Goal: Navigation & Orientation: Find specific page/section

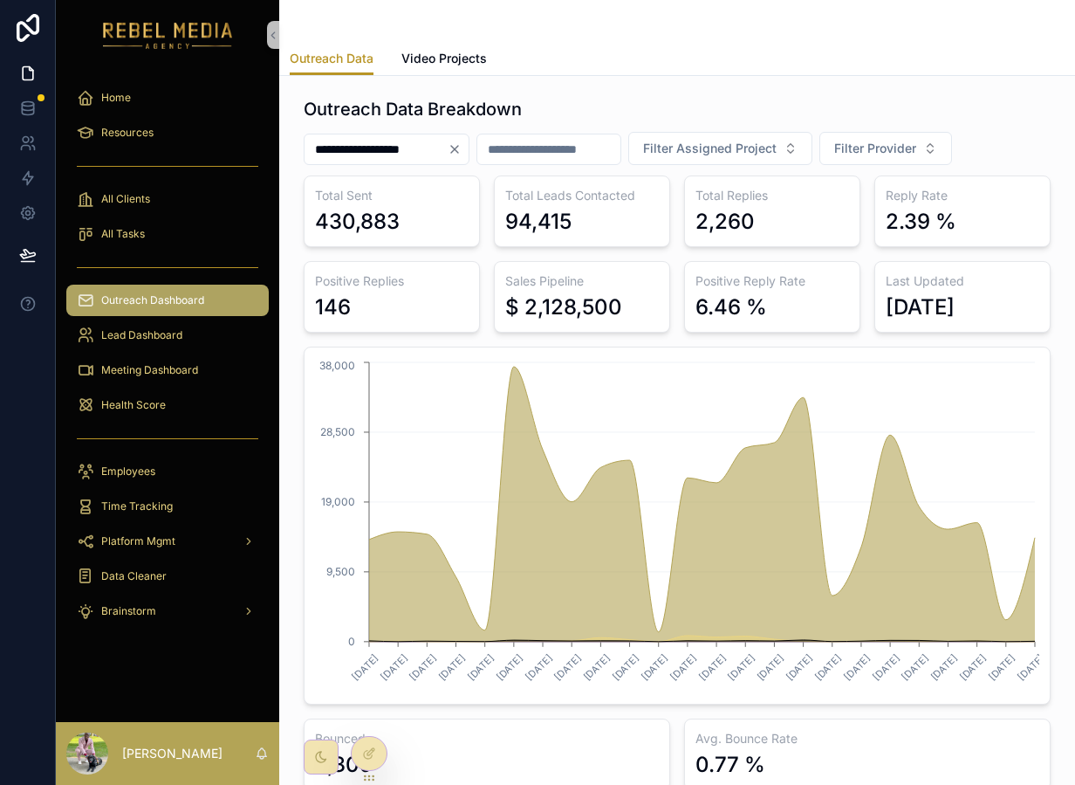
click at [114, 334] on span "Lead Dashboard" at bounding box center [141, 335] width 81 height 14
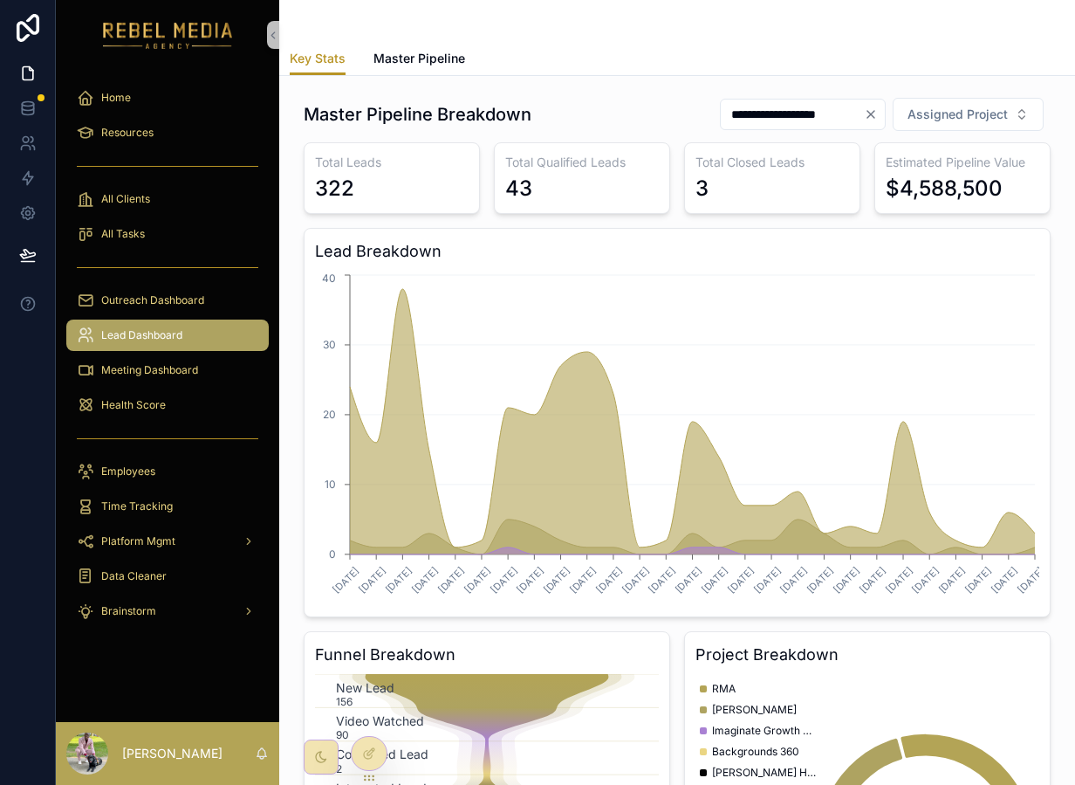
click at [133, 216] on div "All Tasks" at bounding box center [167, 233] width 223 height 35
click at [135, 202] on span "All Clients" at bounding box center [125, 199] width 49 height 14
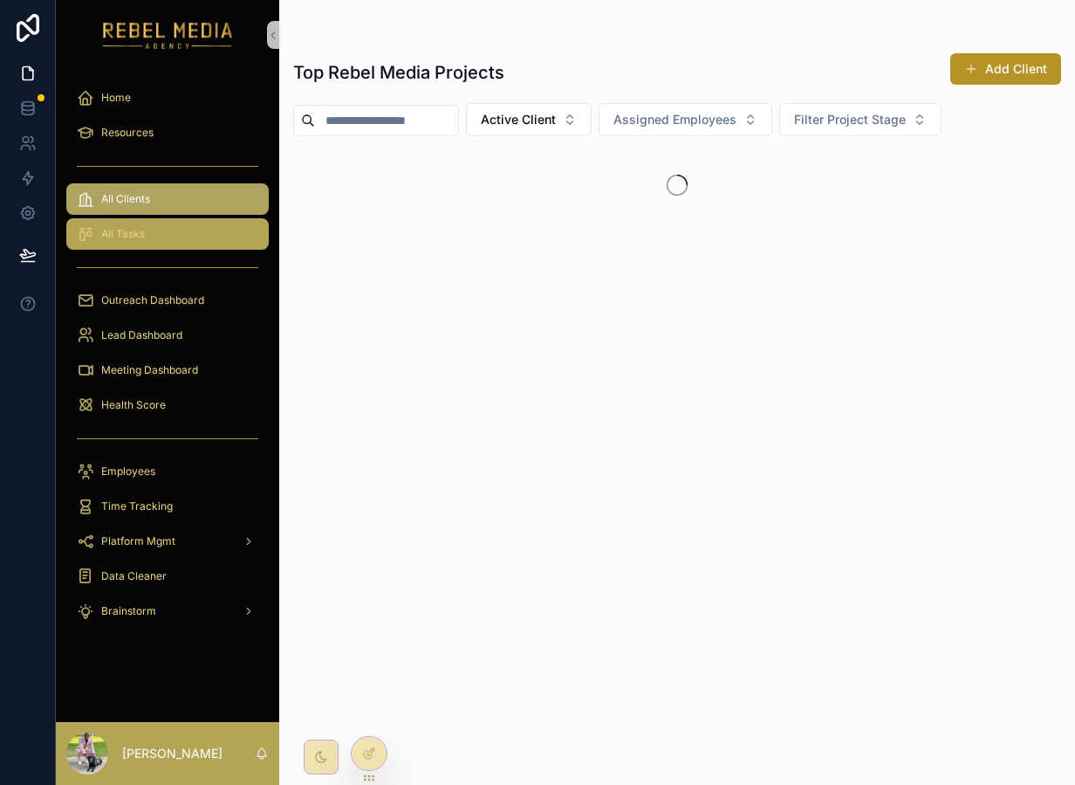
click at [129, 236] on span "All Tasks" at bounding box center [123, 234] width 44 height 14
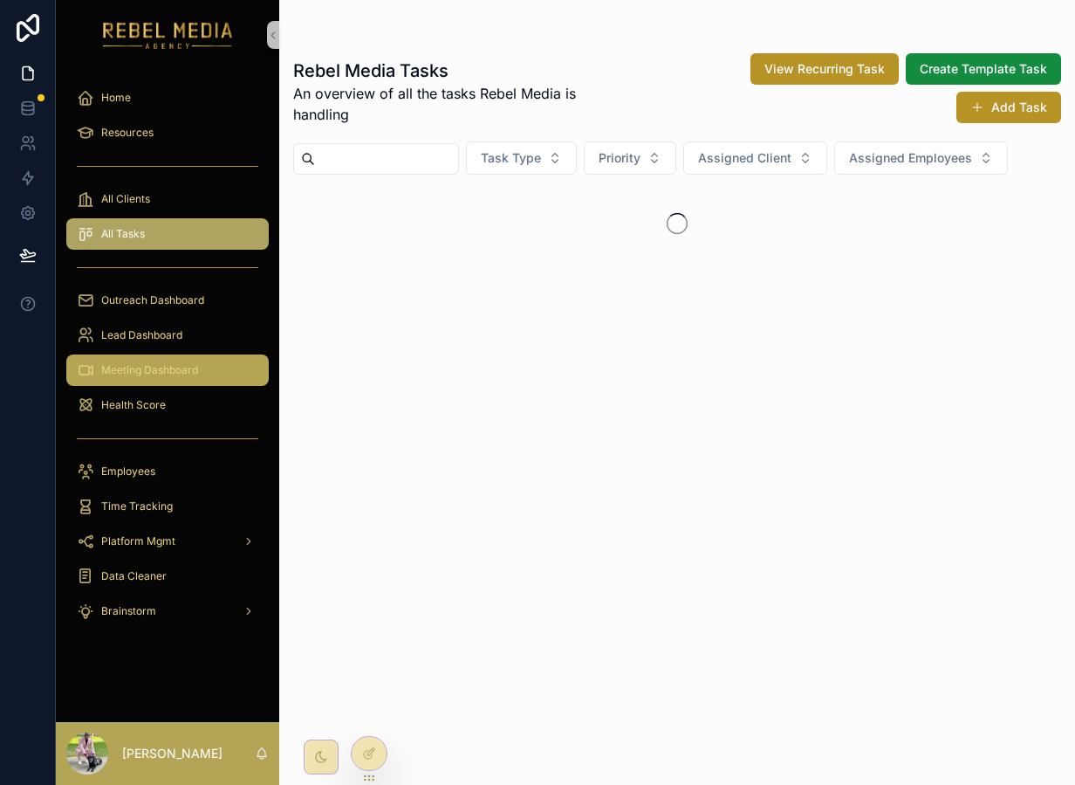
click at [204, 375] on div "Meeting Dashboard" at bounding box center [168, 370] width 182 height 28
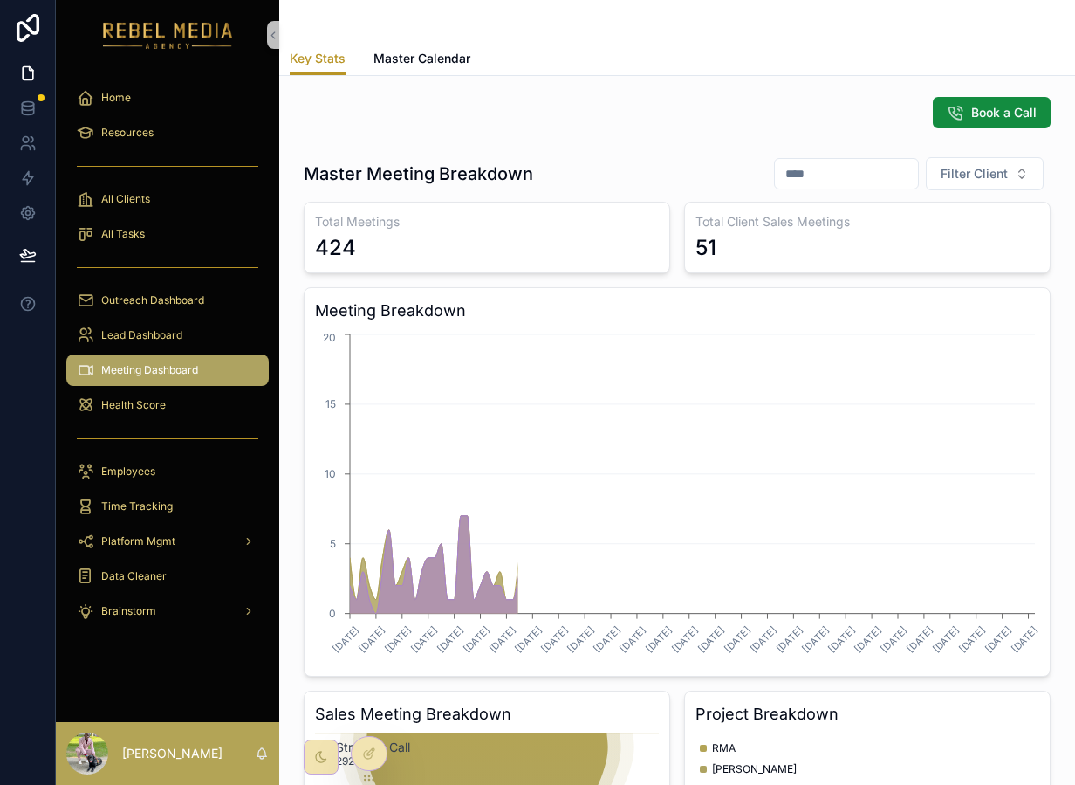
click at [204, 352] on div "Lead Dashboard" at bounding box center [167, 335] width 223 height 35
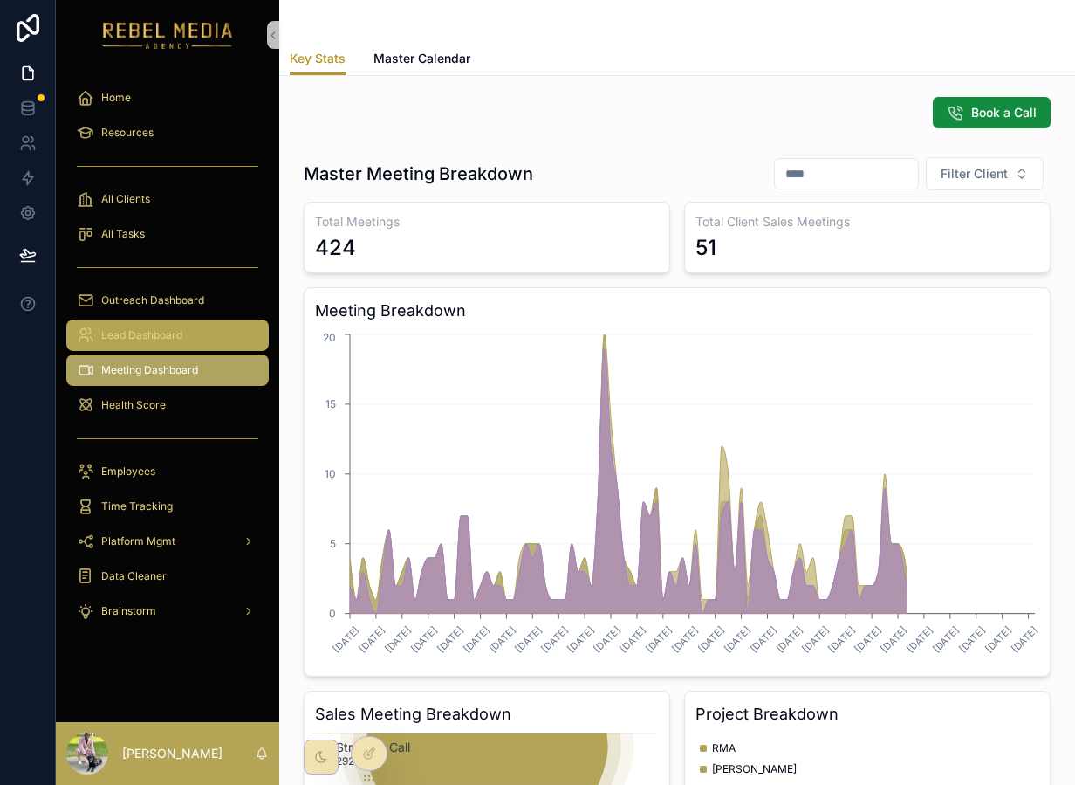
click at [204, 344] on div "Lead Dashboard" at bounding box center [168, 335] width 182 height 28
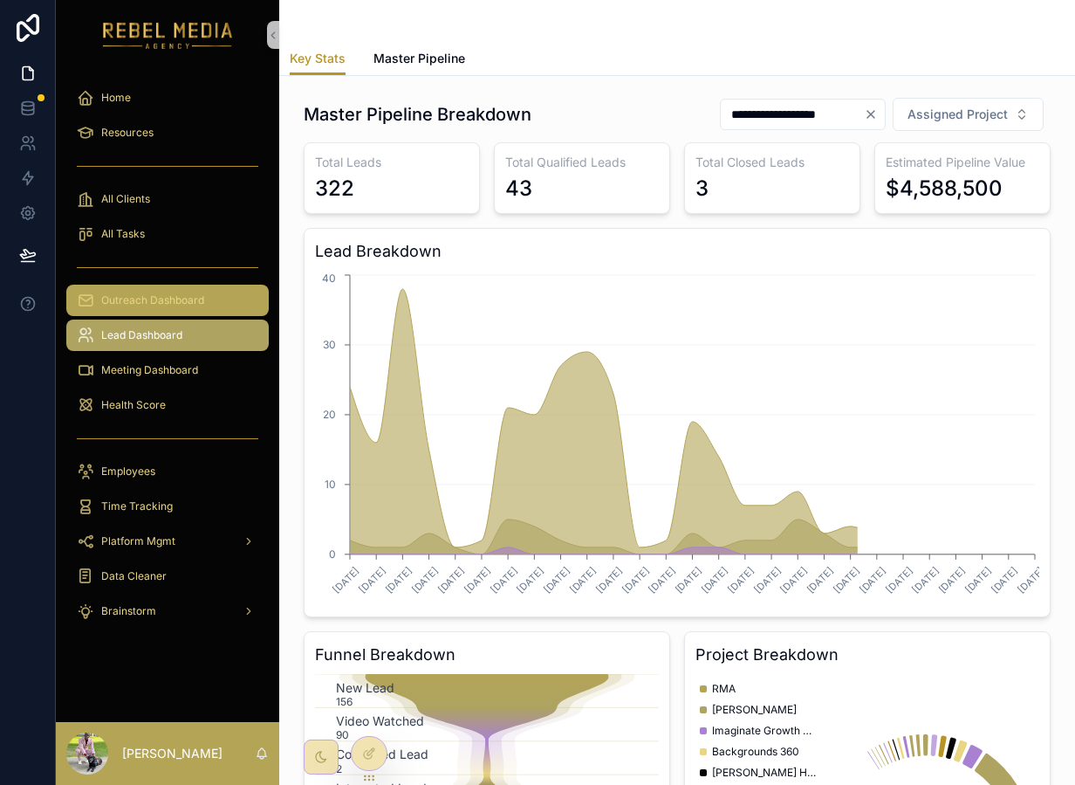
click at [189, 291] on div "Outreach Dashboard" at bounding box center [168, 300] width 182 height 28
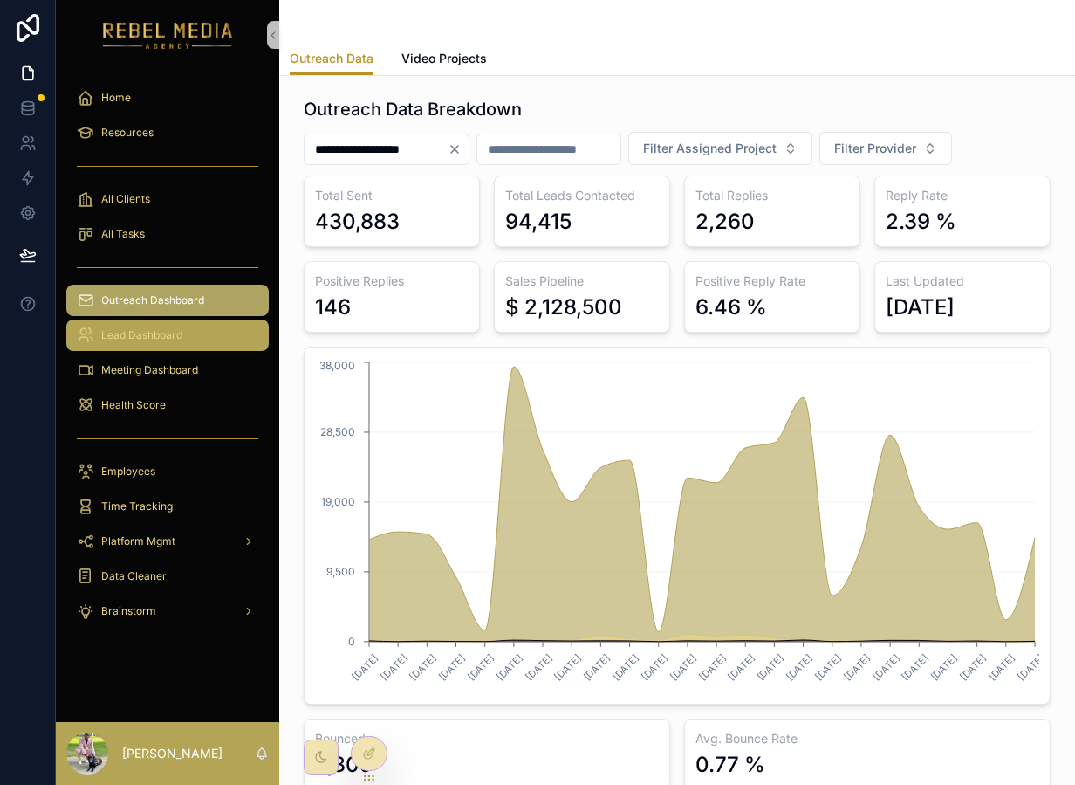
click at [155, 346] on div "Lead Dashboard" at bounding box center [168, 335] width 182 height 28
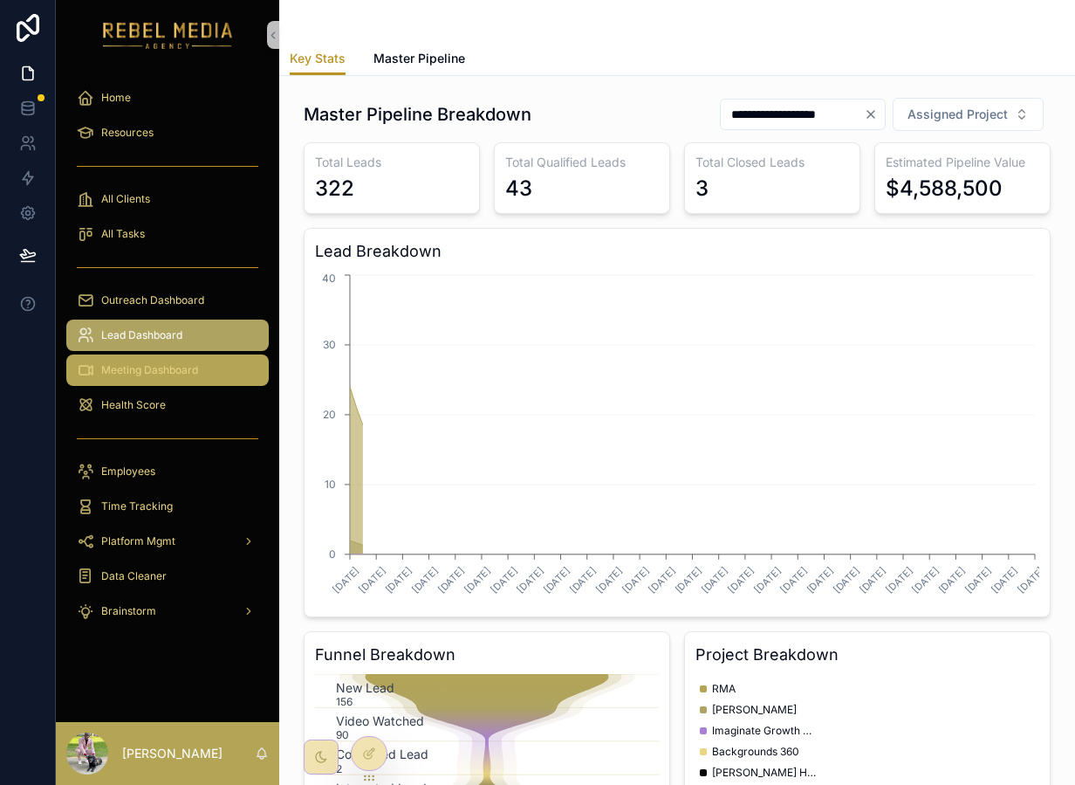
click at [155, 363] on span "Meeting Dashboard" at bounding box center [149, 370] width 97 height 14
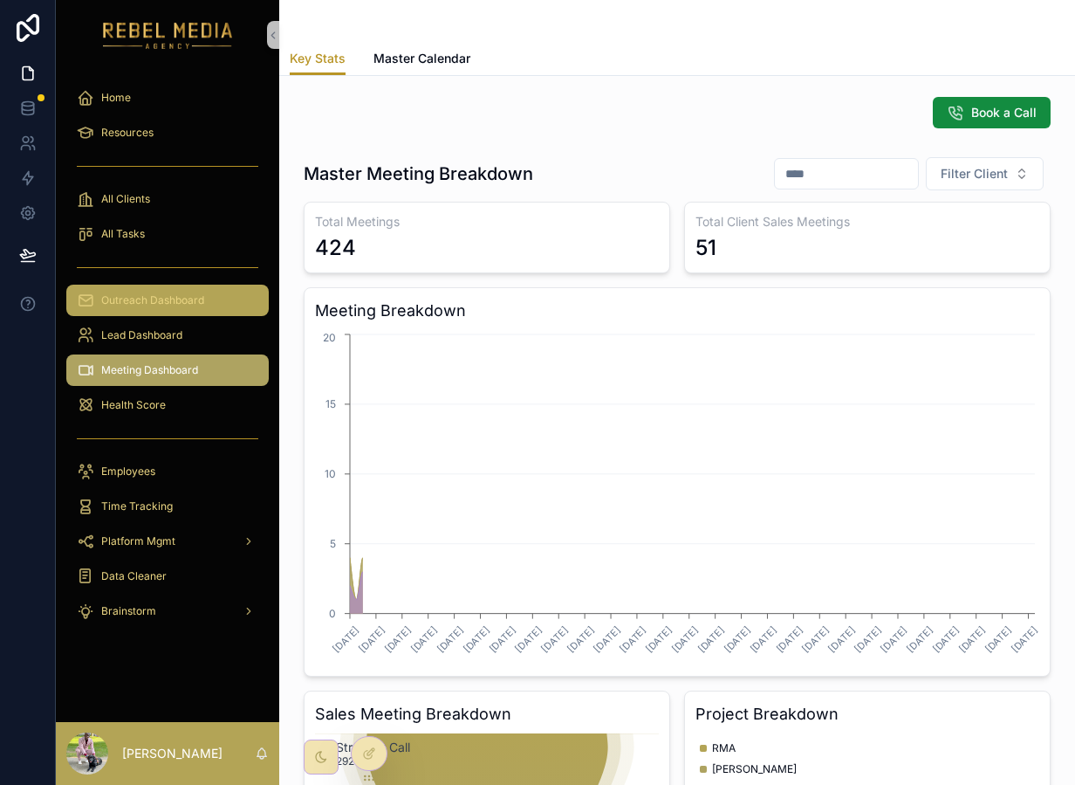
click at [157, 312] on div "Outreach Dashboard" at bounding box center [168, 300] width 182 height 28
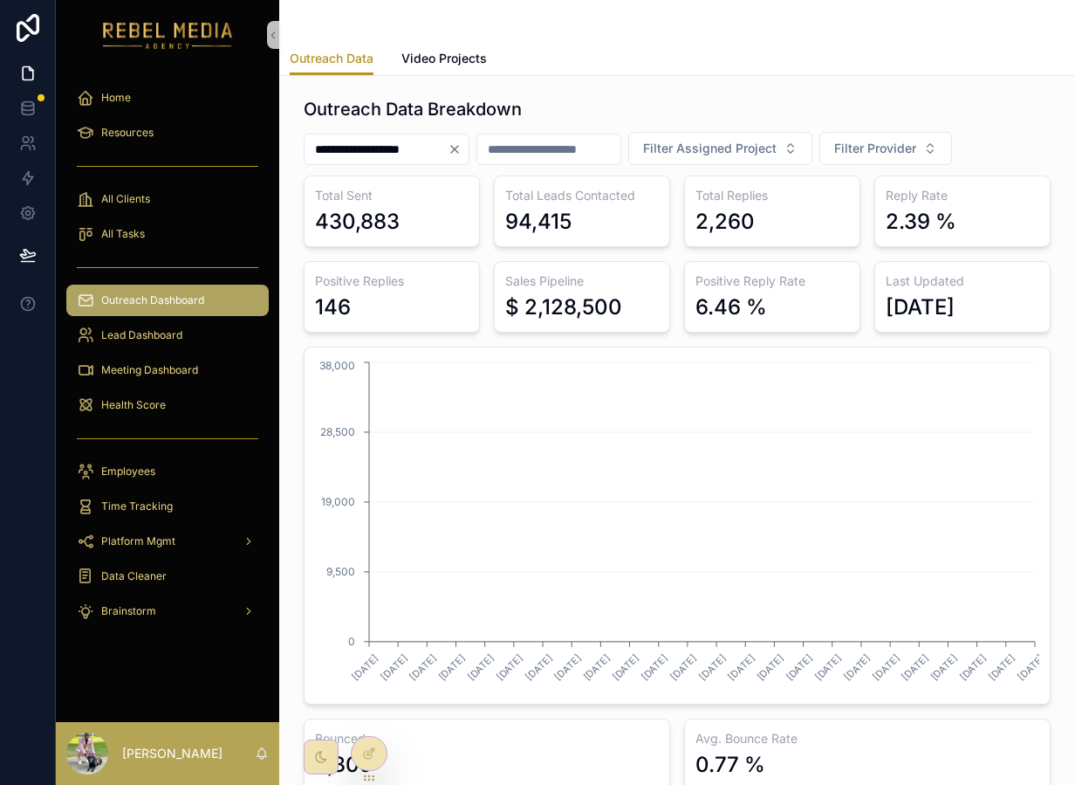
click at [157, 297] on span "Outreach Dashboard" at bounding box center [152, 300] width 103 height 14
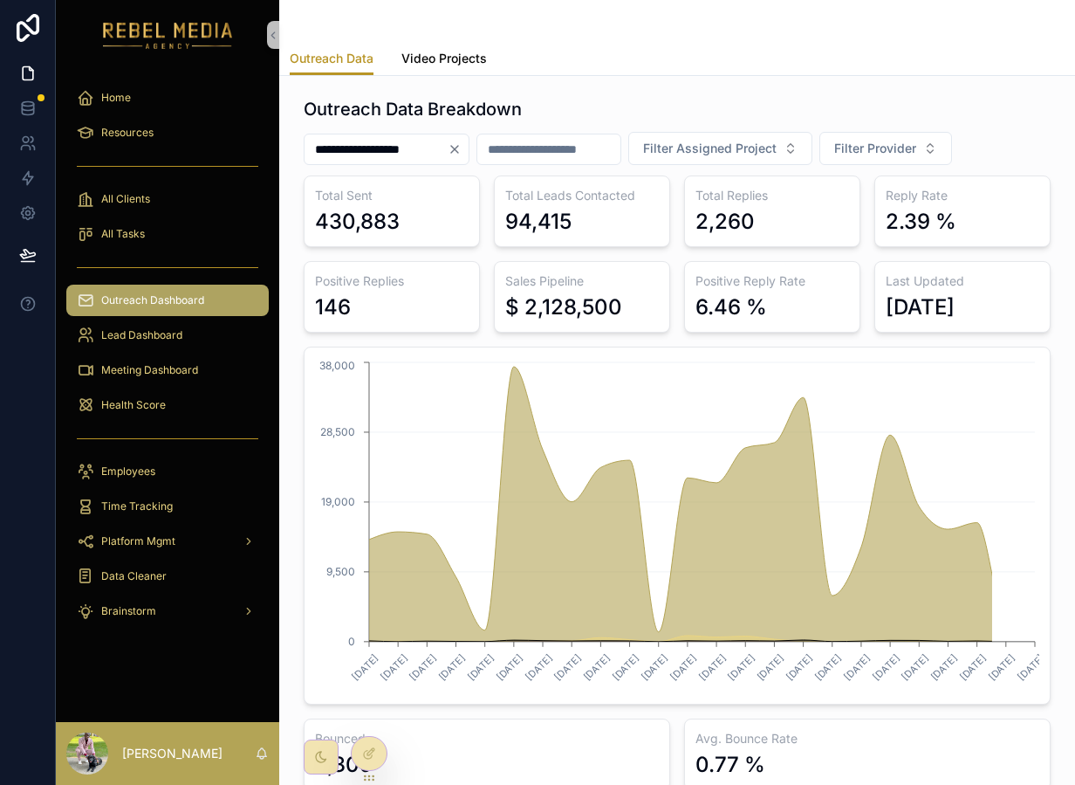
click at [411, 63] on span "Video Projects" at bounding box center [444, 58] width 86 height 17
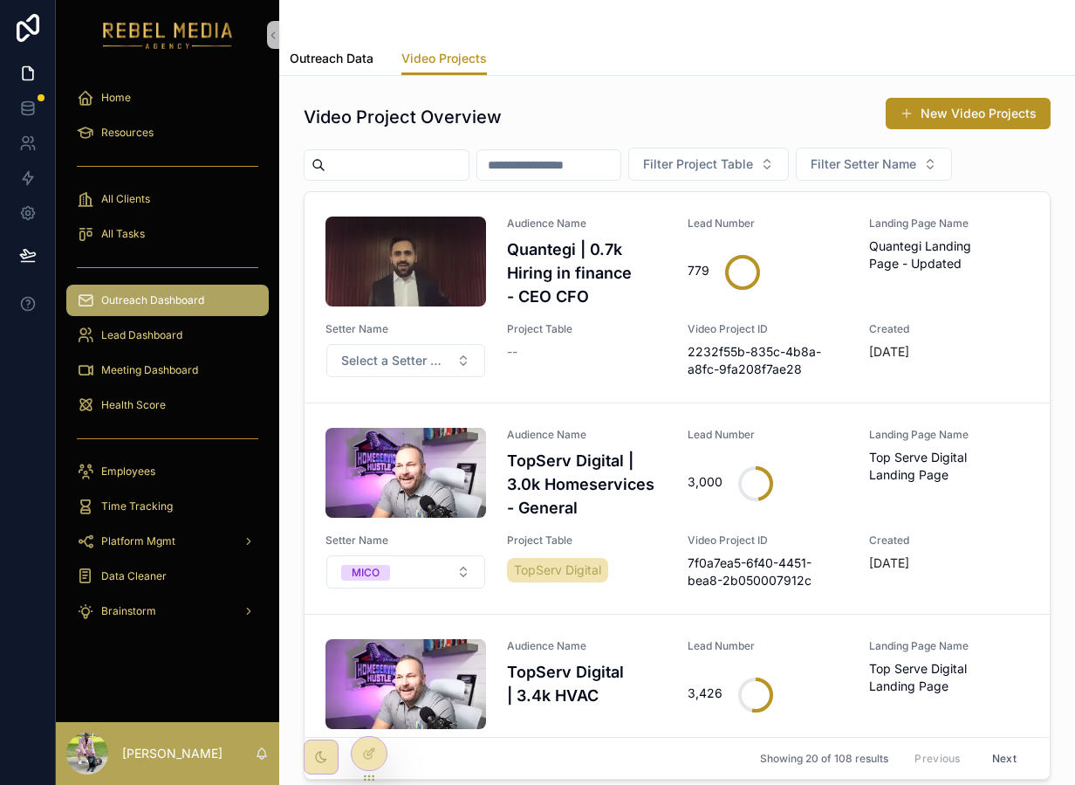
click at [311, 65] on span "Outreach Data" at bounding box center [332, 58] width 84 height 17
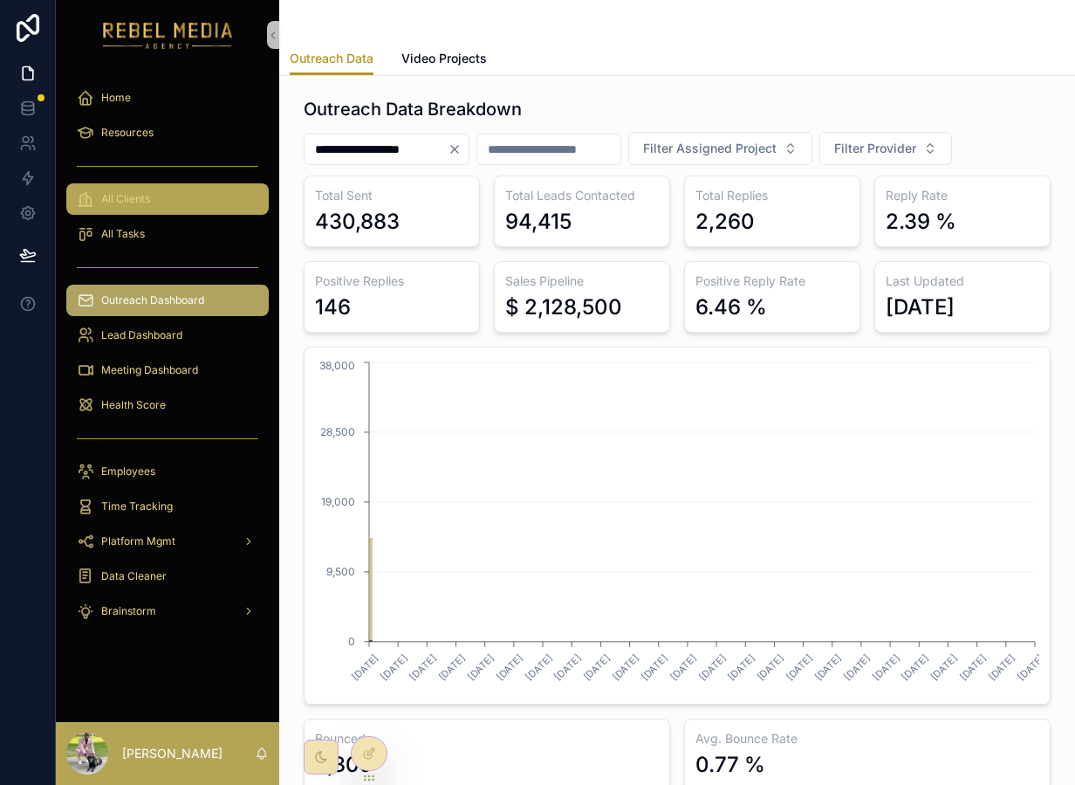
click at [176, 212] on div "All Clients" at bounding box center [168, 199] width 182 height 28
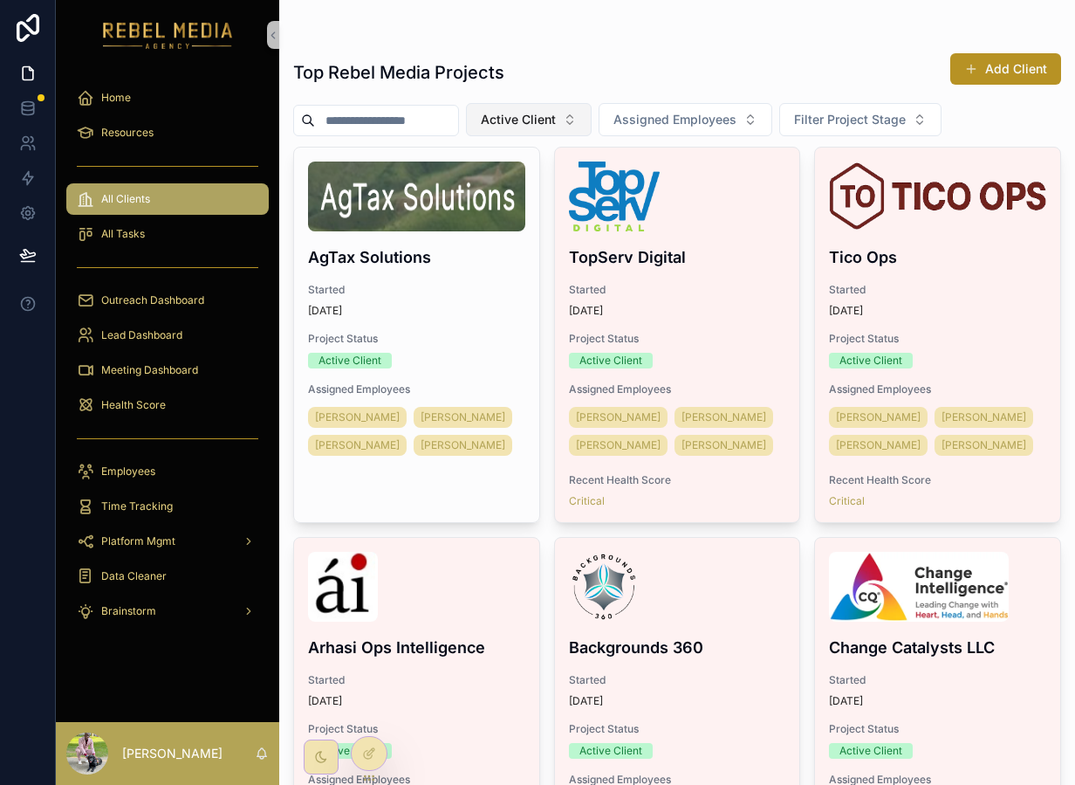
click at [529, 117] on span "Active Client" at bounding box center [518, 119] width 75 height 17
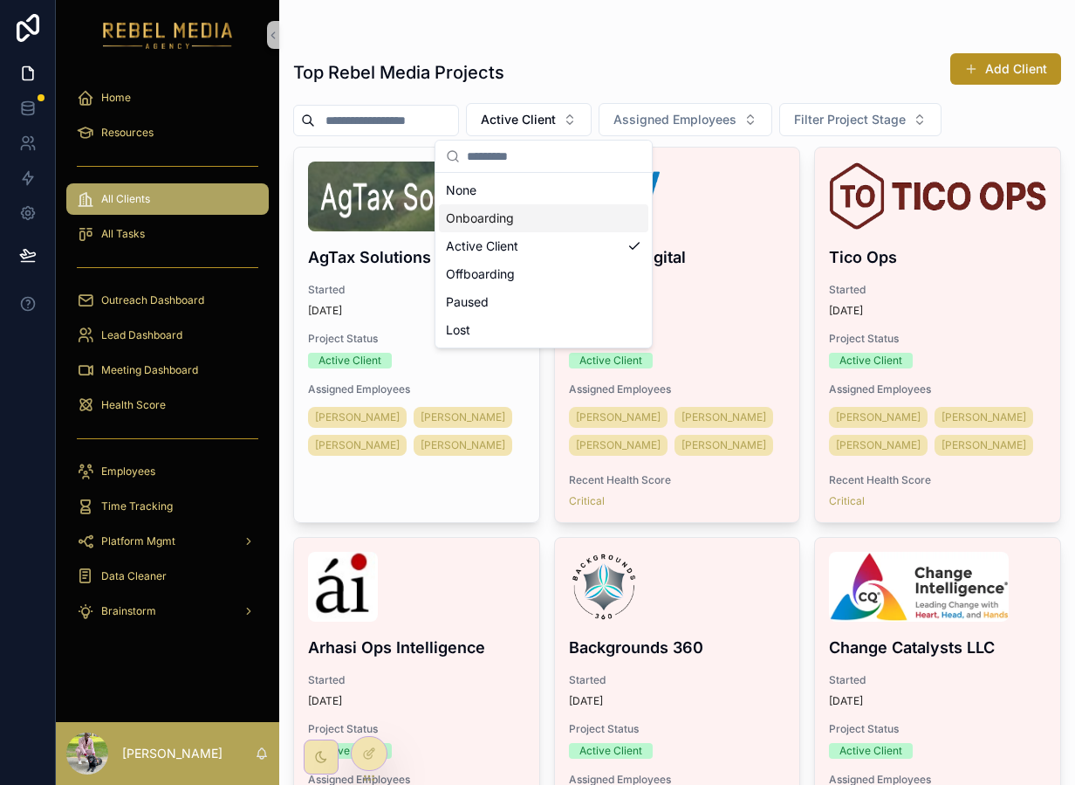
click at [517, 206] on div "Onboarding" at bounding box center [543, 218] width 209 height 28
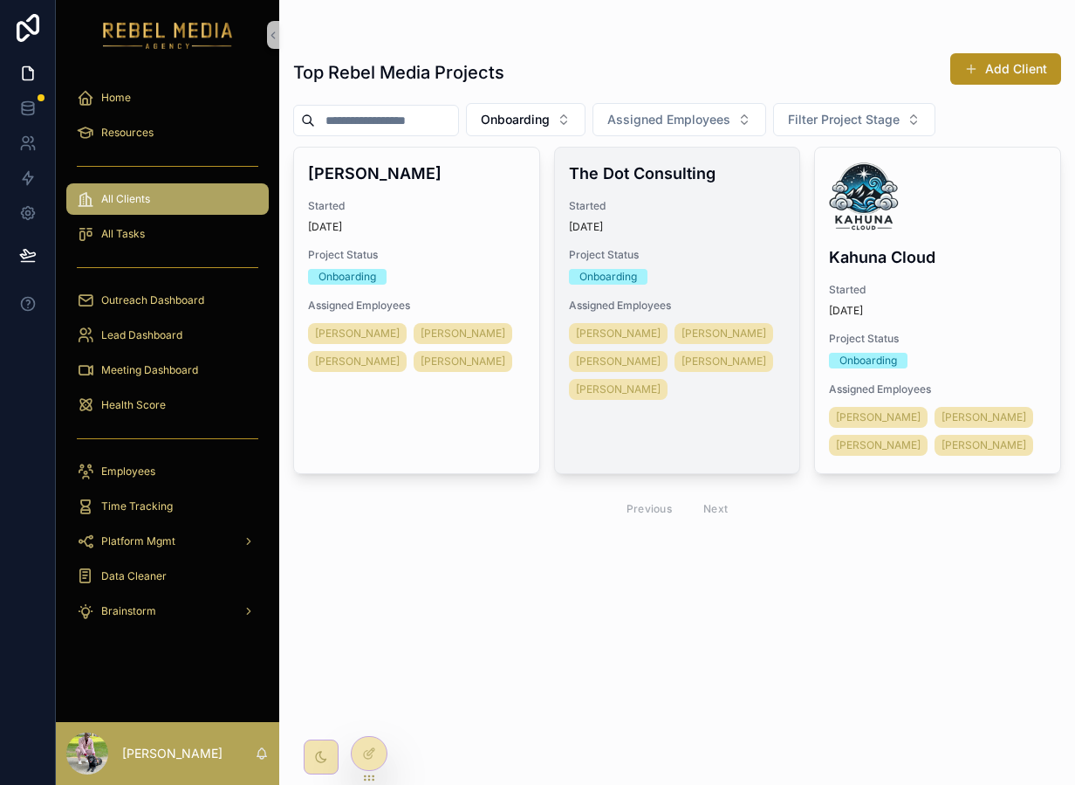
click at [701, 232] on div "[DATE]" at bounding box center [677, 227] width 217 height 14
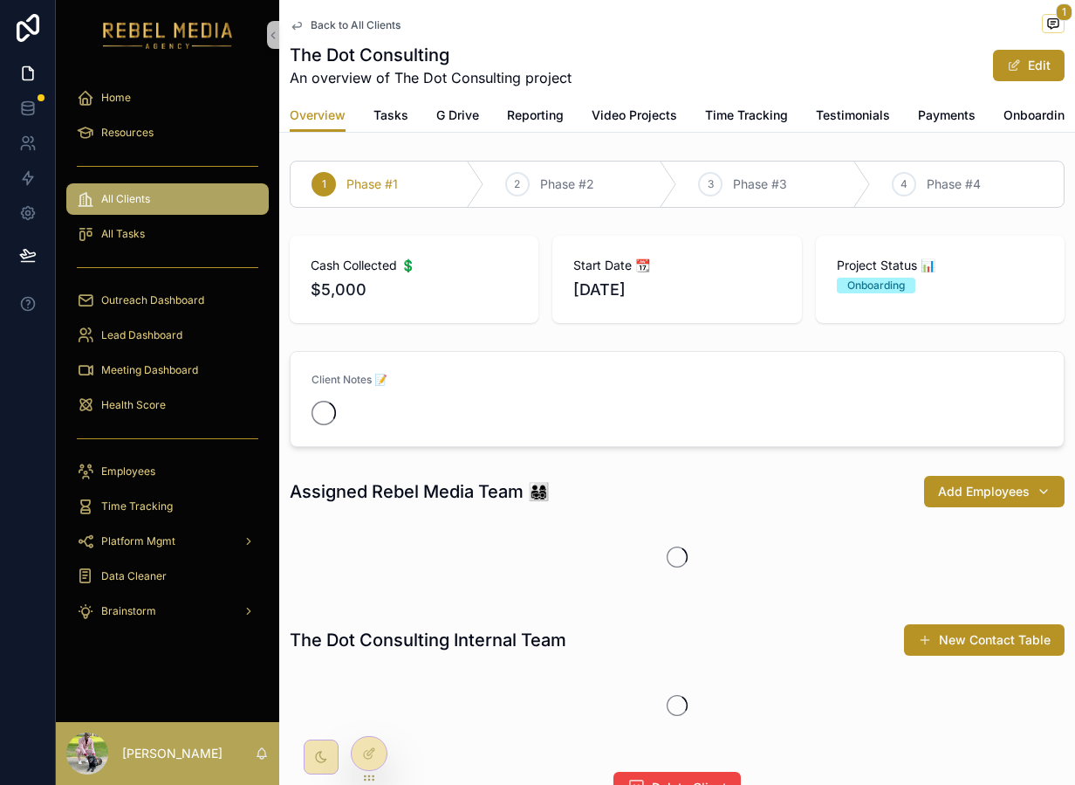
scroll to position [0, 188]
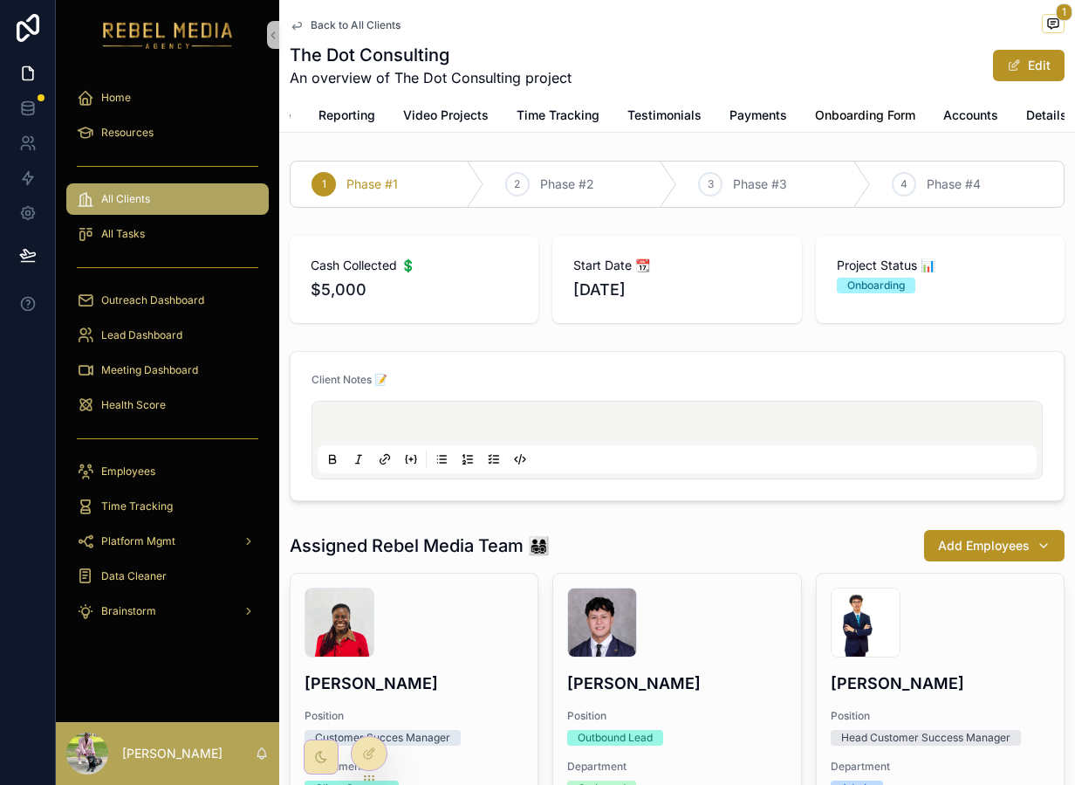
click at [864, 104] on link "Onboarding Form" at bounding box center [865, 116] width 100 height 35
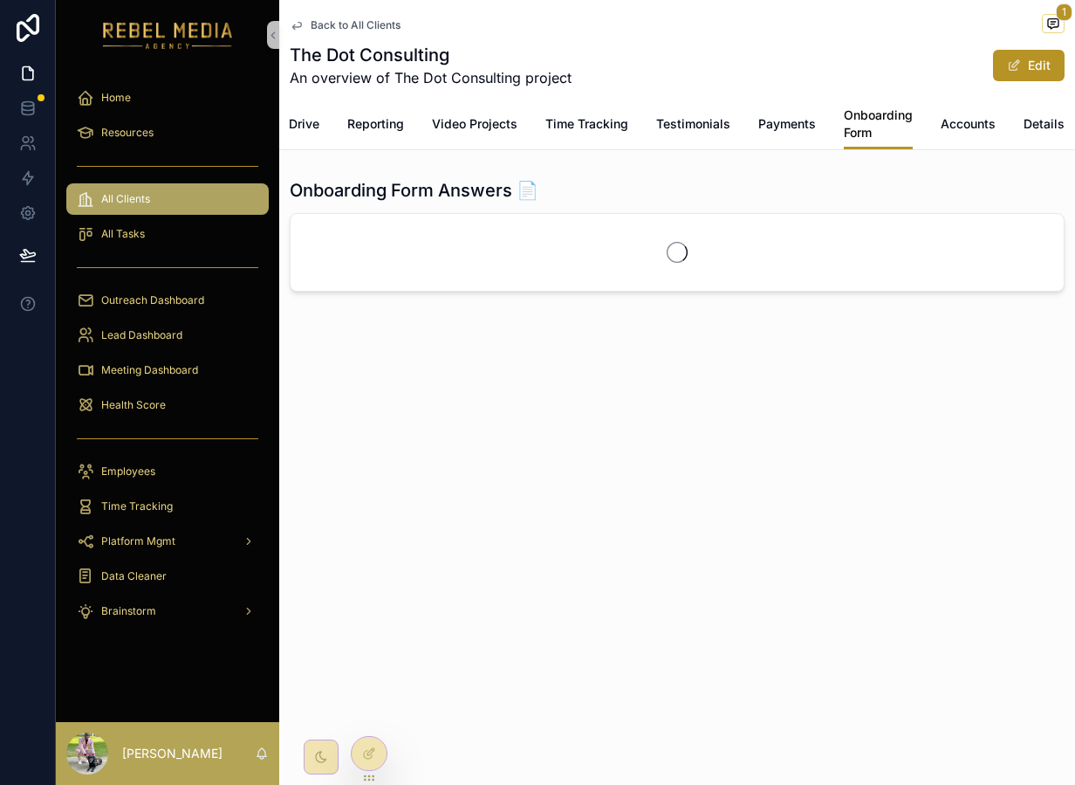
scroll to position [0, 156]
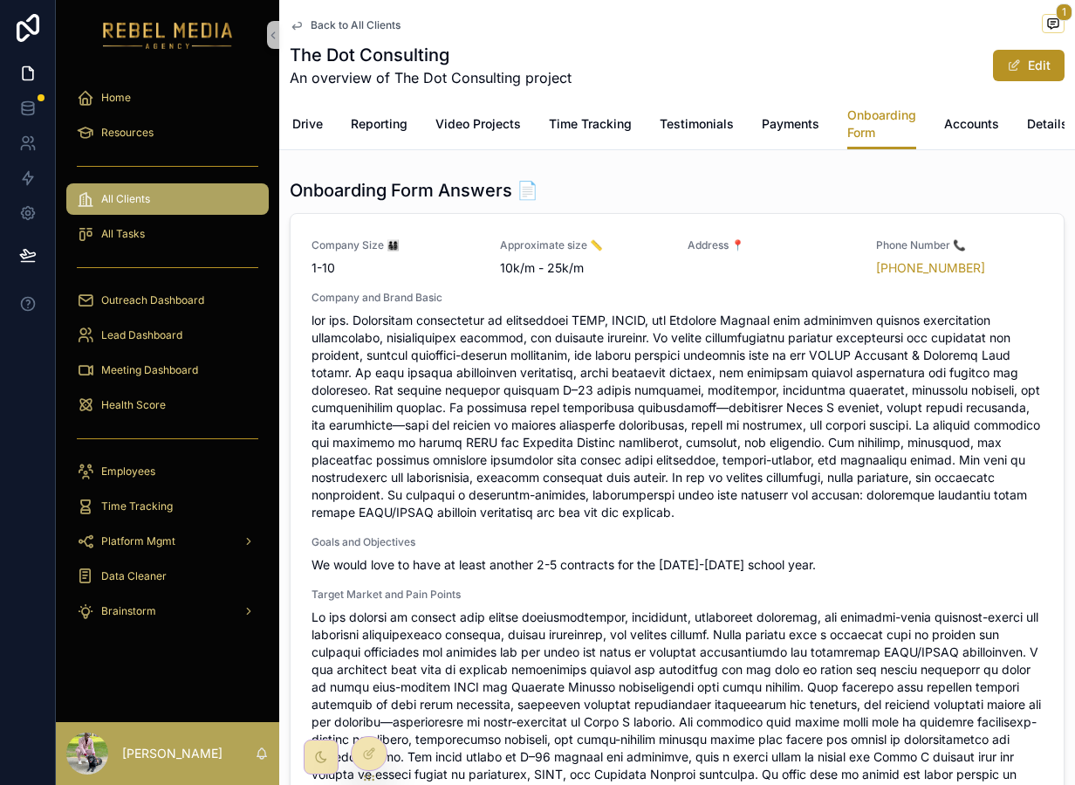
click at [723, 450] on span "scrollable content" at bounding box center [677, 416] width 731 height 209
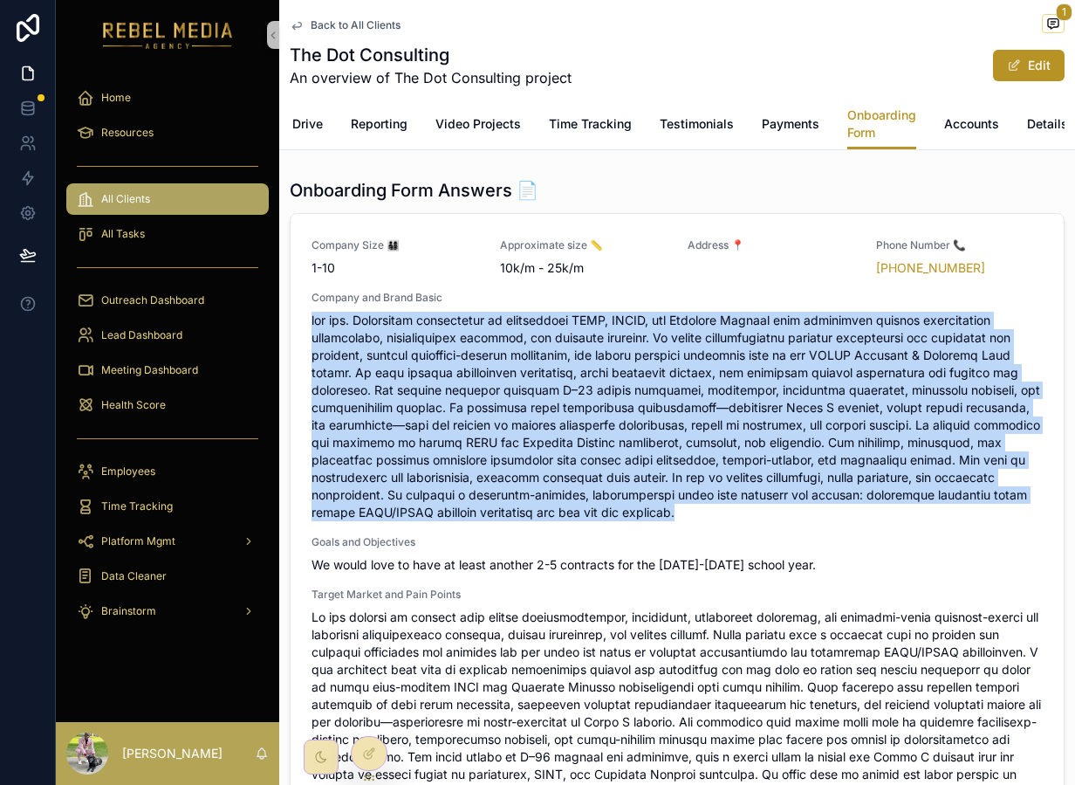
click at [723, 450] on span "scrollable content" at bounding box center [677, 416] width 731 height 209
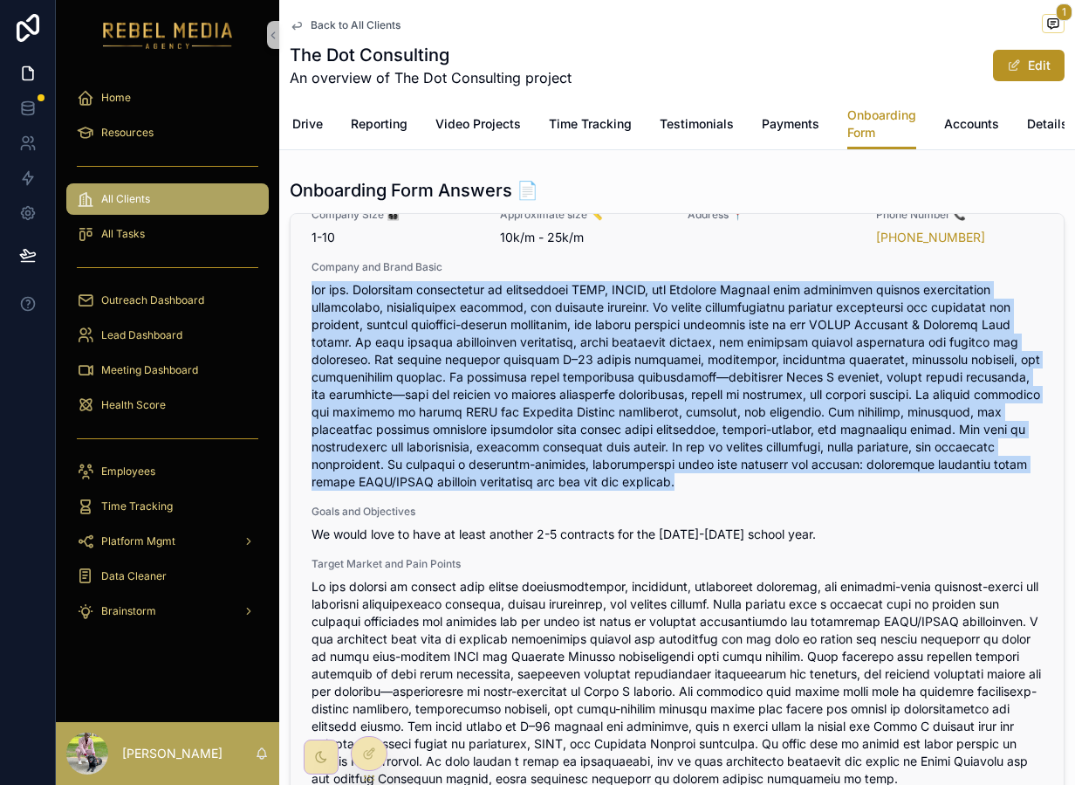
scroll to position [35, 0]
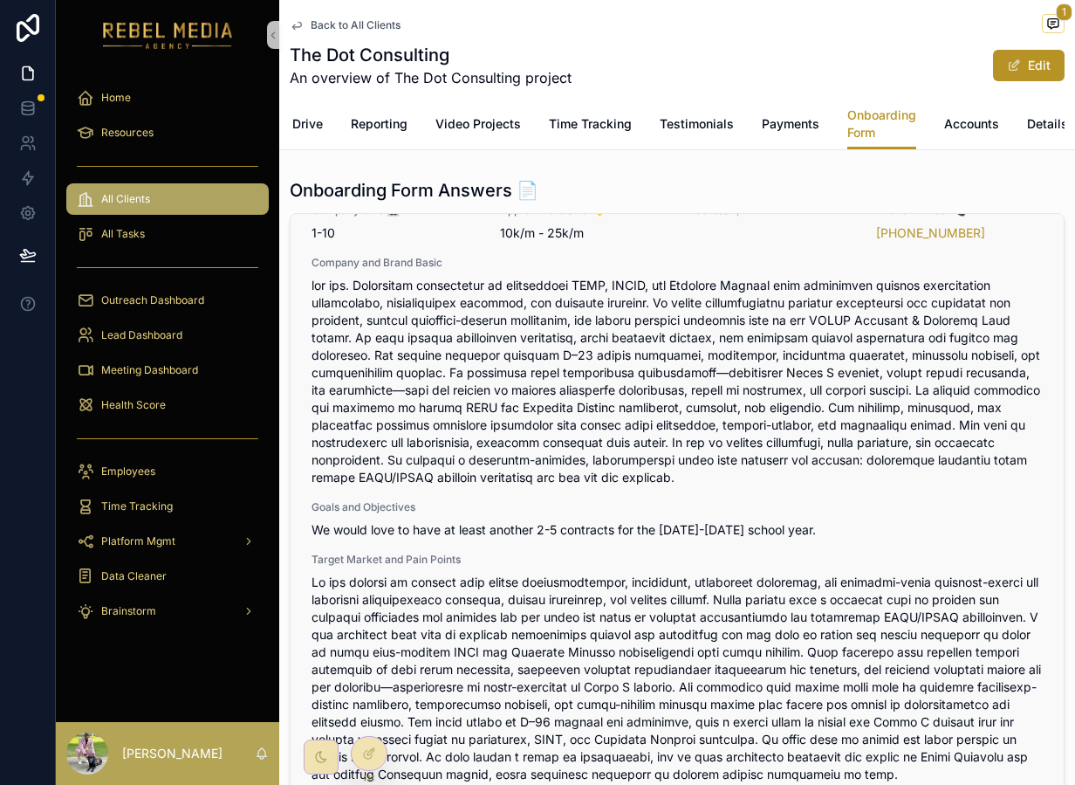
click at [551, 481] on span "scrollable content" at bounding box center [677, 381] width 731 height 209
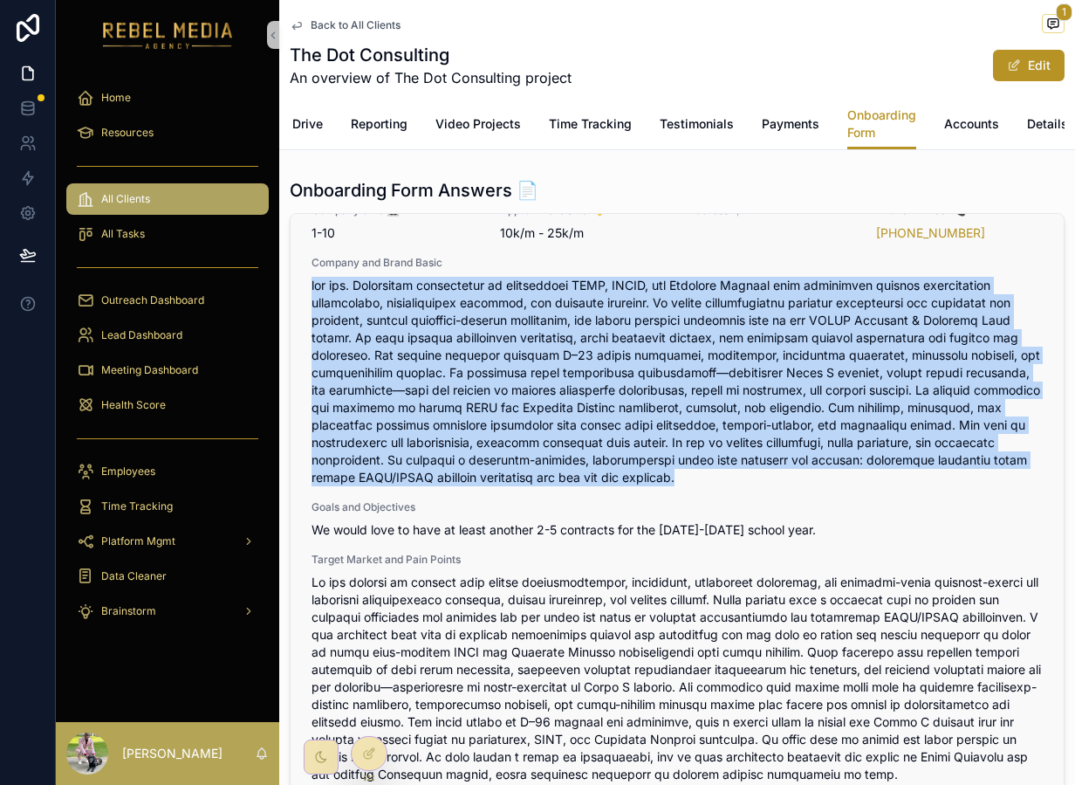
click at [551, 481] on span "scrollable content" at bounding box center [677, 381] width 731 height 209
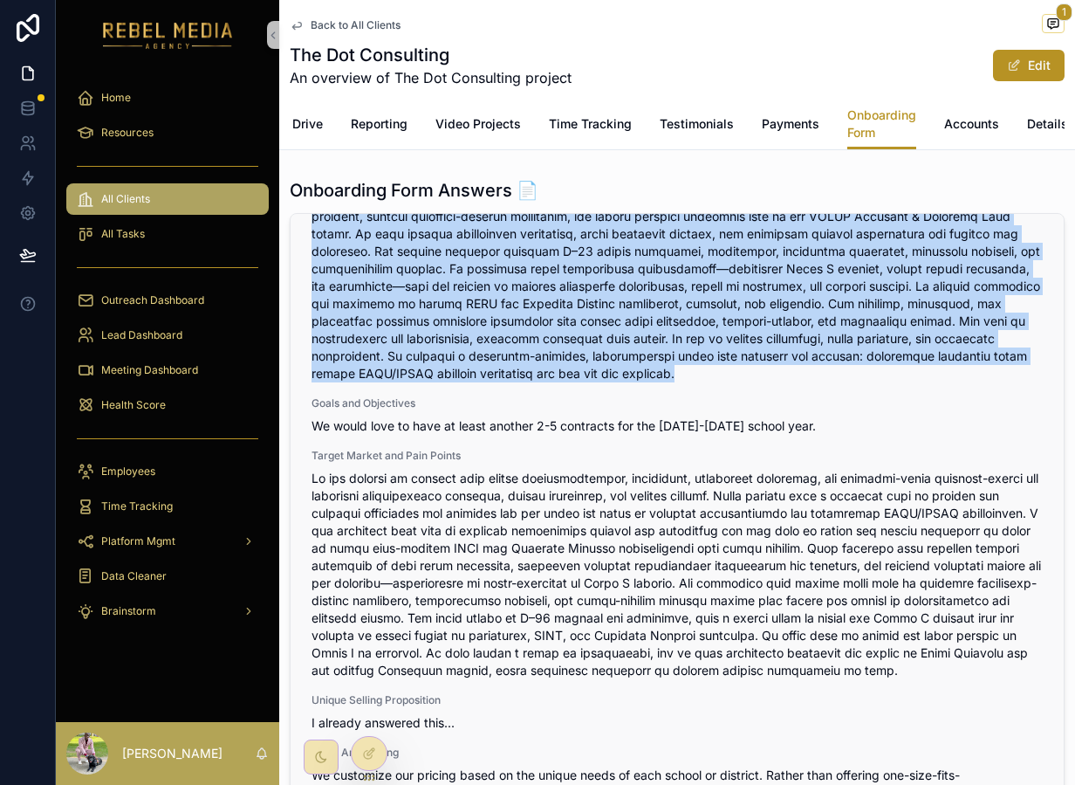
scroll to position [140, 0]
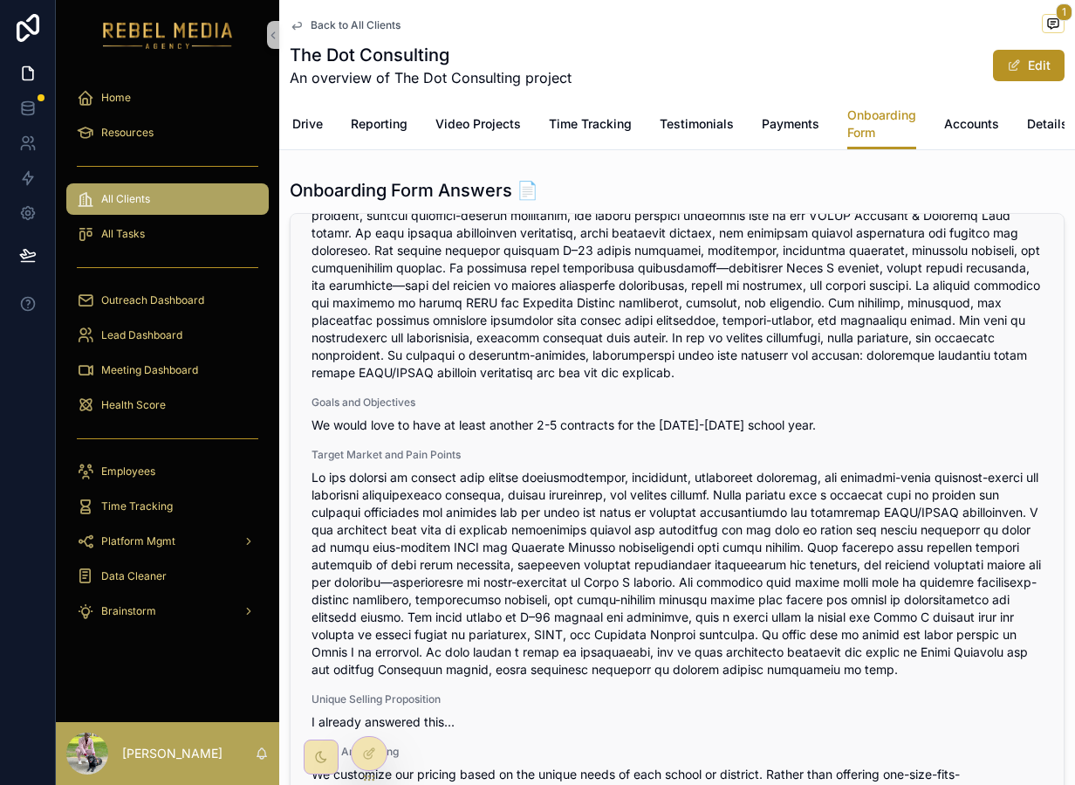
click at [567, 530] on span "scrollable content" at bounding box center [677, 573] width 731 height 209
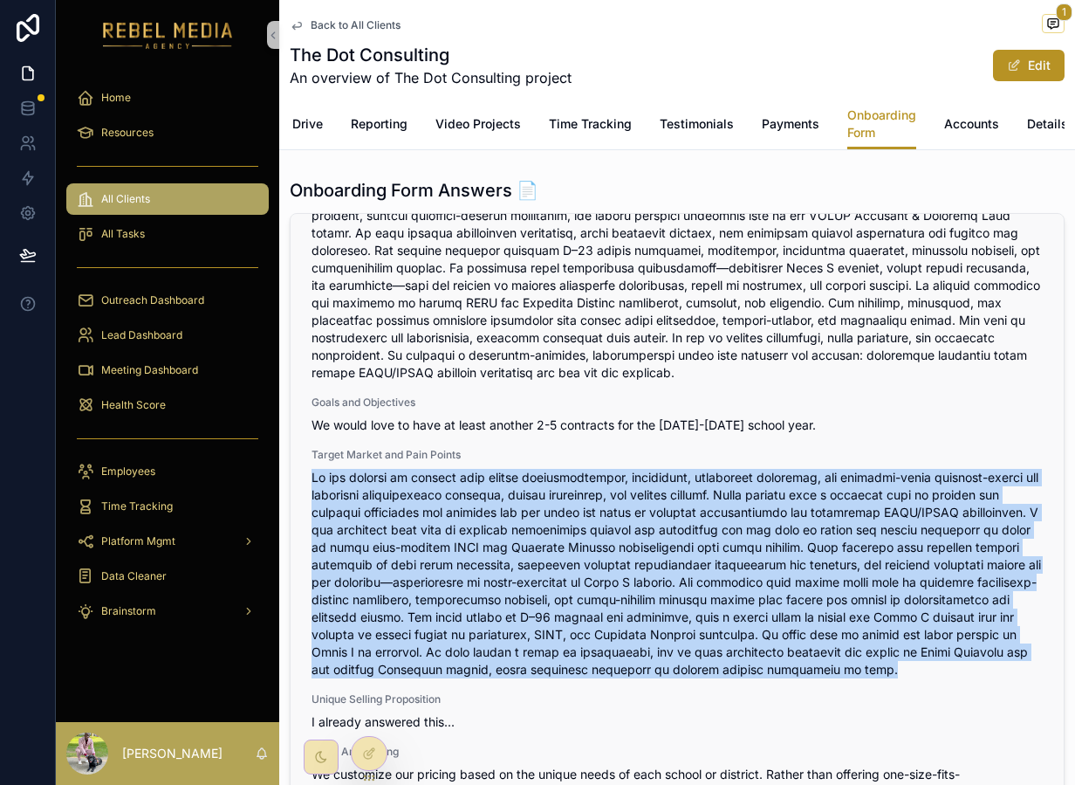
click at [567, 530] on span "scrollable content" at bounding box center [677, 573] width 731 height 209
click at [619, 529] on span "scrollable content" at bounding box center [677, 573] width 731 height 209
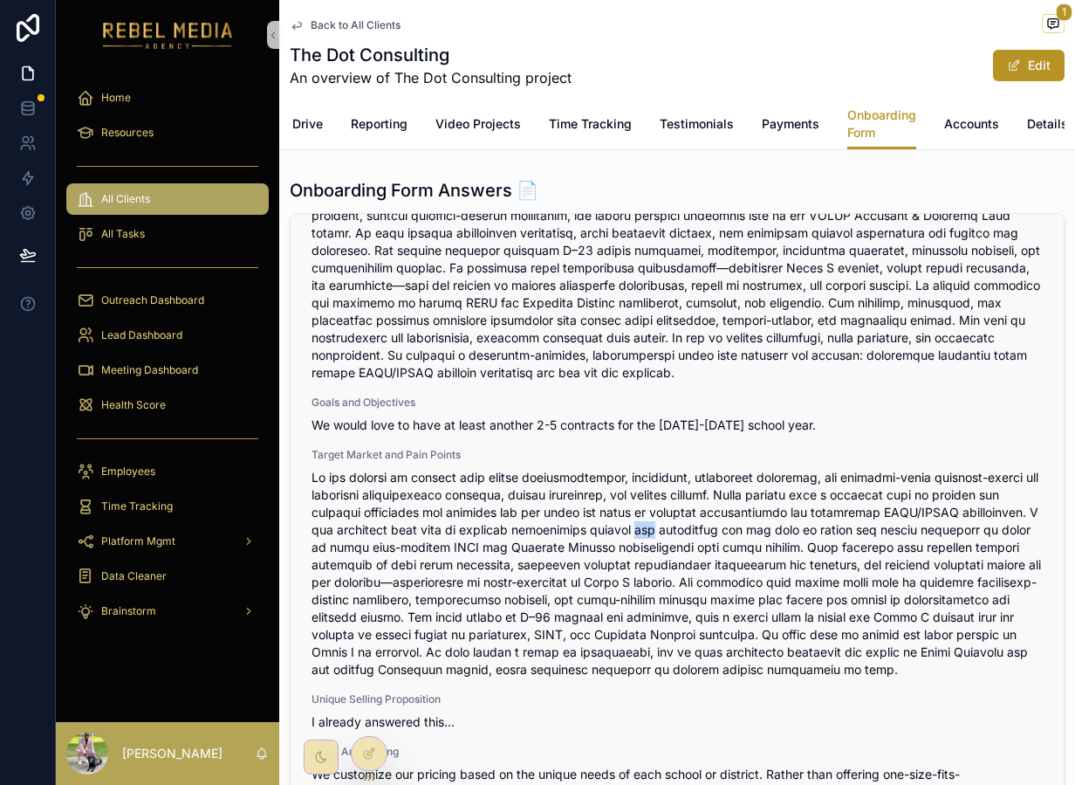
click at [619, 529] on span "scrollable content" at bounding box center [677, 573] width 731 height 209
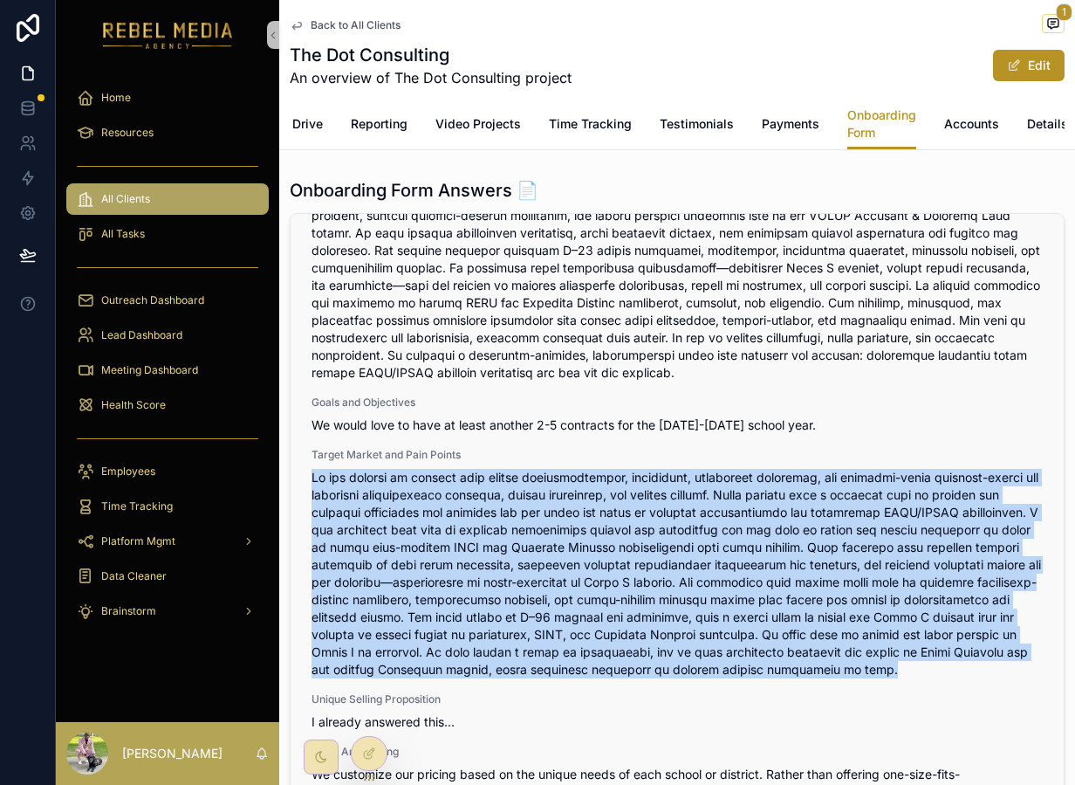
click at [619, 529] on span "scrollable content" at bounding box center [677, 573] width 731 height 209
click at [765, 489] on span "scrollable content" at bounding box center [677, 573] width 731 height 209
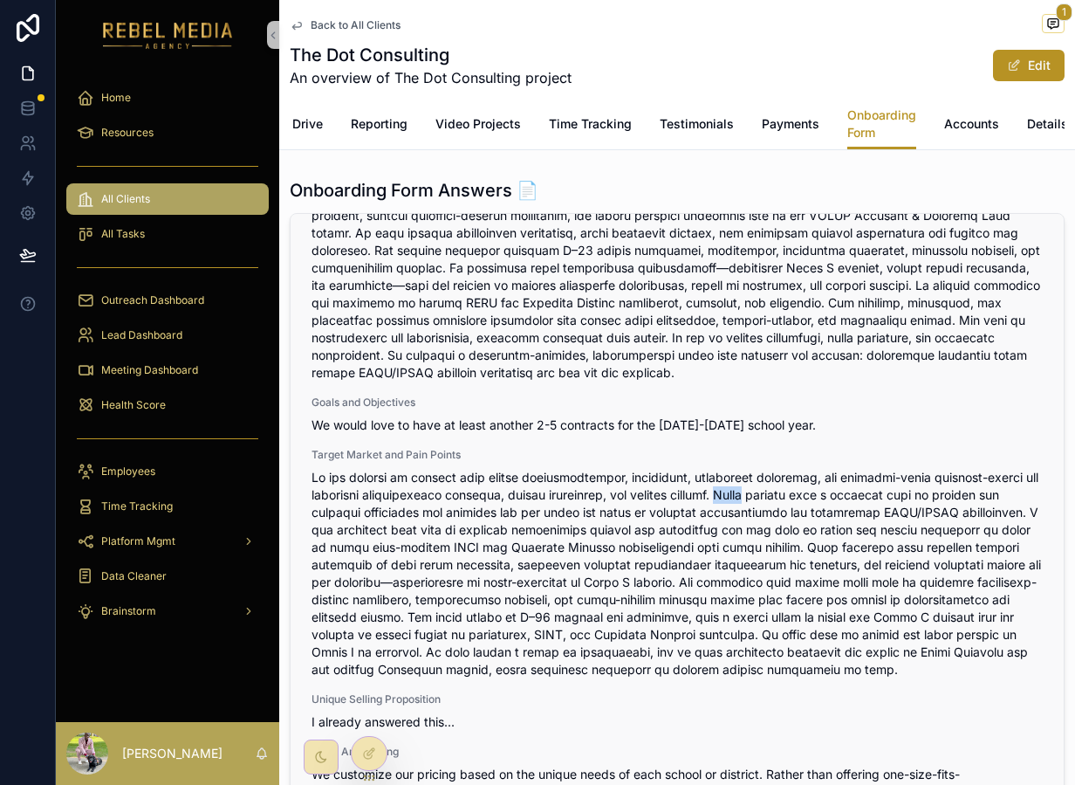
click at [765, 489] on span "scrollable content" at bounding box center [677, 573] width 731 height 209
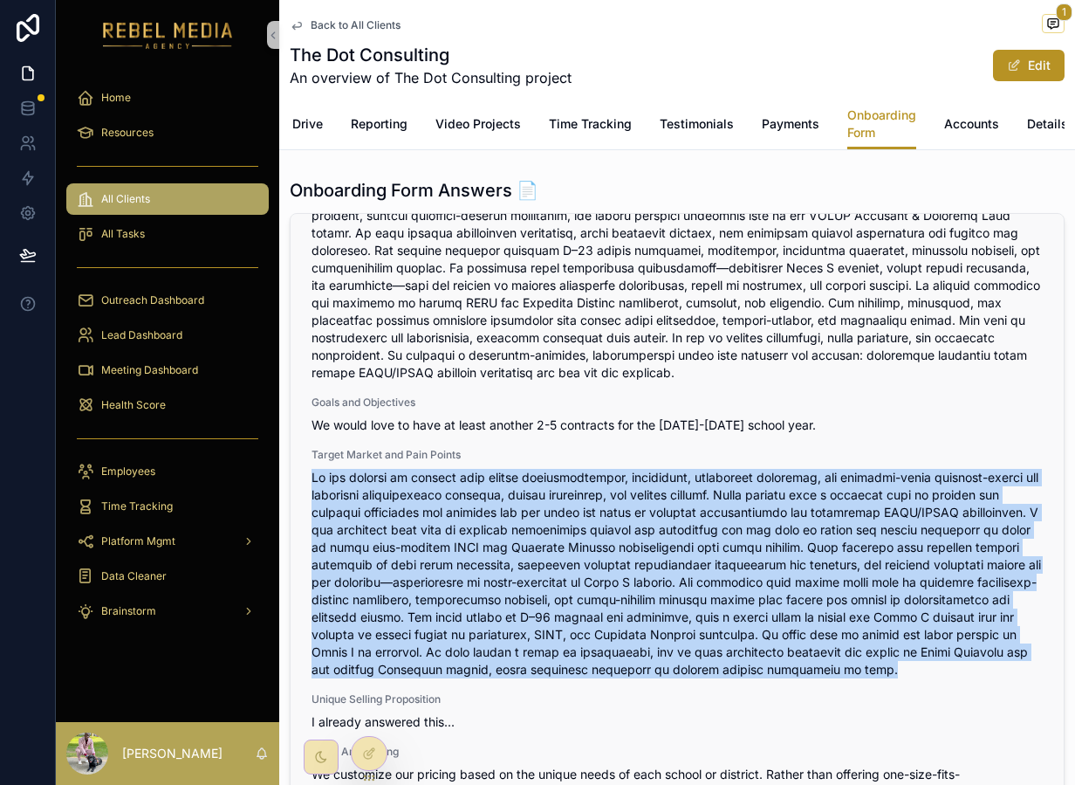
click at [765, 489] on span "scrollable content" at bounding box center [677, 573] width 731 height 209
click at [848, 589] on span "scrollable content" at bounding box center [677, 573] width 731 height 209
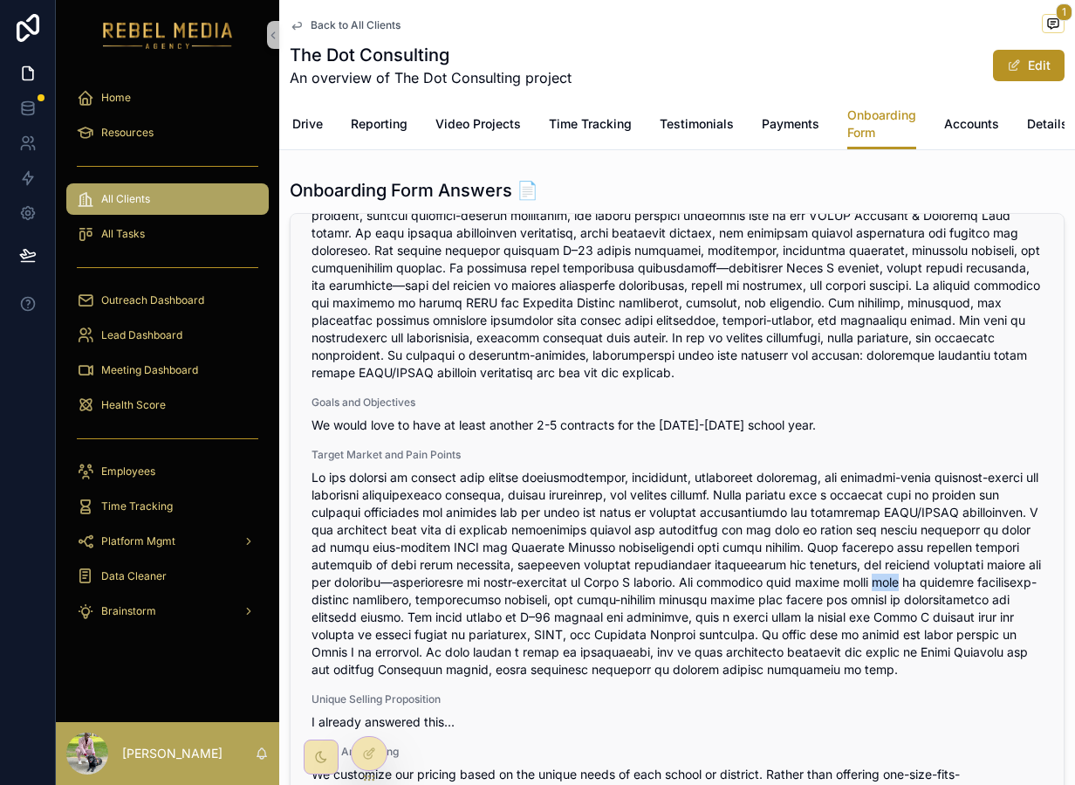
click at [848, 589] on span "scrollable content" at bounding box center [677, 573] width 731 height 209
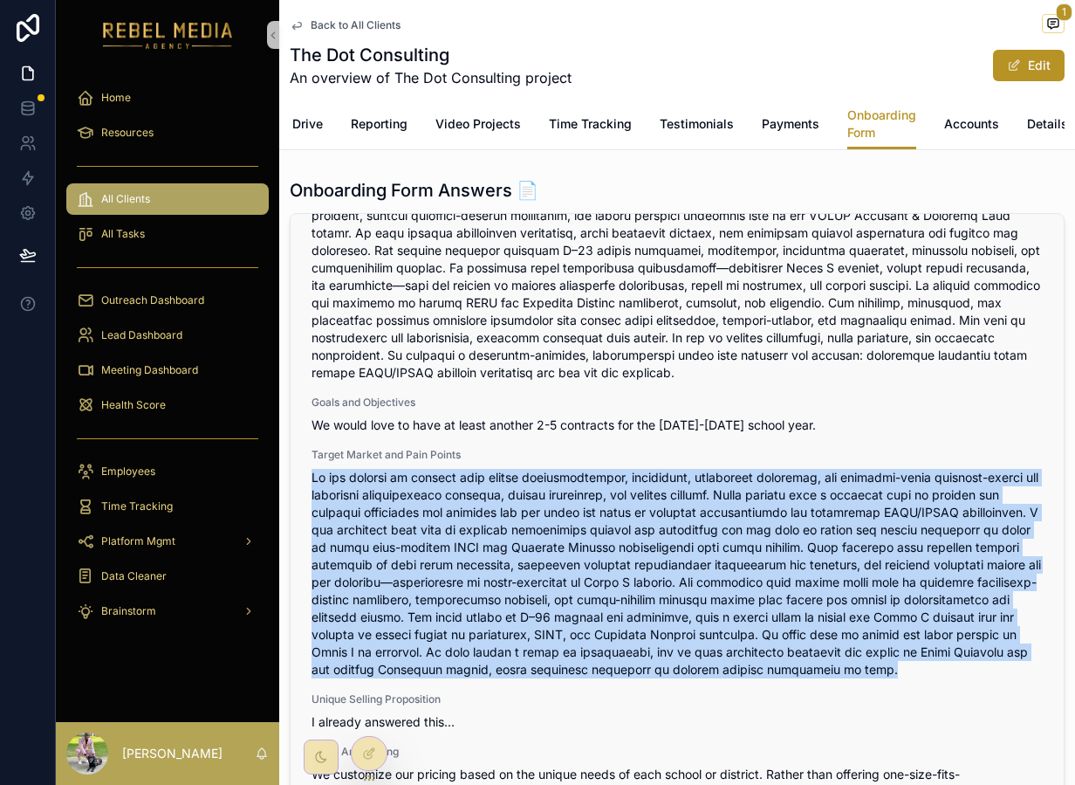
click at [848, 589] on span "scrollable content" at bounding box center [677, 573] width 731 height 209
click at [848, 591] on span "scrollable content" at bounding box center [677, 573] width 731 height 209
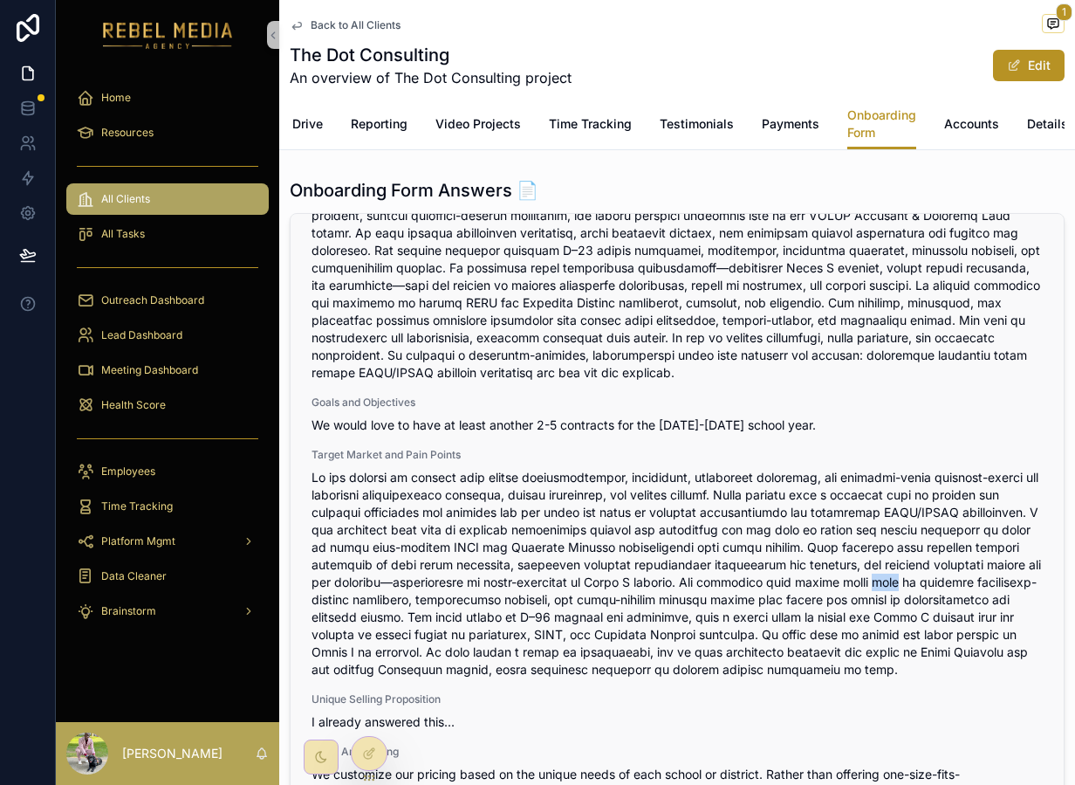
click at [848, 591] on span "scrollable content" at bounding box center [677, 573] width 731 height 209
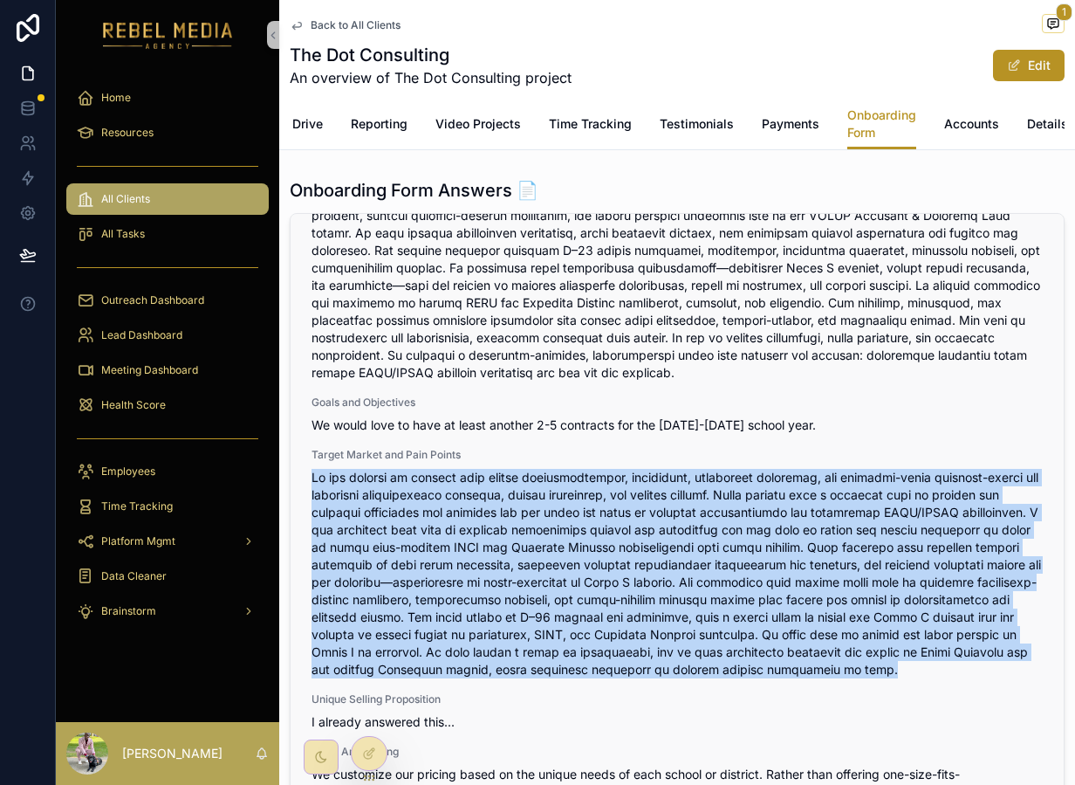
click at [848, 591] on span "scrollable content" at bounding box center [677, 573] width 731 height 209
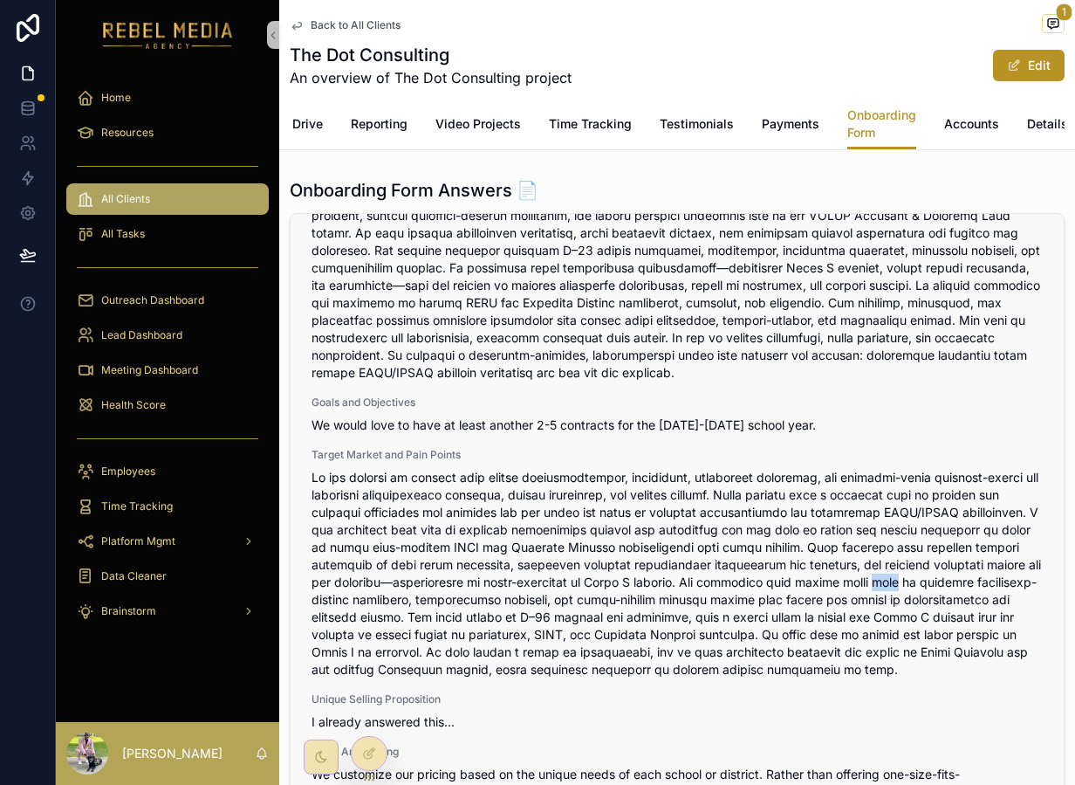
click at [848, 591] on span "scrollable content" at bounding box center [677, 573] width 731 height 209
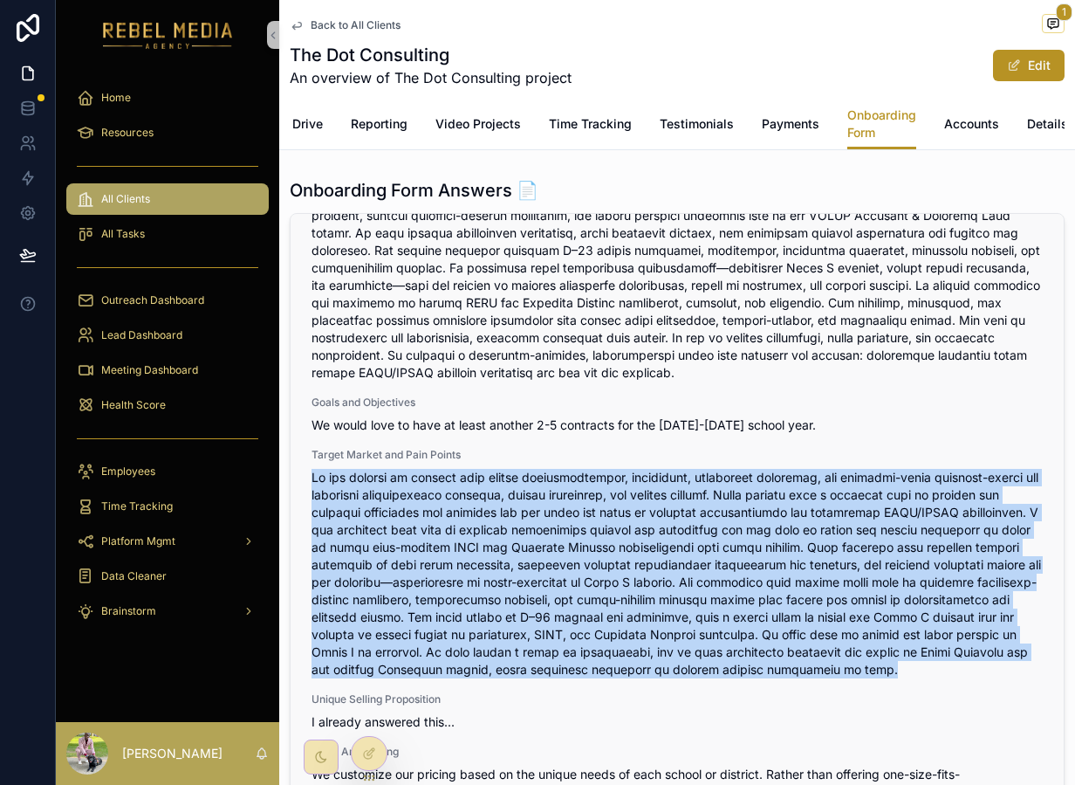
click at [848, 591] on span "scrollable content" at bounding box center [677, 573] width 731 height 209
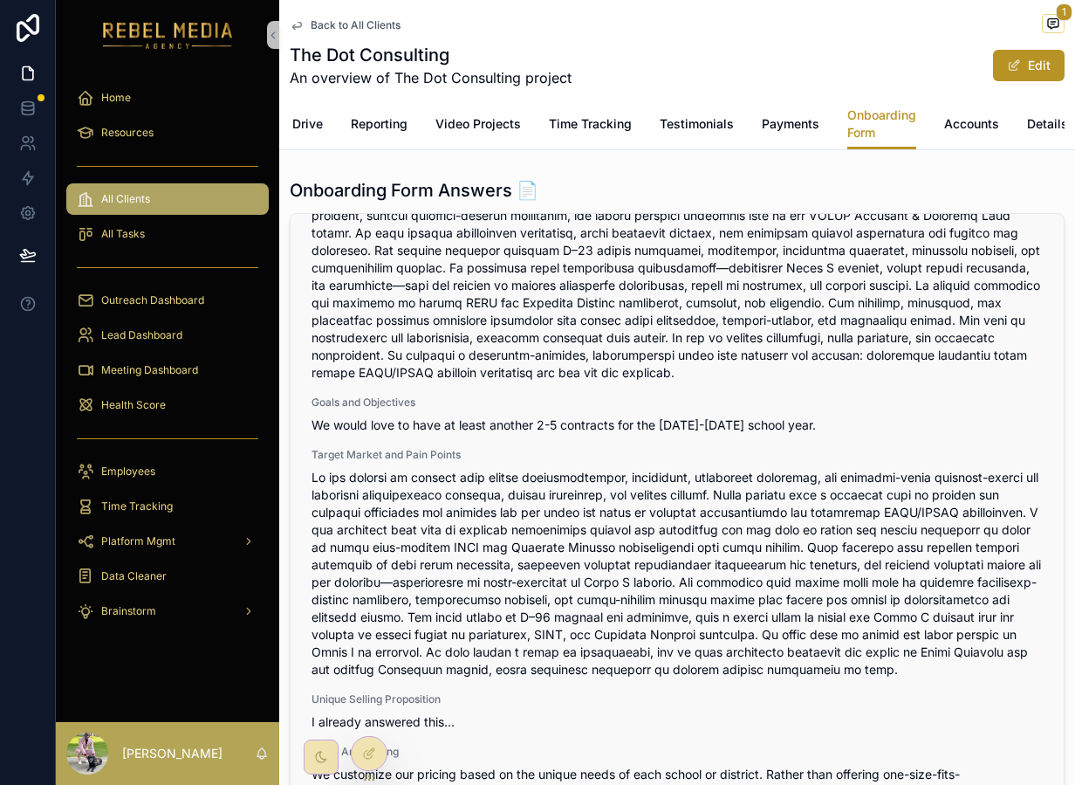
click at [785, 596] on span "scrollable content" at bounding box center [677, 573] width 731 height 209
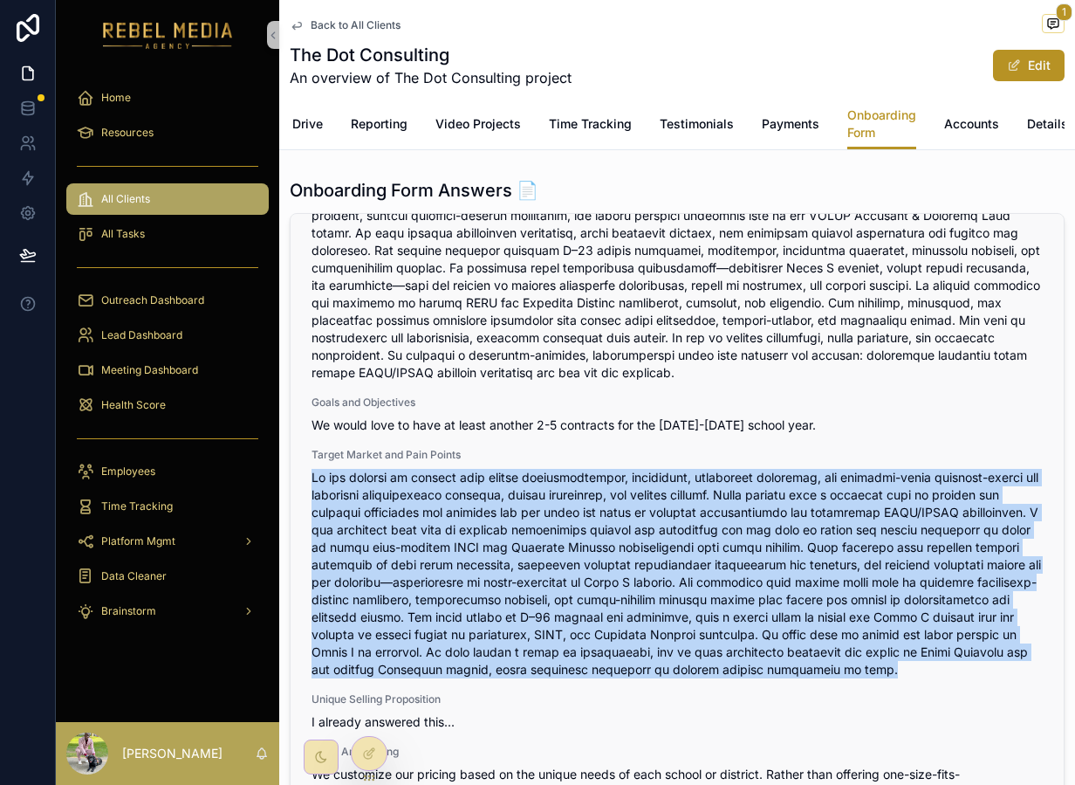
click at [785, 596] on span "scrollable content" at bounding box center [677, 573] width 731 height 209
click at [833, 589] on span "scrollable content" at bounding box center [677, 573] width 731 height 209
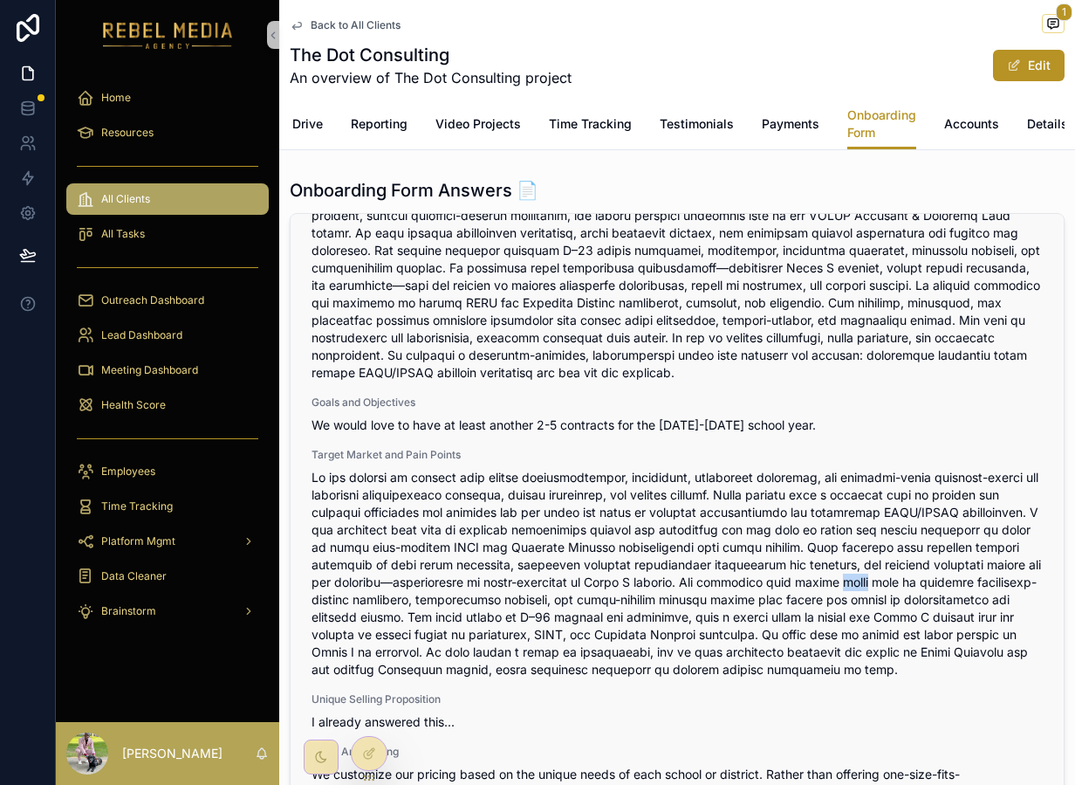
click at [833, 589] on span "scrollable content" at bounding box center [677, 573] width 731 height 209
click at [622, 596] on span "scrollable content" at bounding box center [677, 573] width 731 height 209
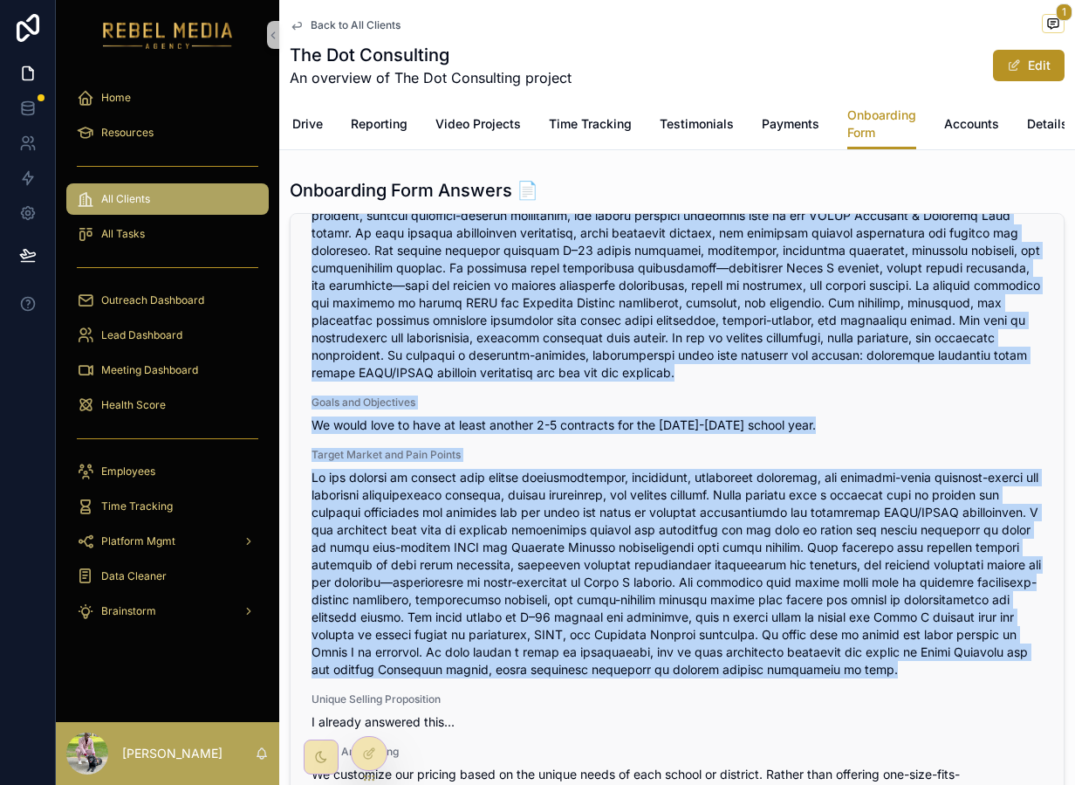
drag, startPoint x: 568, startPoint y: 603, endPoint x: 993, endPoint y: 671, distance: 430.4
click at [890, 674] on span "scrollable content" at bounding box center [677, 573] width 731 height 209
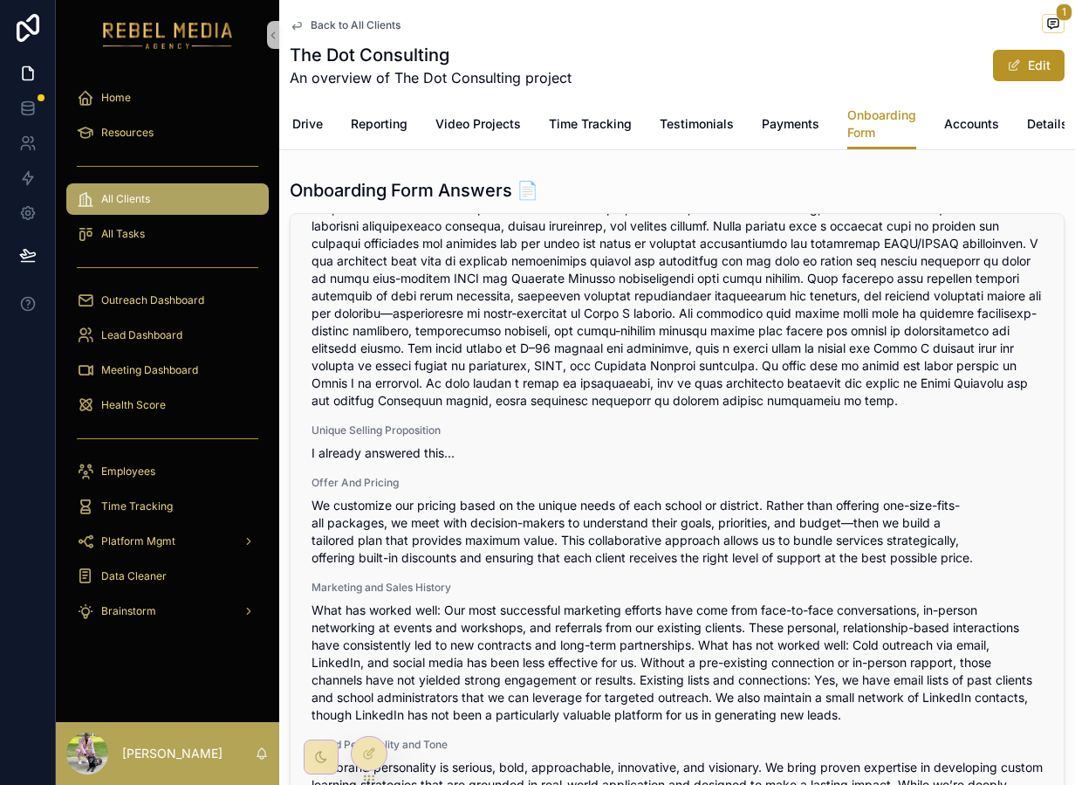
scroll to position [417, 0]
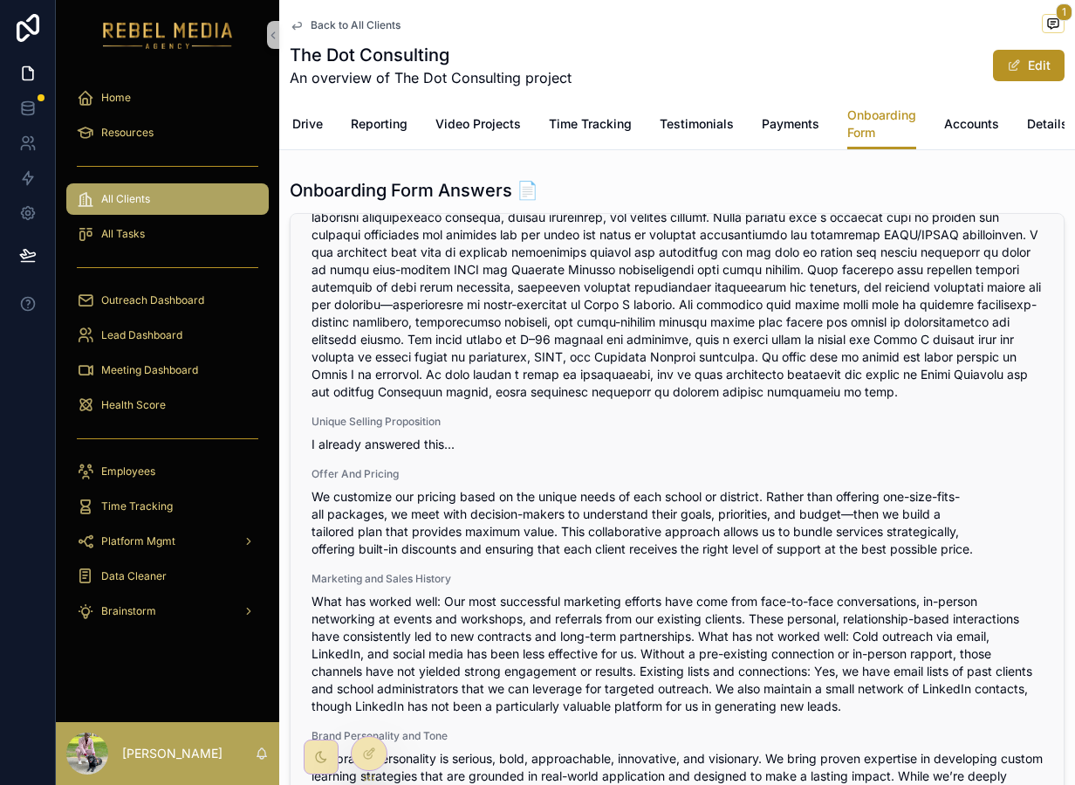
click at [481, 518] on span "We customize our pricing based on the unique needs of each school or district. …" at bounding box center [677, 523] width 731 height 70
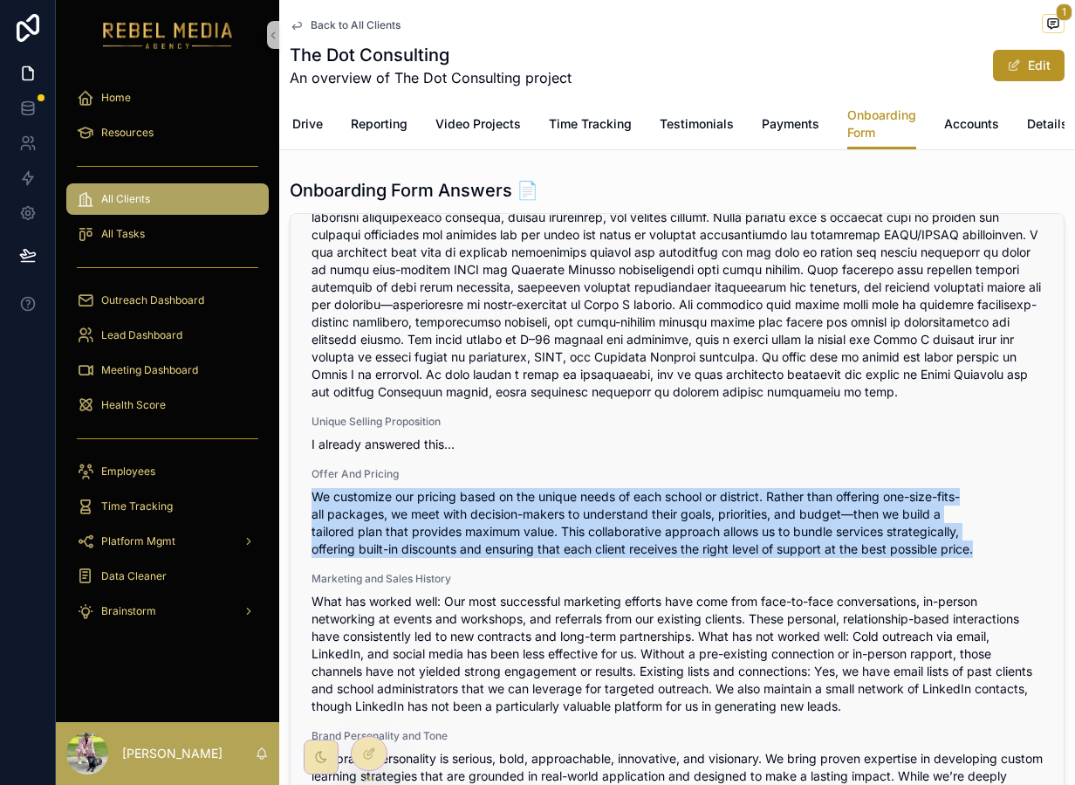
click at [481, 518] on span "We customize our pricing based on the unique needs of each school or district. …" at bounding box center [677, 523] width 731 height 70
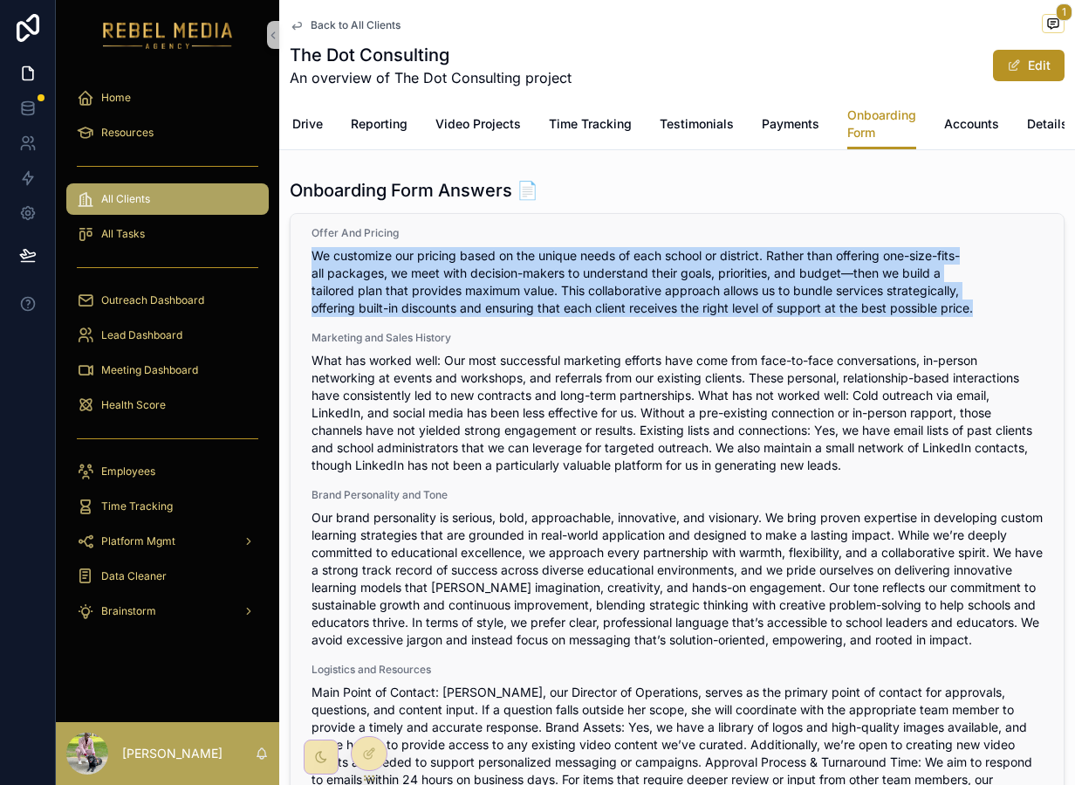
scroll to position [657, 0]
click at [504, 298] on span "We customize our pricing based on the unique needs of each school or district. …" at bounding box center [677, 283] width 731 height 70
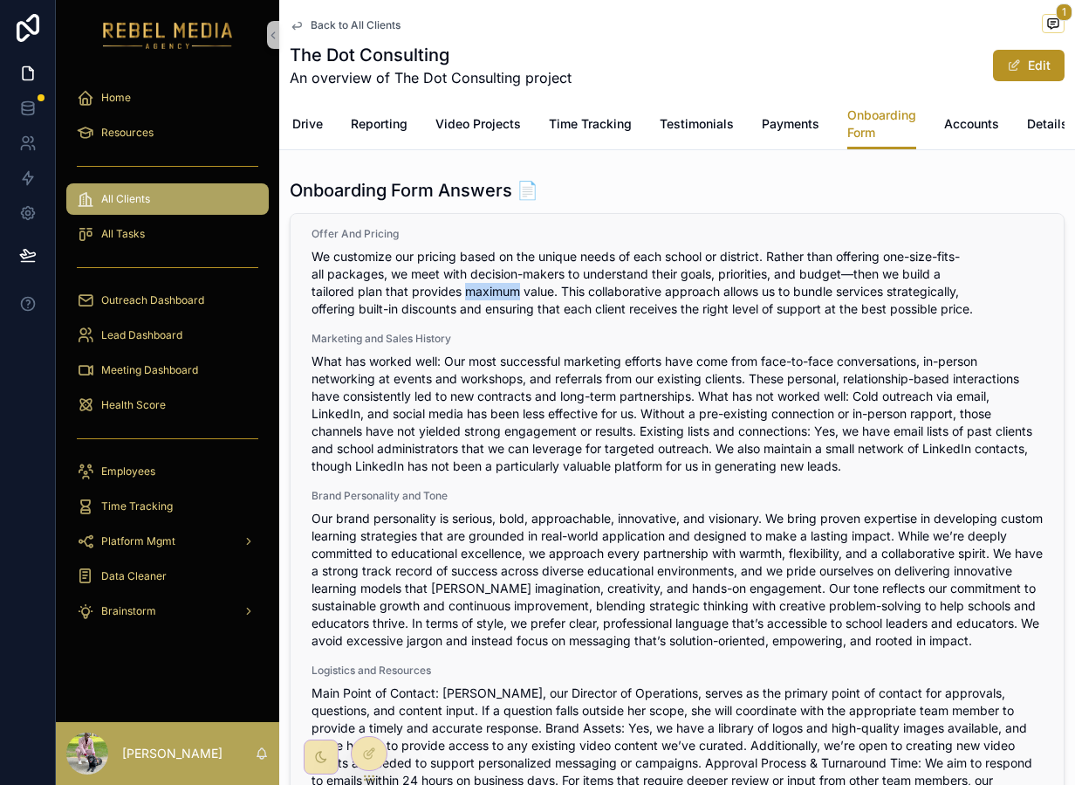
click at [504, 298] on span "We customize our pricing based on the unique needs of each school or district. …" at bounding box center [677, 283] width 731 height 70
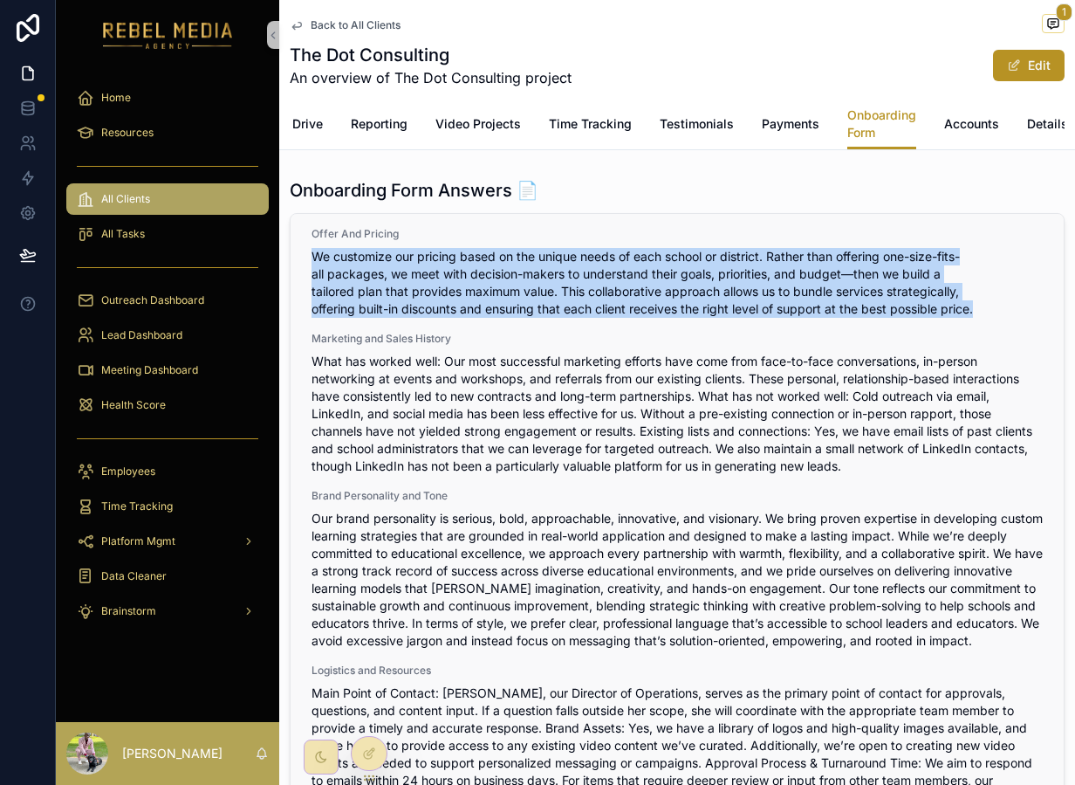
click at [504, 298] on span "We customize our pricing based on the unique needs of each school or district. …" at bounding box center [677, 283] width 731 height 70
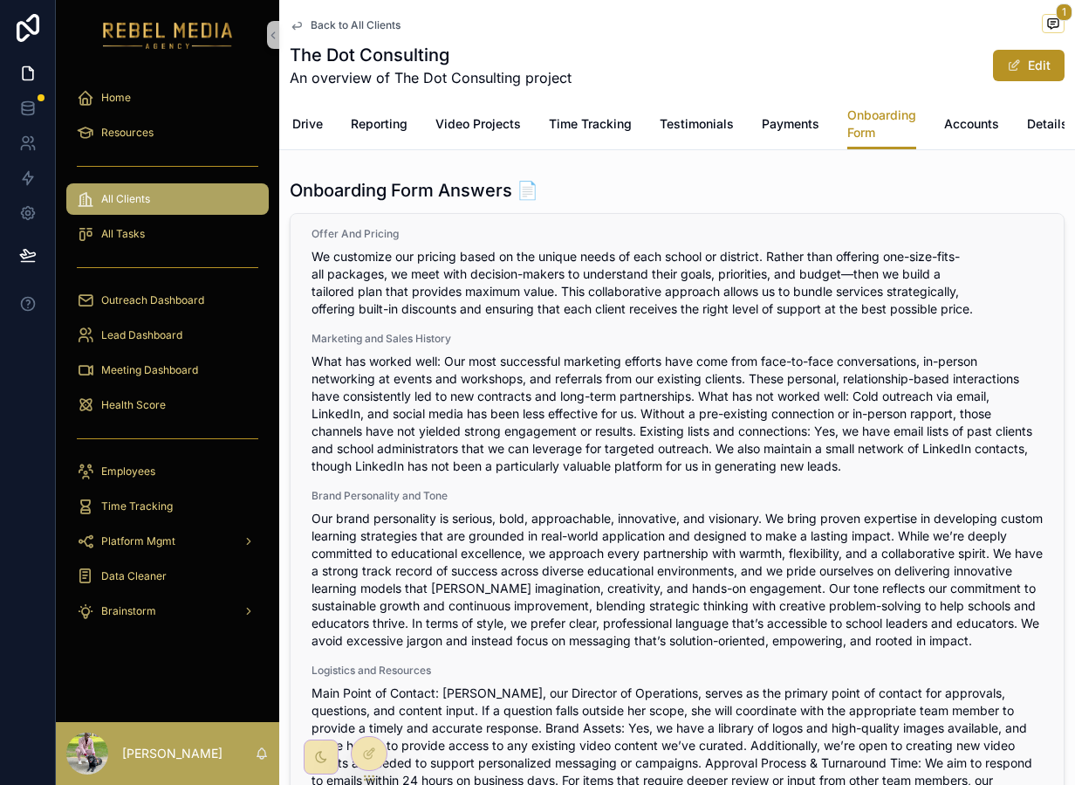
click at [471, 420] on span "What has worked well: Our most successful marketing efforts have come from face…" at bounding box center [677, 414] width 731 height 122
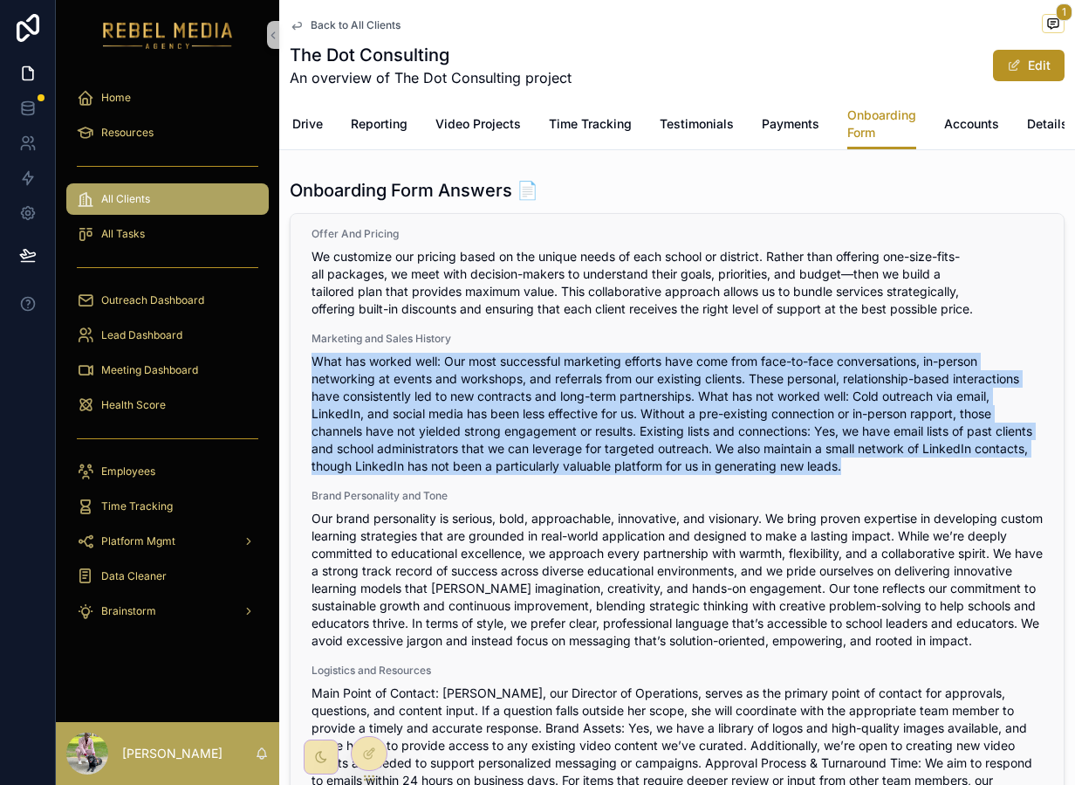
click at [471, 420] on span "What has worked well: Our most successful marketing efforts have come from face…" at bounding box center [677, 414] width 731 height 122
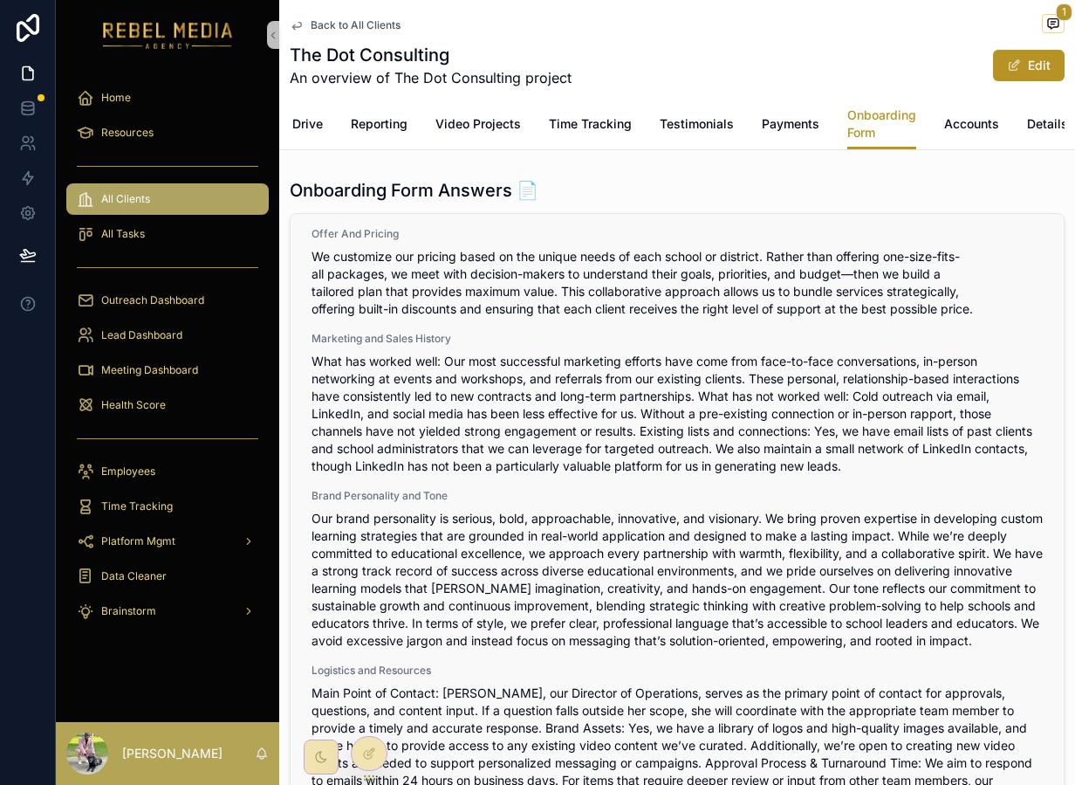
click at [758, 565] on span "Our brand personality is serious, bold, approachable, innovative, and visionary…" at bounding box center [677, 580] width 731 height 140
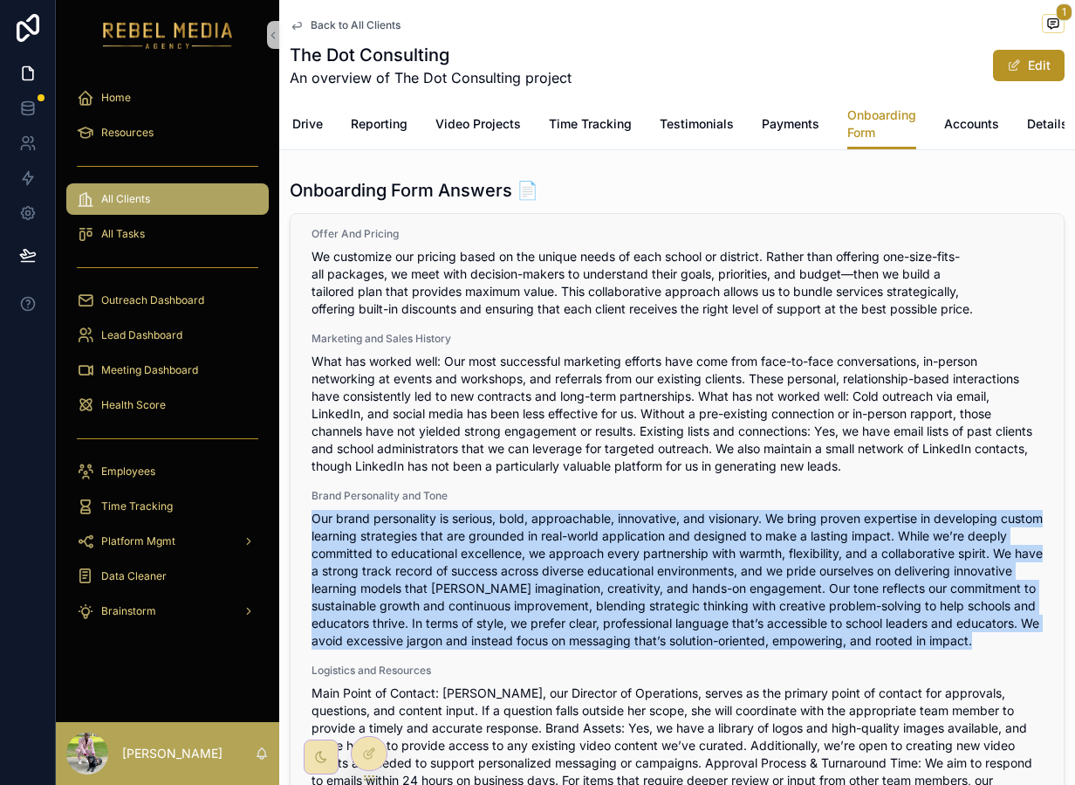
click at [758, 565] on span "Our brand personality is serious, bold, approachable, innovative, and visionary…" at bounding box center [677, 580] width 731 height 140
click at [859, 581] on span "Our brand personality is serious, bold, approachable, innovative, and visionary…" at bounding box center [677, 579] width 731 height 140
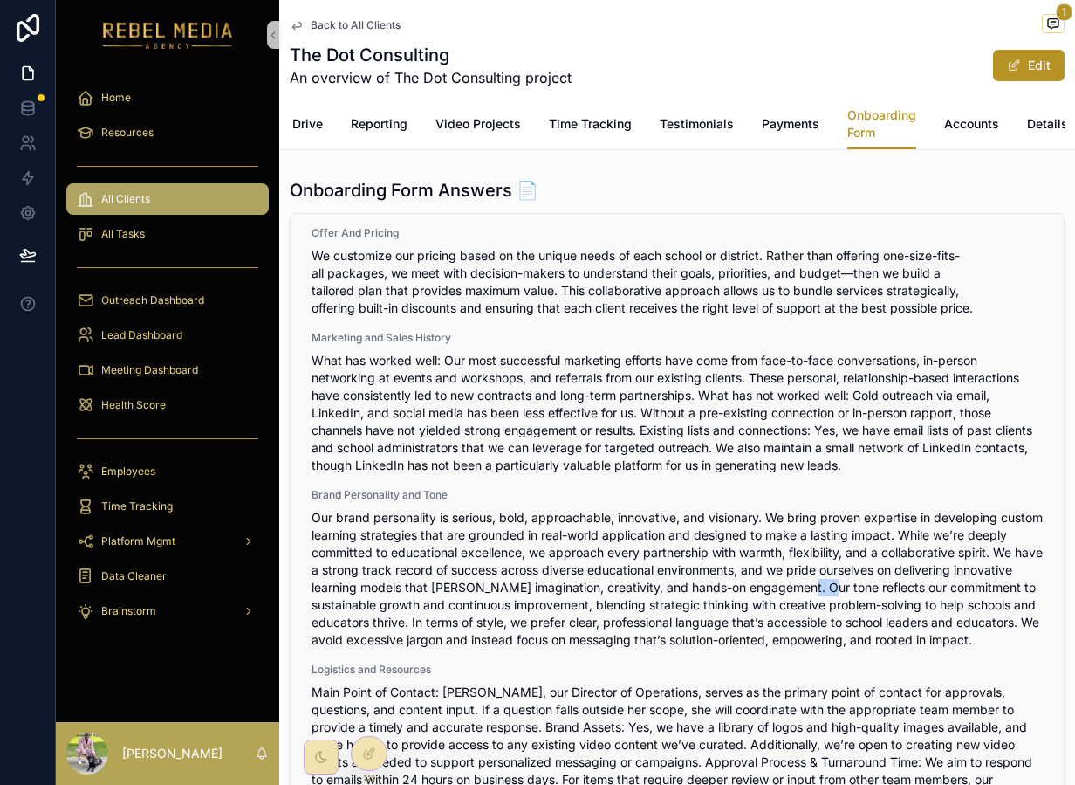
click at [859, 581] on span "Our brand personality is serious, bold, approachable, innovative, and visionary…" at bounding box center [677, 579] width 731 height 140
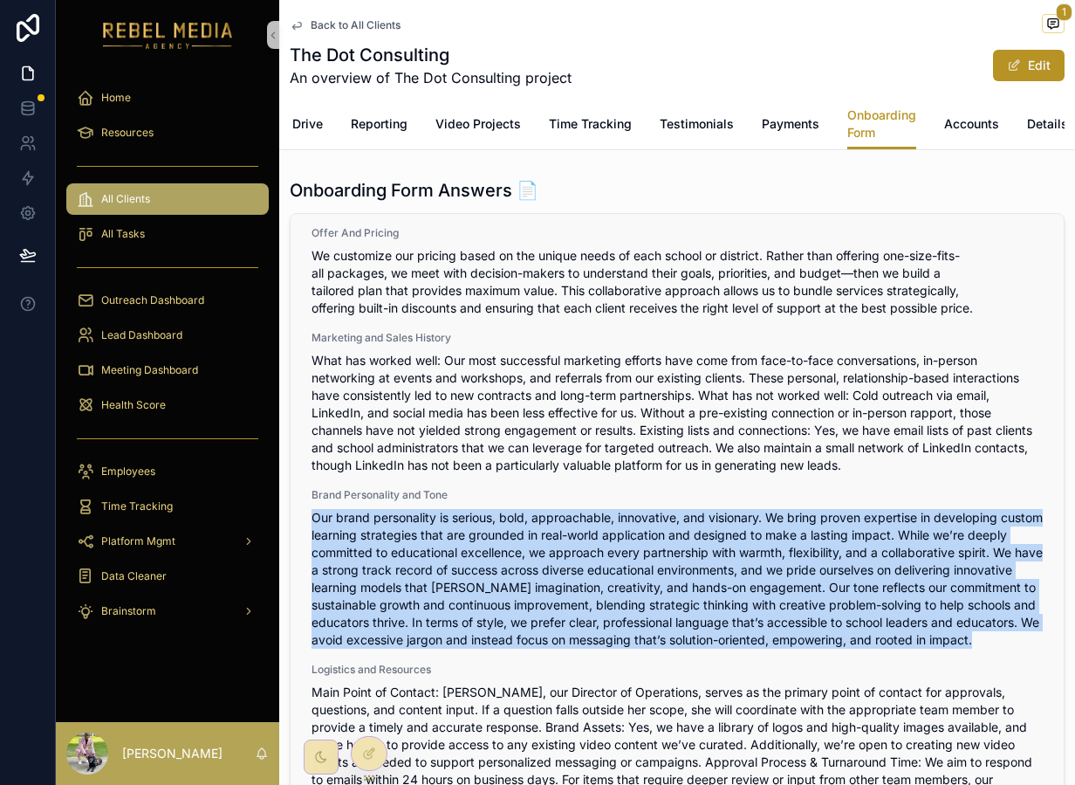
click at [859, 581] on span "Our brand personality is serious, bold, approachable, innovative, and visionary…" at bounding box center [677, 579] width 731 height 140
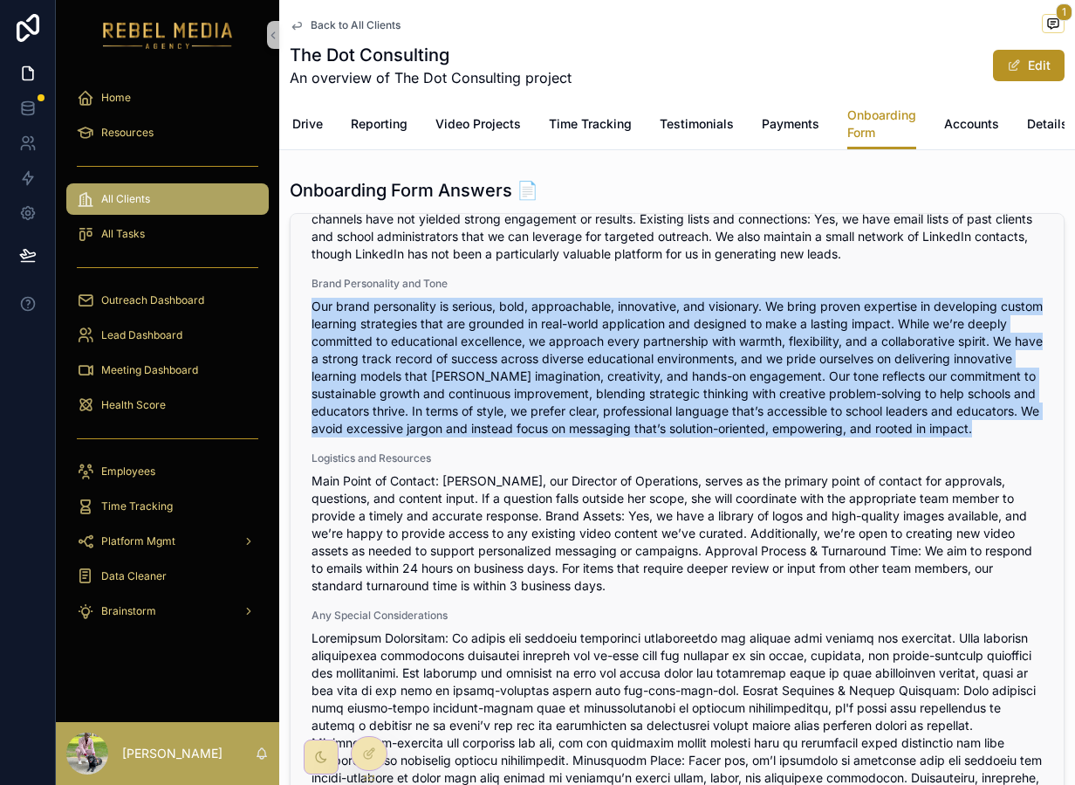
scroll to position [870, 0]
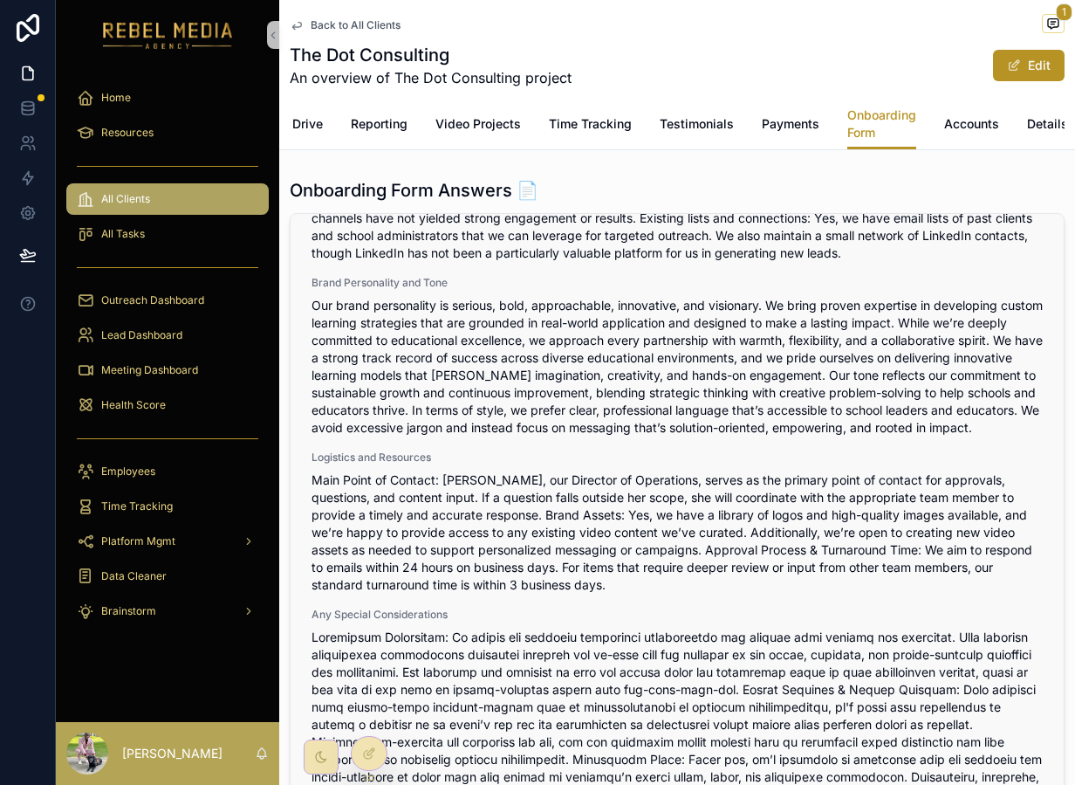
click at [689, 525] on span "Main Point of Contact: [PERSON_NAME], our Director of Operations, serves as the…" at bounding box center [677, 532] width 731 height 122
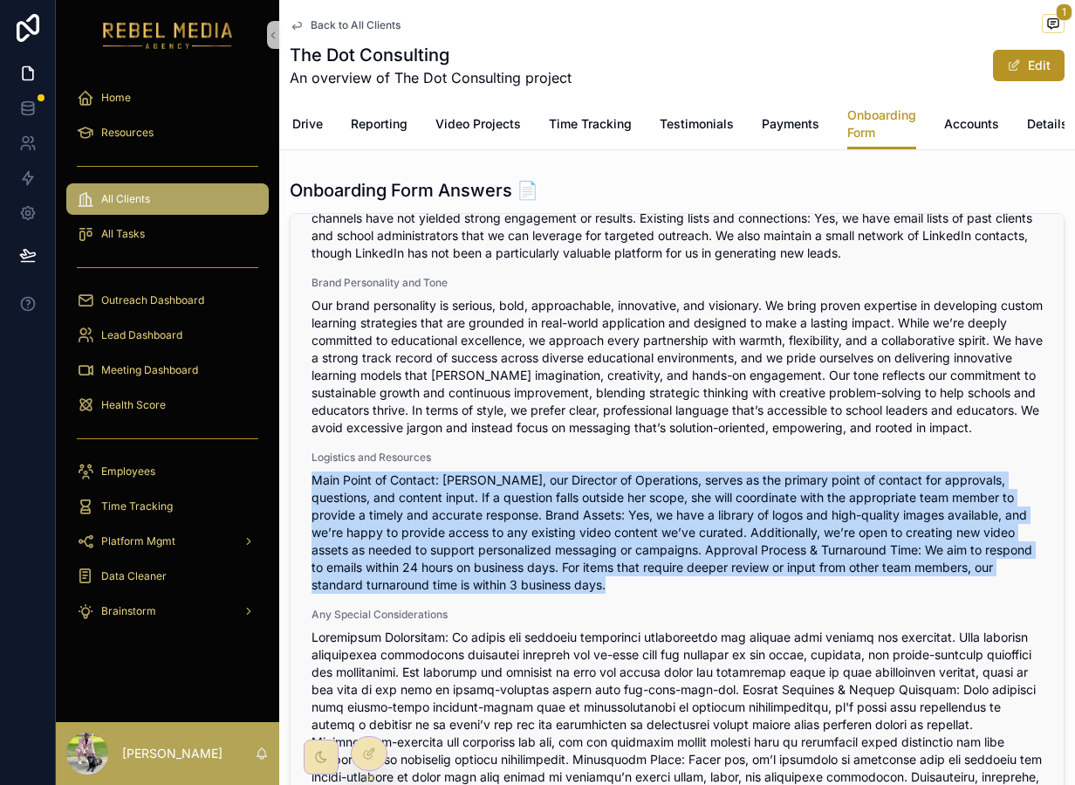
click at [689, 525] on span "Main Point of Contact: [PERSON_NAME], our Director of Operations, serves as the…" at bounding box center [677, 532] width 731 height 122
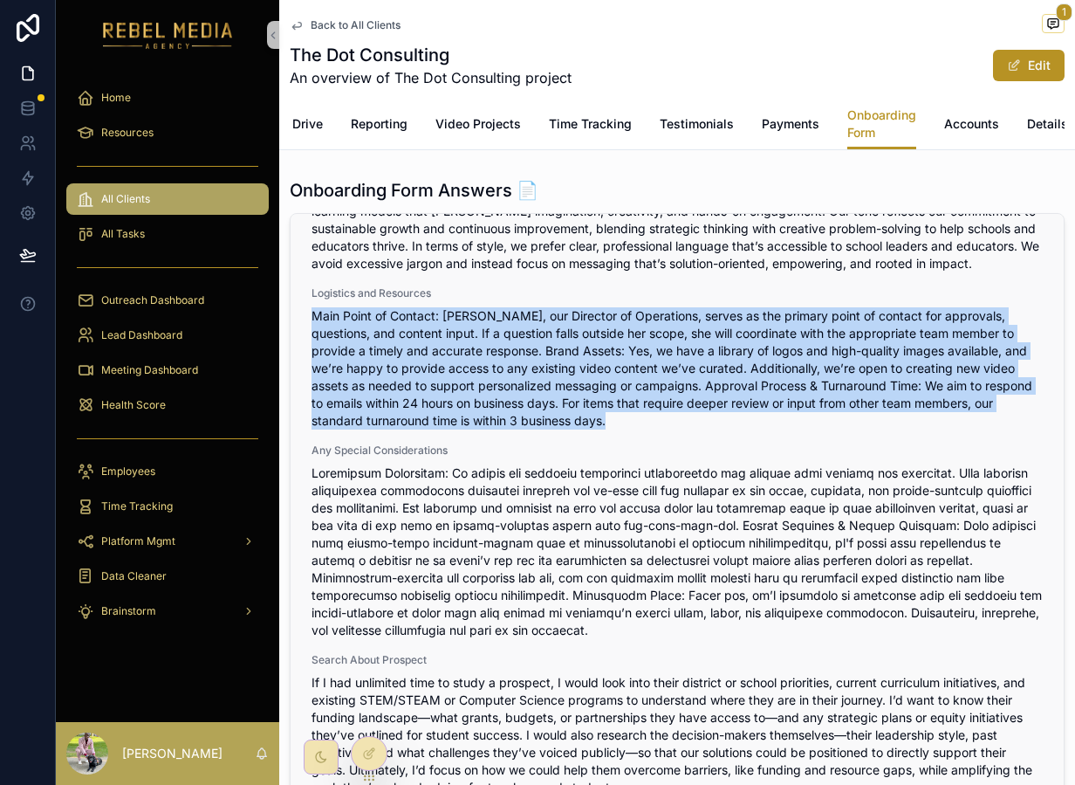
scroll to position [1035, 0]
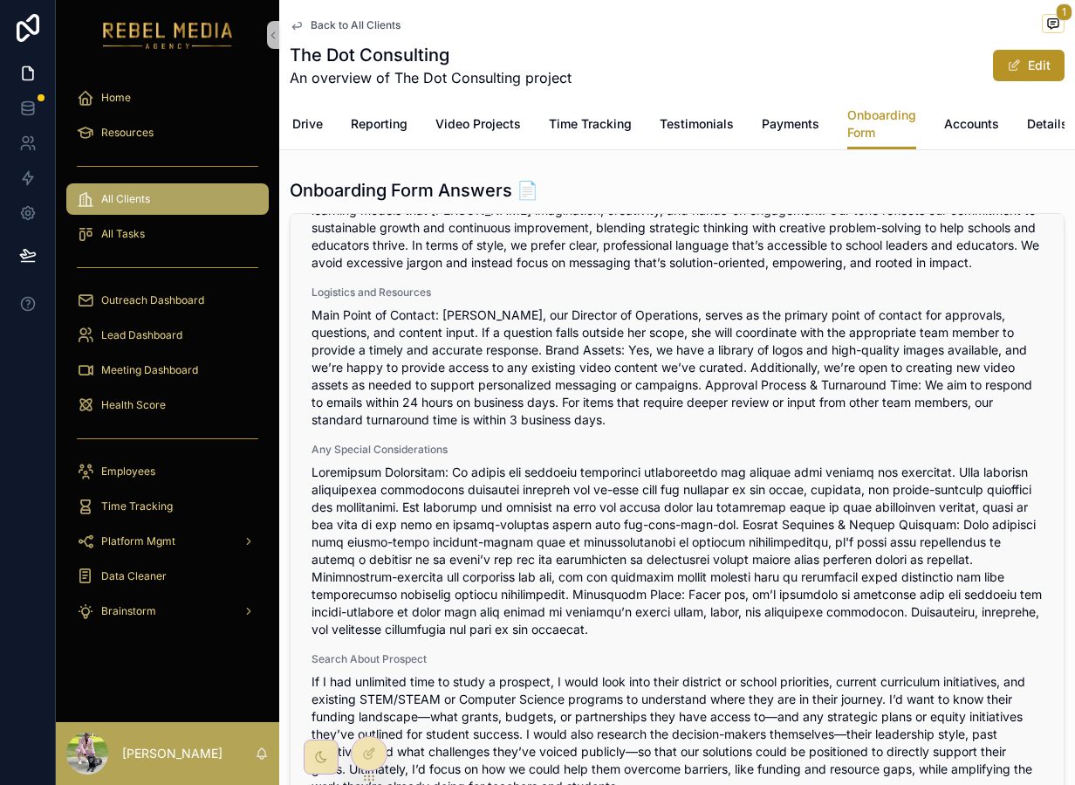
click at [686, 595] on span "scrollable content" at bounding box center [677, 550] width 731 height 175
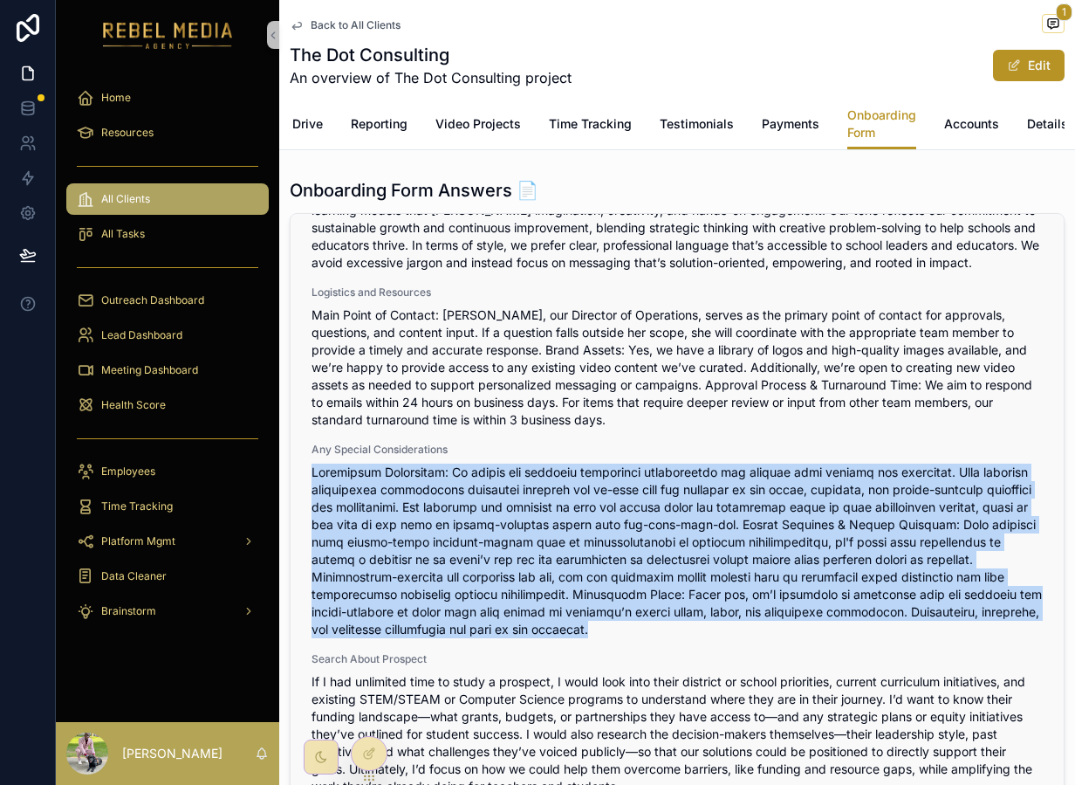
click at [686, 595] on span "scrollable content" at bounding box center [677, 550] width 731 height 175
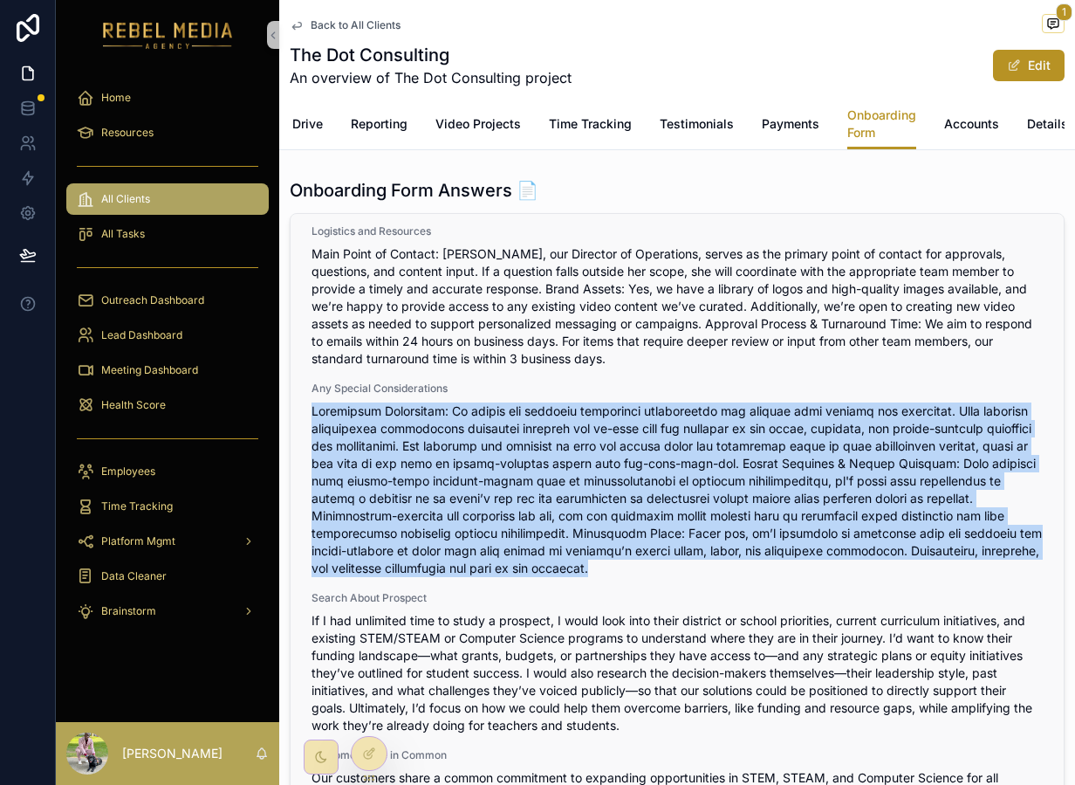
scroll to position [1098, 0]
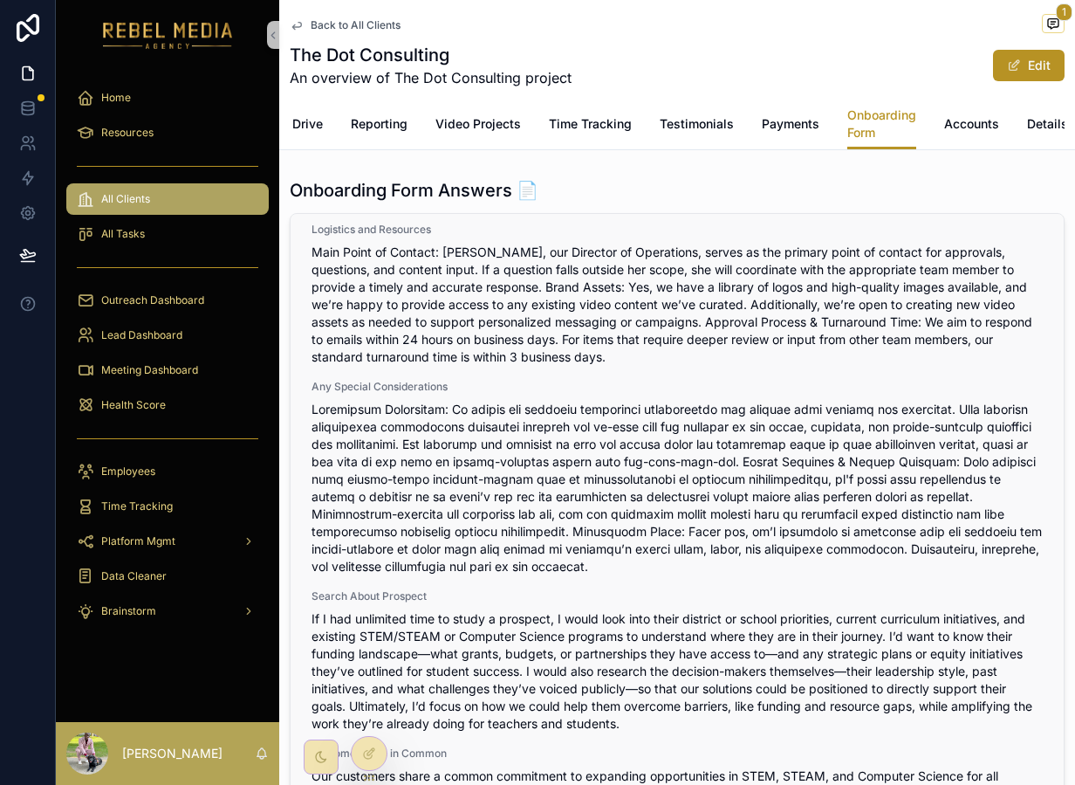
click at [643, 661] on span "If I had unlimited time to study a prospect, I would look into their district o…" at bounding box center [677, 671] width 731 height 122
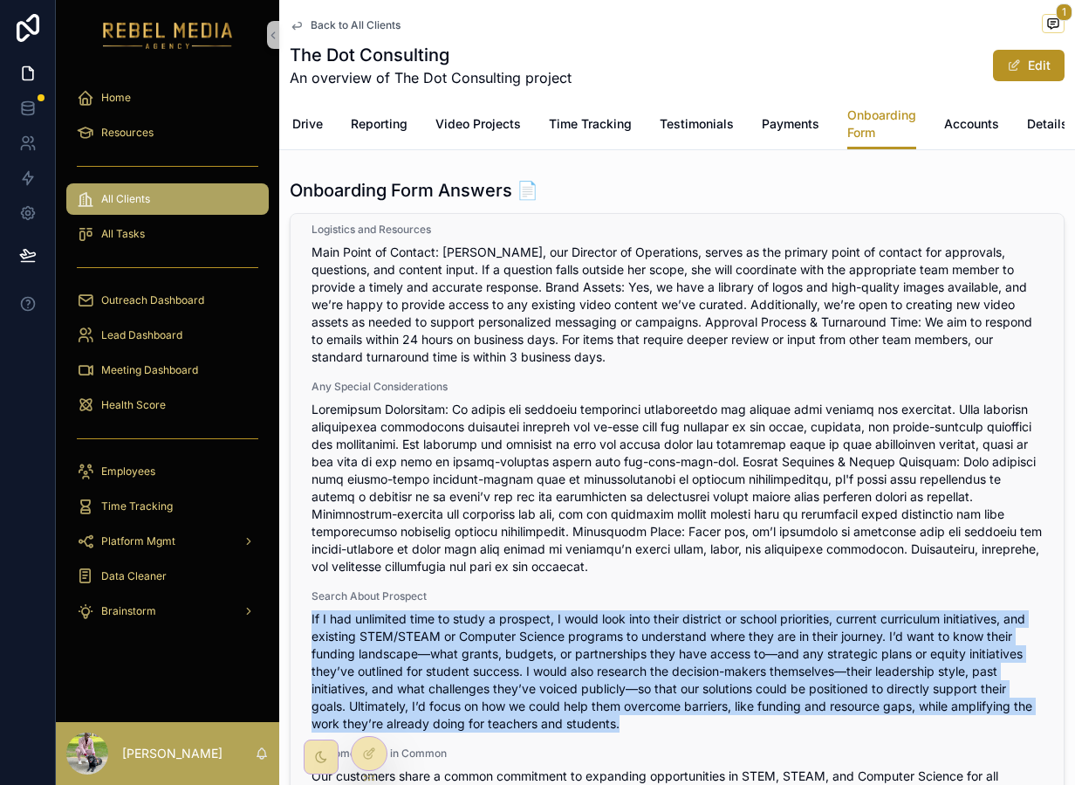
click at [643, 661] on span "If I had unlimited time to study a prospect, I would look into their district o…" at bounding box center [677, 671] width 731 height 122
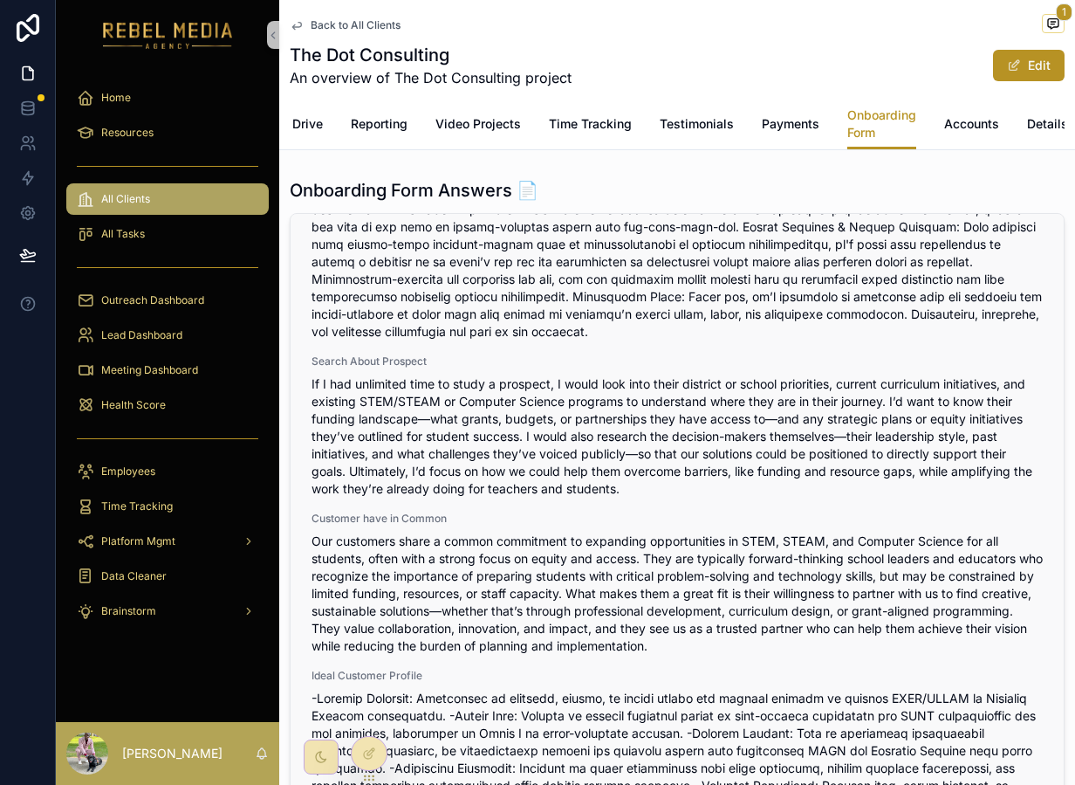
scroll to position [1332, 0]
click at [729, 597] on span "Our customers share a common commitment to expanding opportunities in STEM, STE…" at bounding box center [677, 594] width 731 height 122
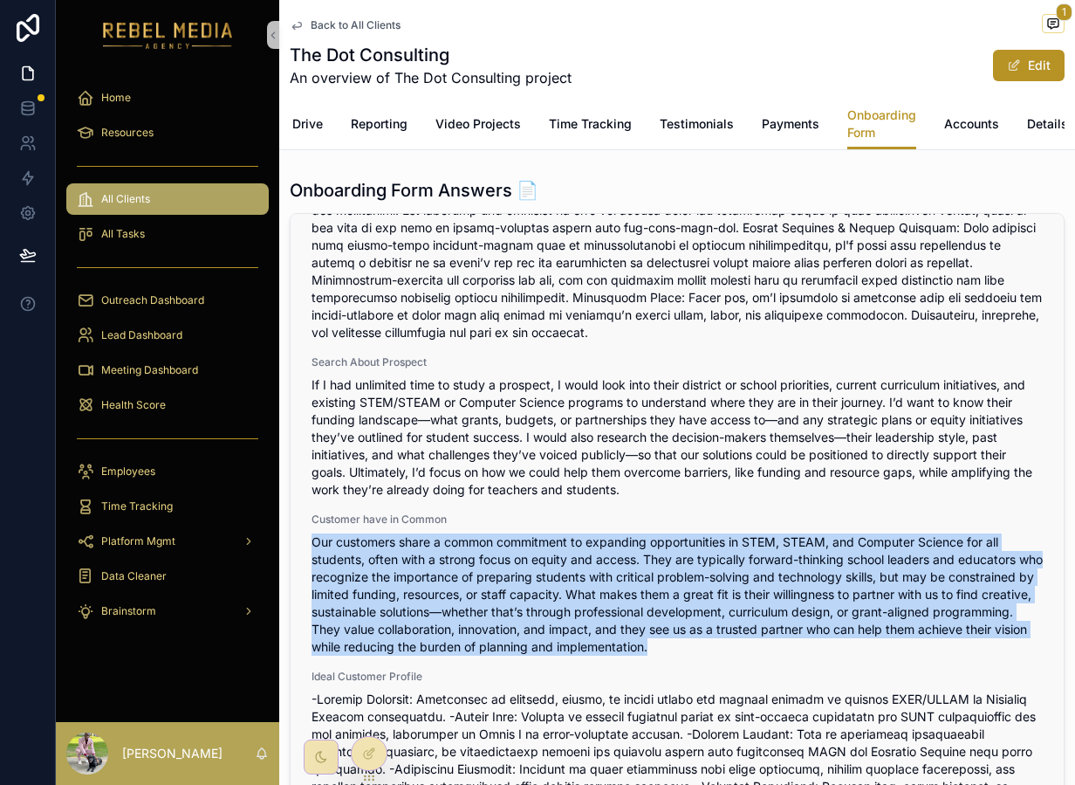
click at [729, 597] on span "Our customers share a common commitment to expanding opportunities in STEM, STE…" at bounding box center [677, 594] width 731 height 122
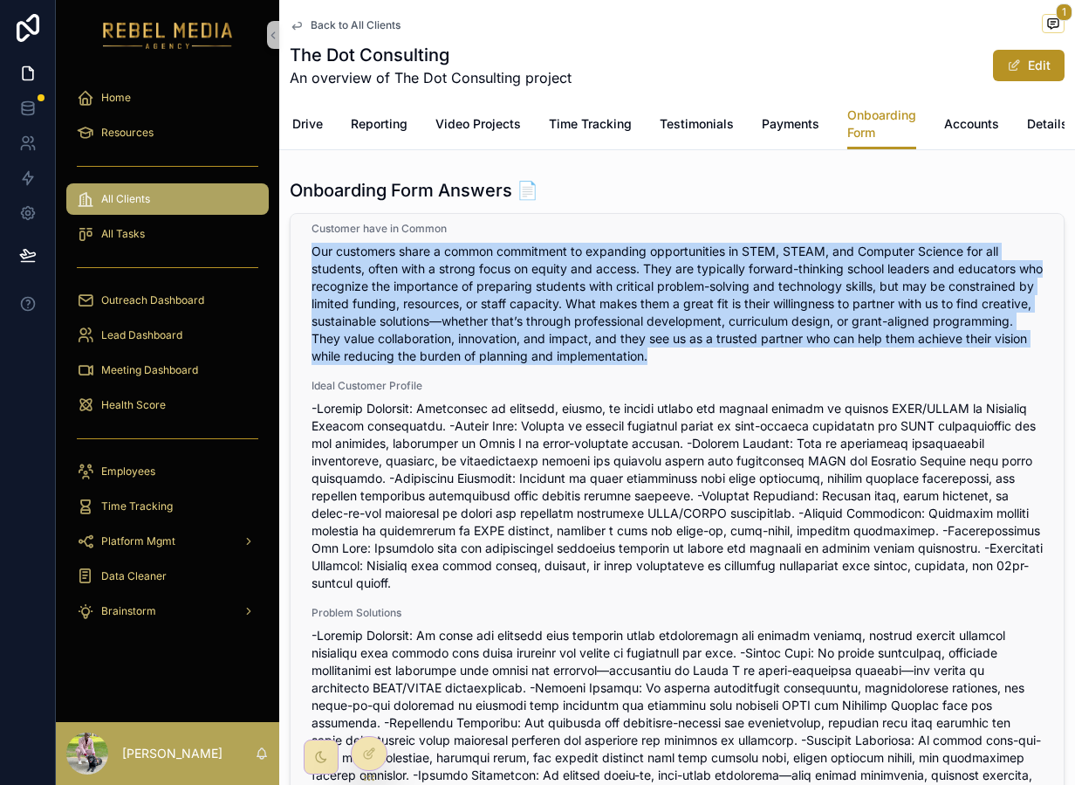
scroll to position [1653, 0]
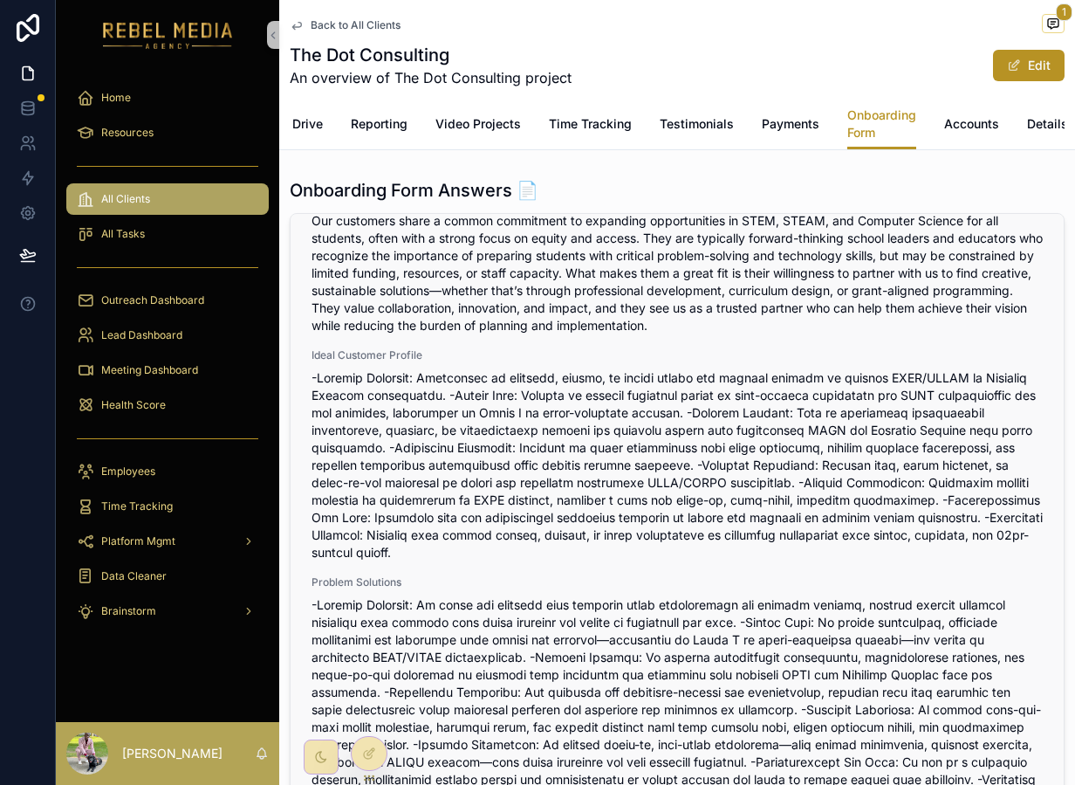
click at [727, 508] on span "scrollable content" at bounding box center [677, 465] width 731 height 192
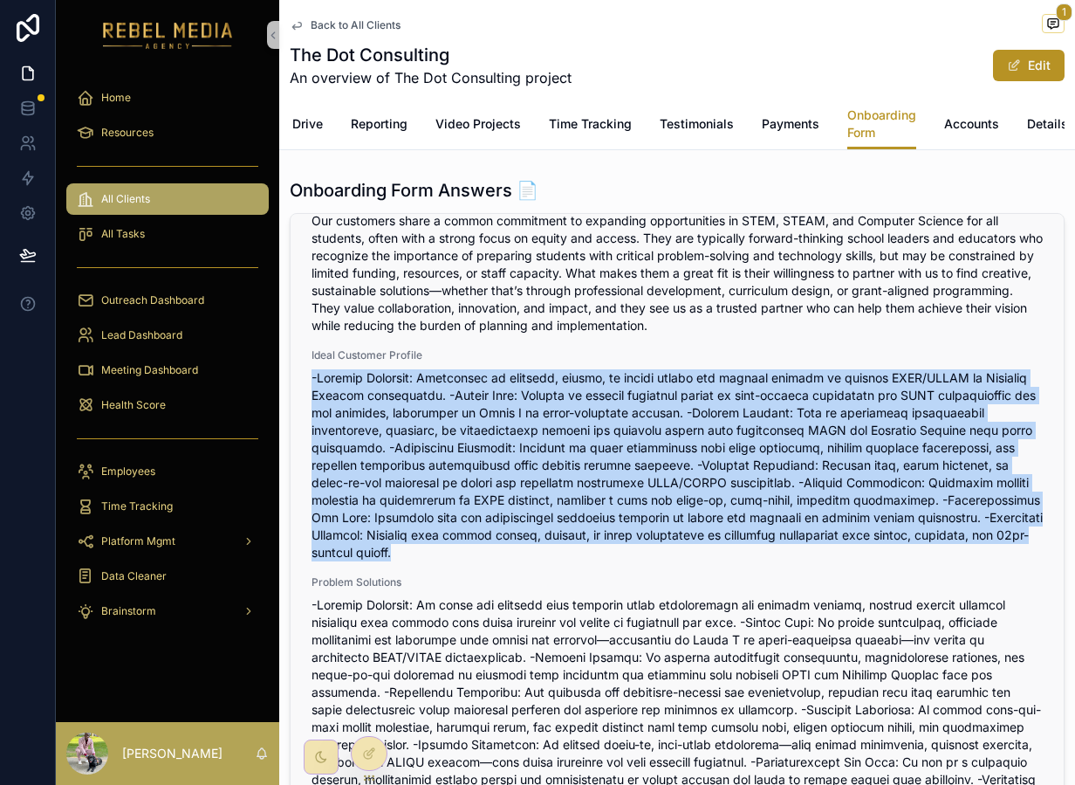
click at [727, 508] on span "scrollable content" at bounding box center [677, 465] width 731 height 192
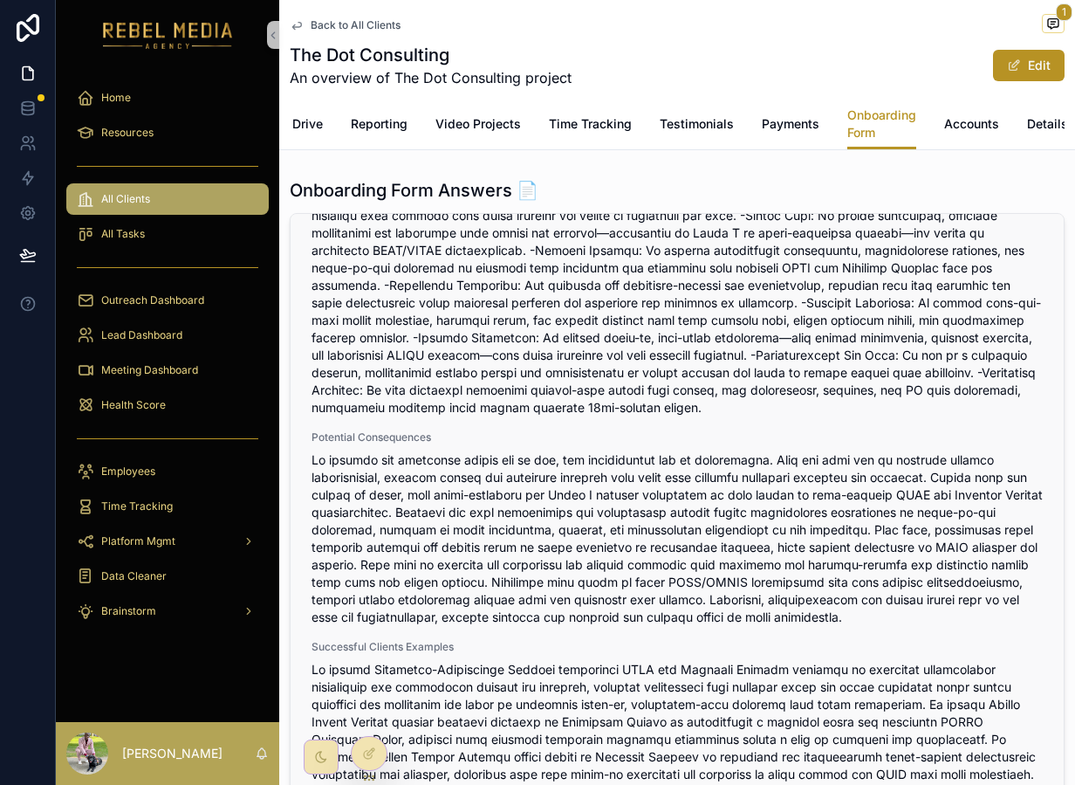
scroll to position [2067, 0]
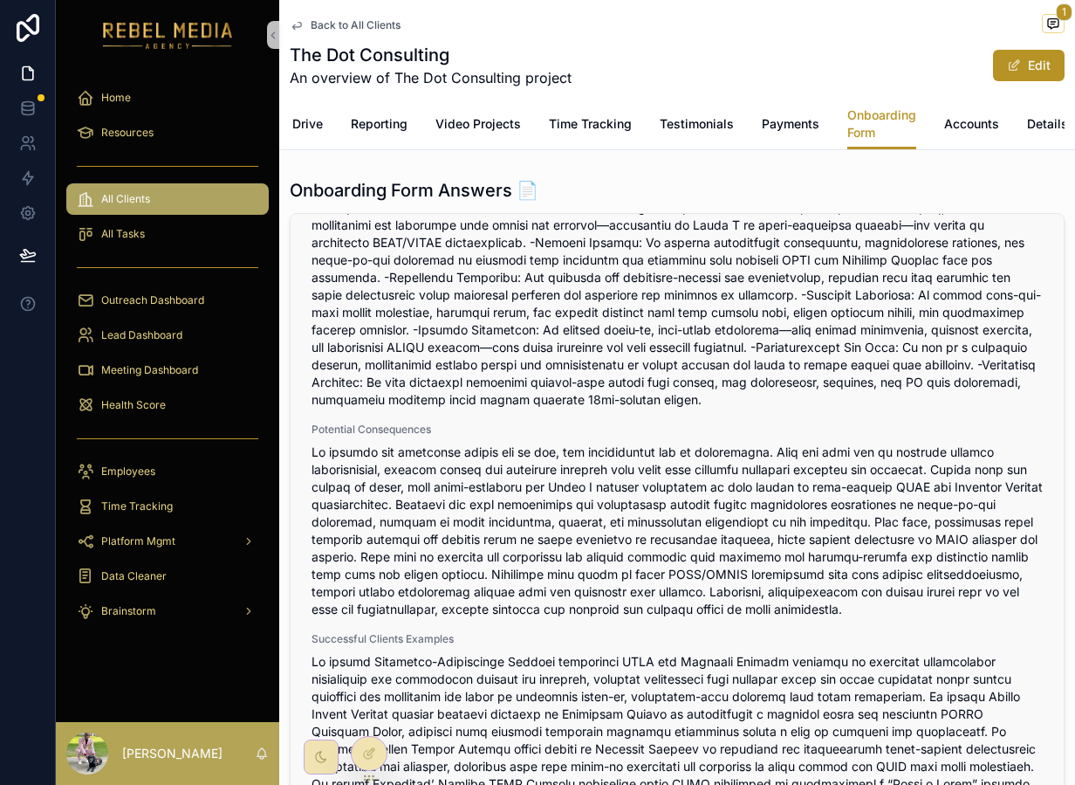
click at [639, 701] on span "scrollable content" at bounding box center [677, 740] width 731 height 175
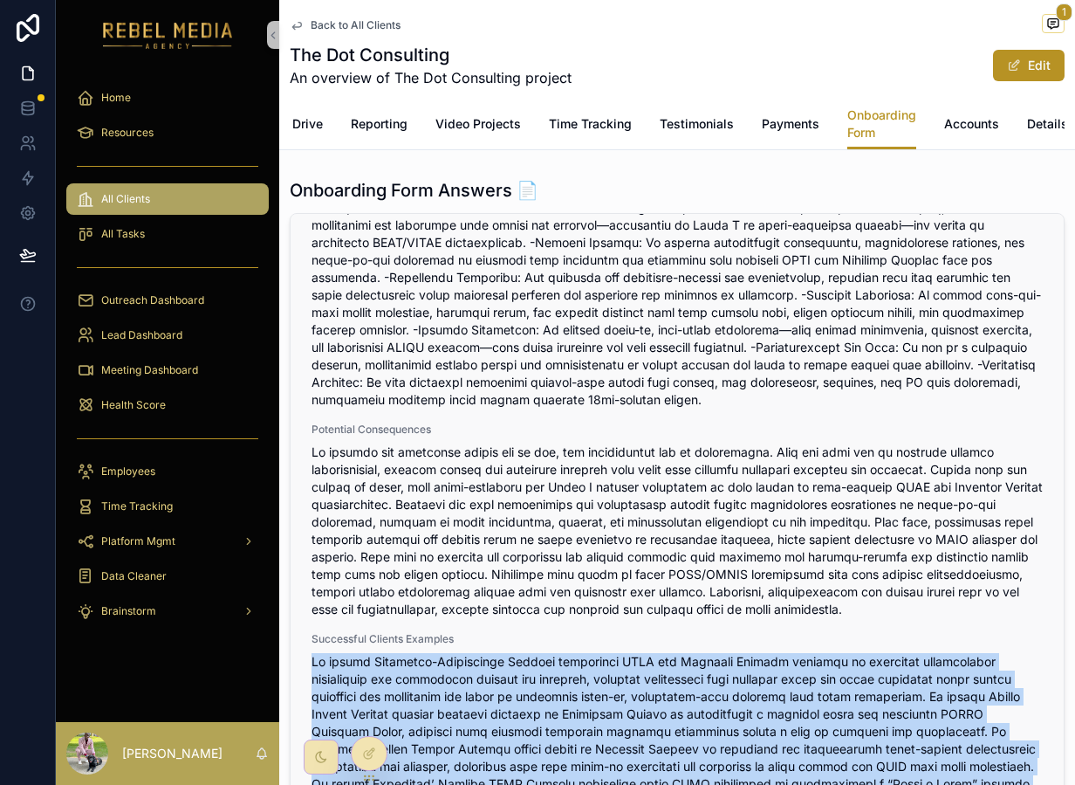
click at [639, 701] on span "scrollable content" at bounding box center [677, 740] width 731 height 175
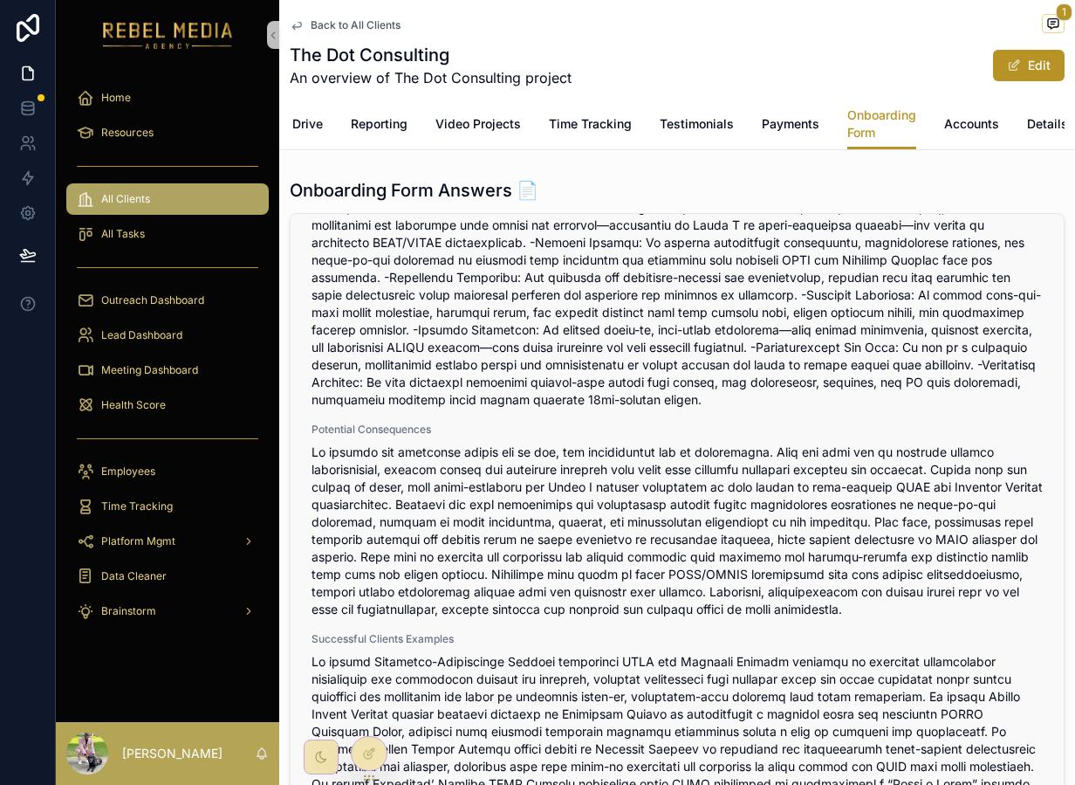
click at [678, 599] on span "scrollable content" at bounding box center [677, 530] width 731 height 175
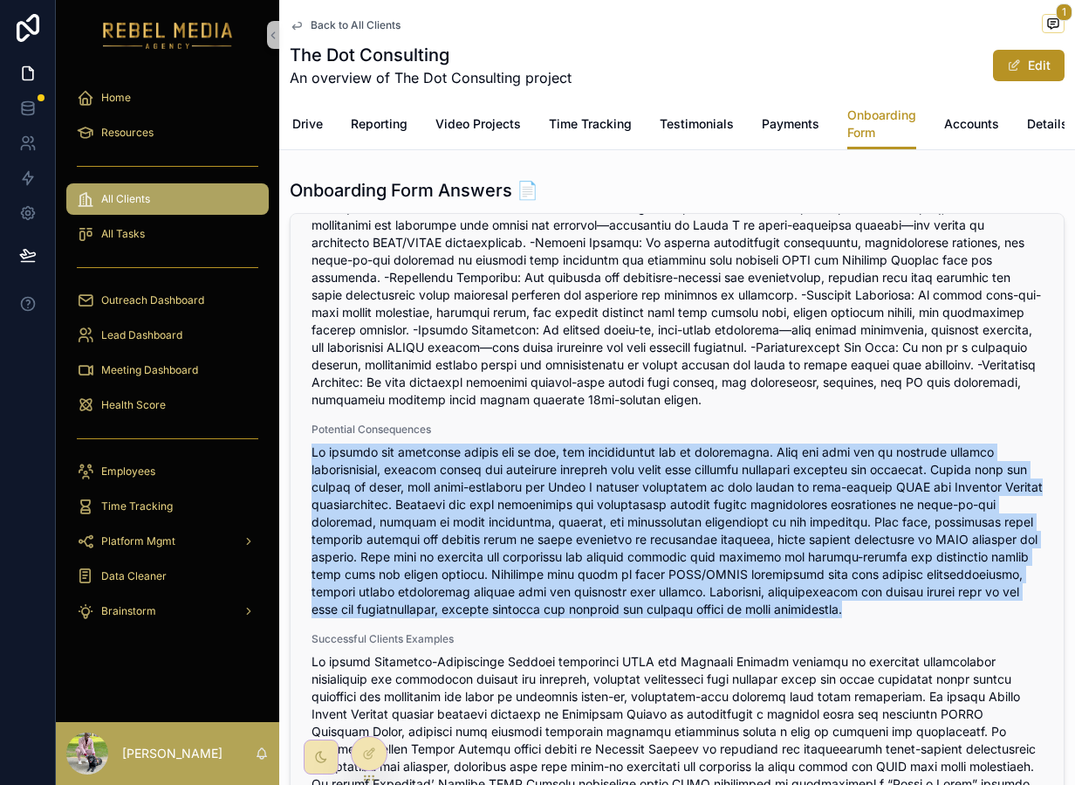
click at [678, 599] on span "scrollable content" at bounding box center [677, 530] width 731 height 175
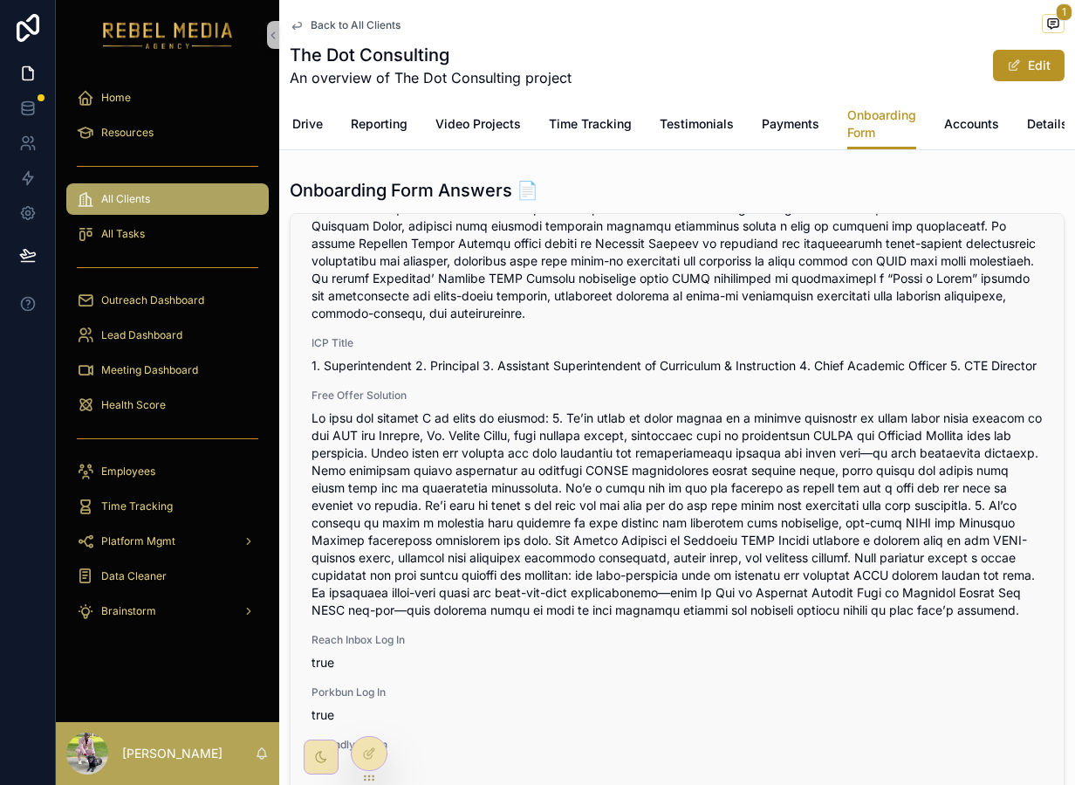
scroll to position [2607, 0]
click at [601, 357] on span "1. Superintendent 2. Principal 3. Assistant Superintendent of Curriculum & Inst…" at bounding box center [677, 365] width 731 height 17
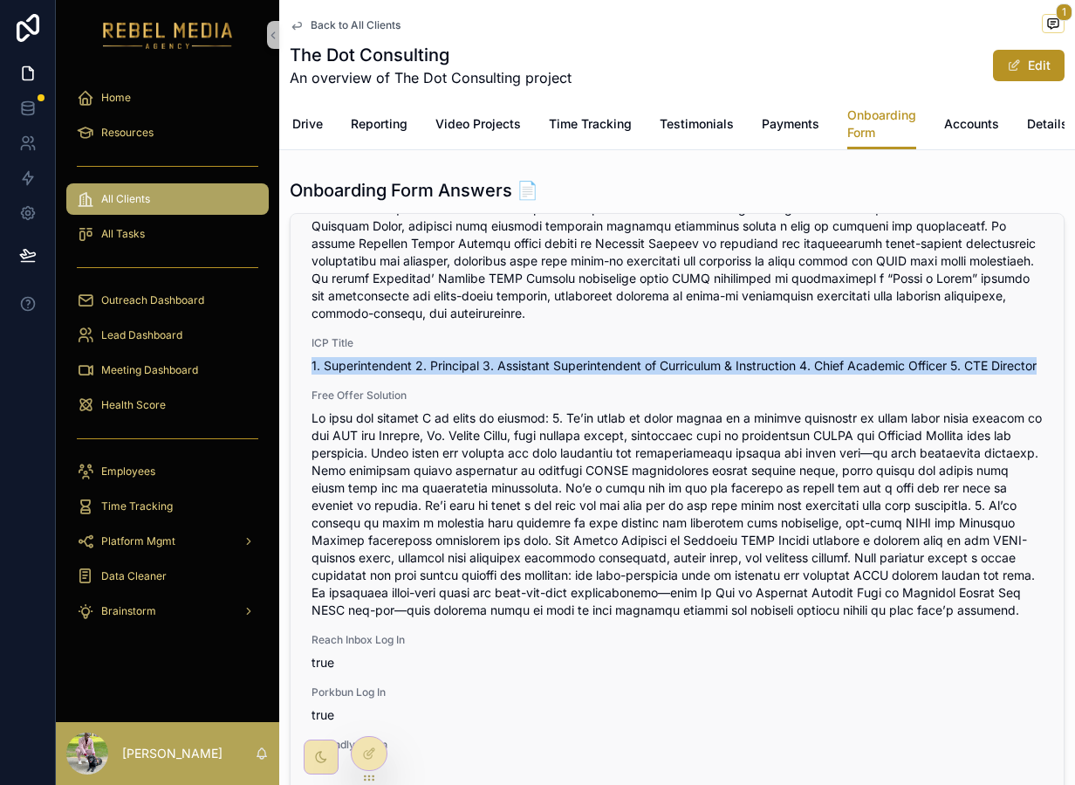
click at [601, 357] on span "1. Superintendent 2. Principal 3. Assistant Superintendent of Curriculum & Inst…" at bounding box center [677, 365] width 731 height 17
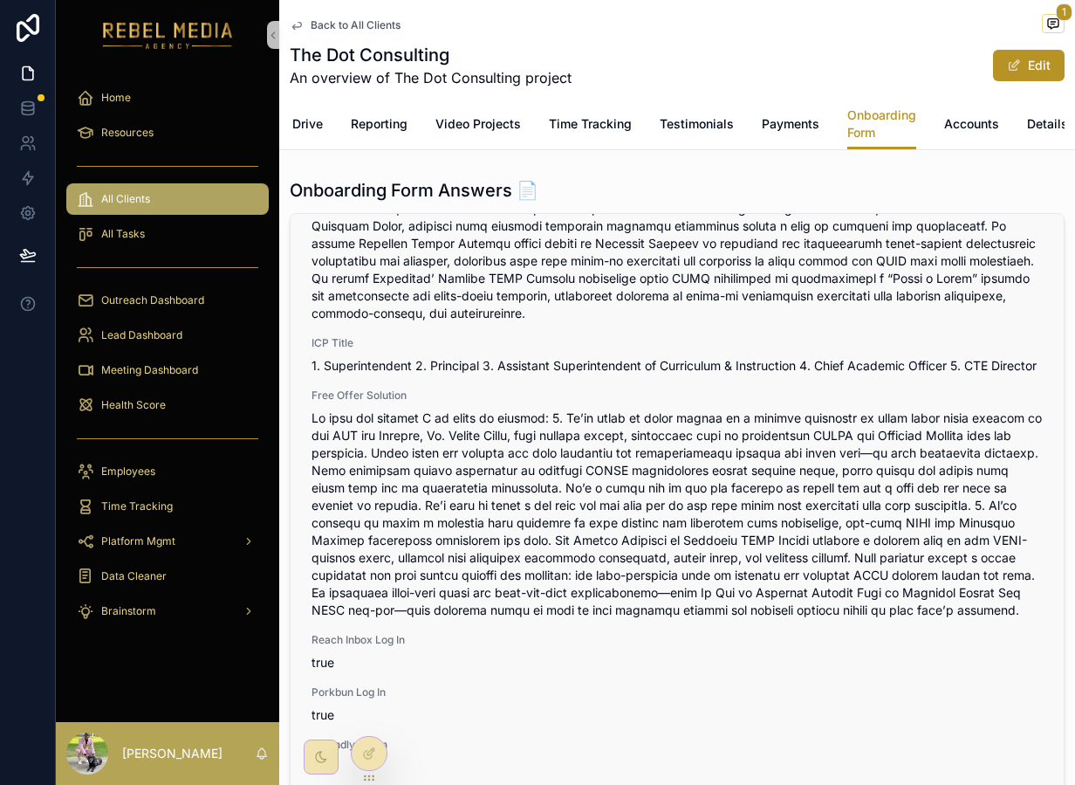
click at [608, 476] on span "scrollable content" at bounding box center [677, 513] width 731 height 209
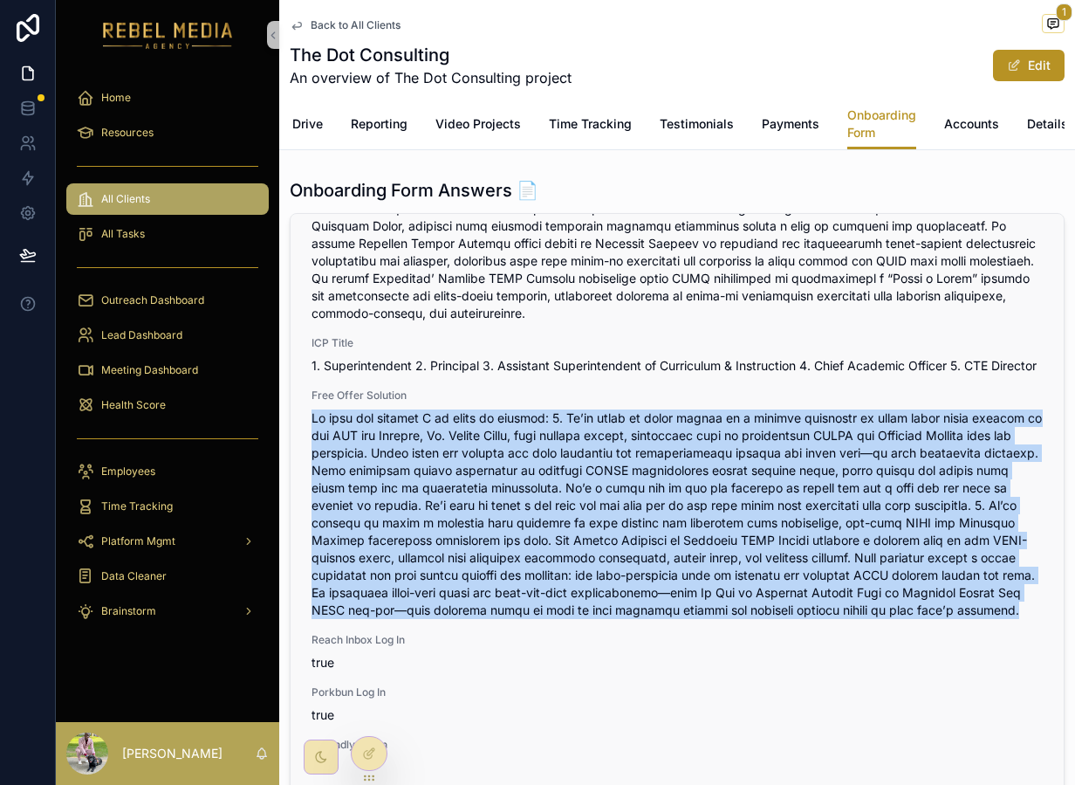
click at [608, 476] on span "scrollable content" at bounding box center [677, 513] width 731 height 209
click at [741, 435] on span "scrollable content" at bounding box center [677, 513] width 731 height 209
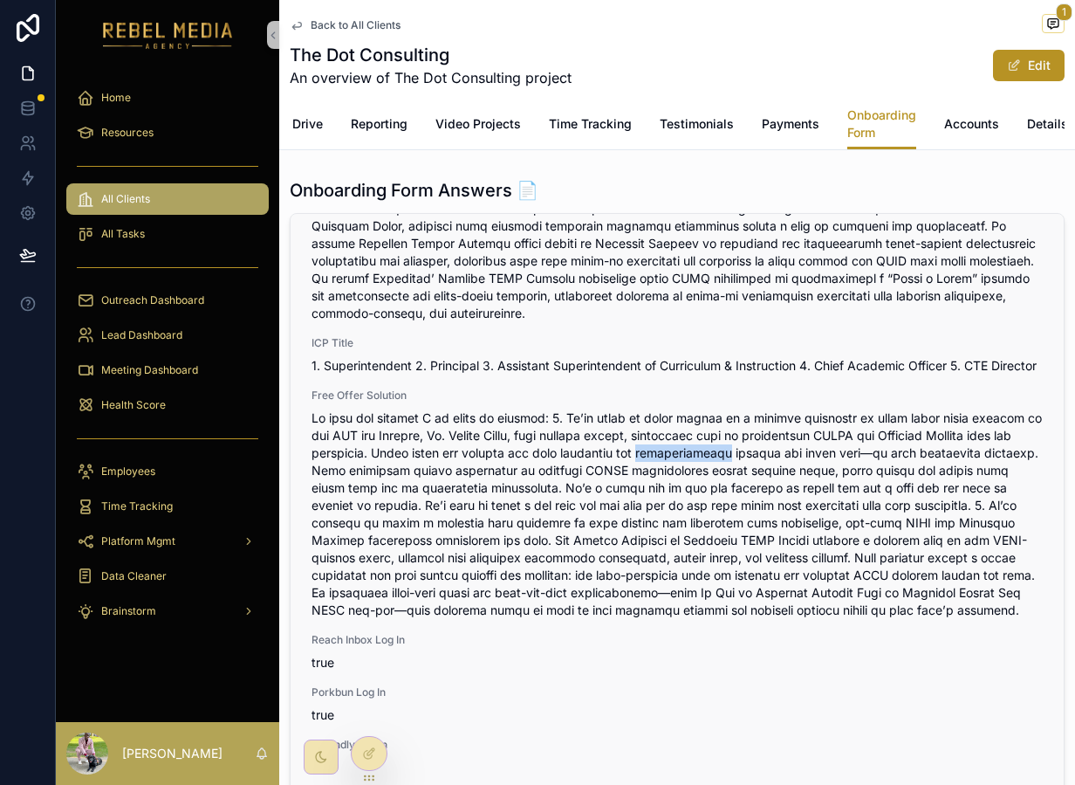
click at [741, 435] on span "scrollable content" at bounding box center [677, 513] width 731 height 209
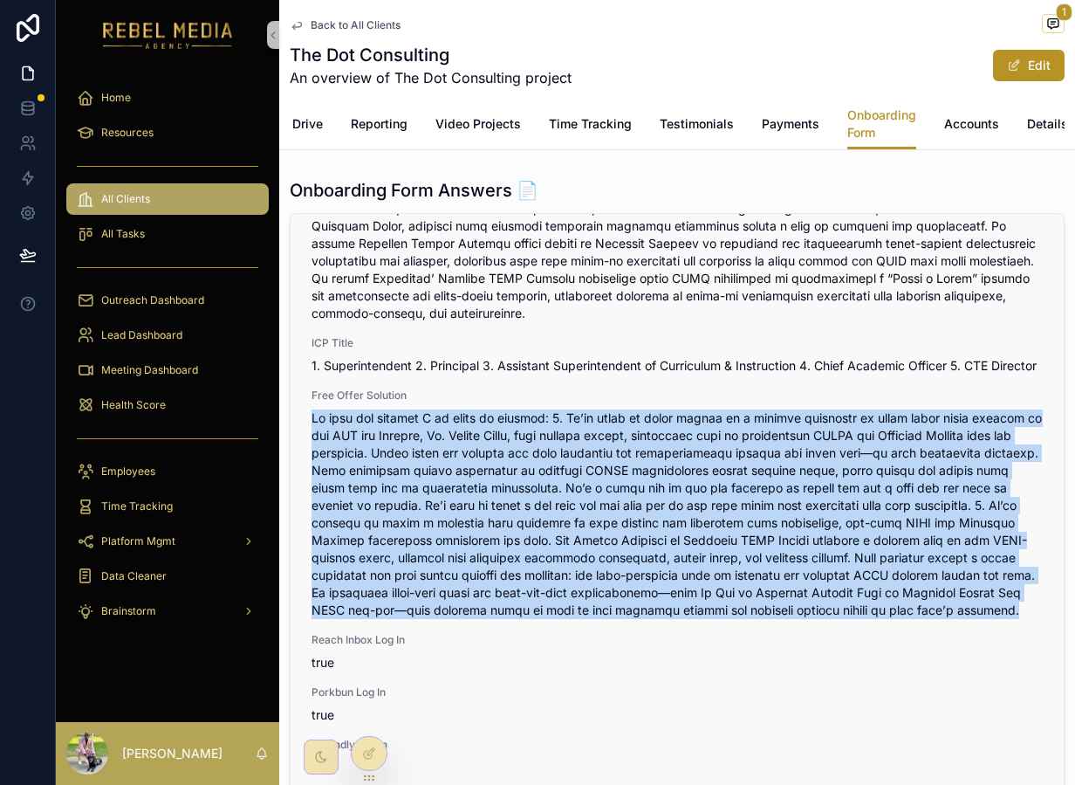
click at [741, 435] on span "scrollable content" at bounding box center [677, 513] width 731 height 209
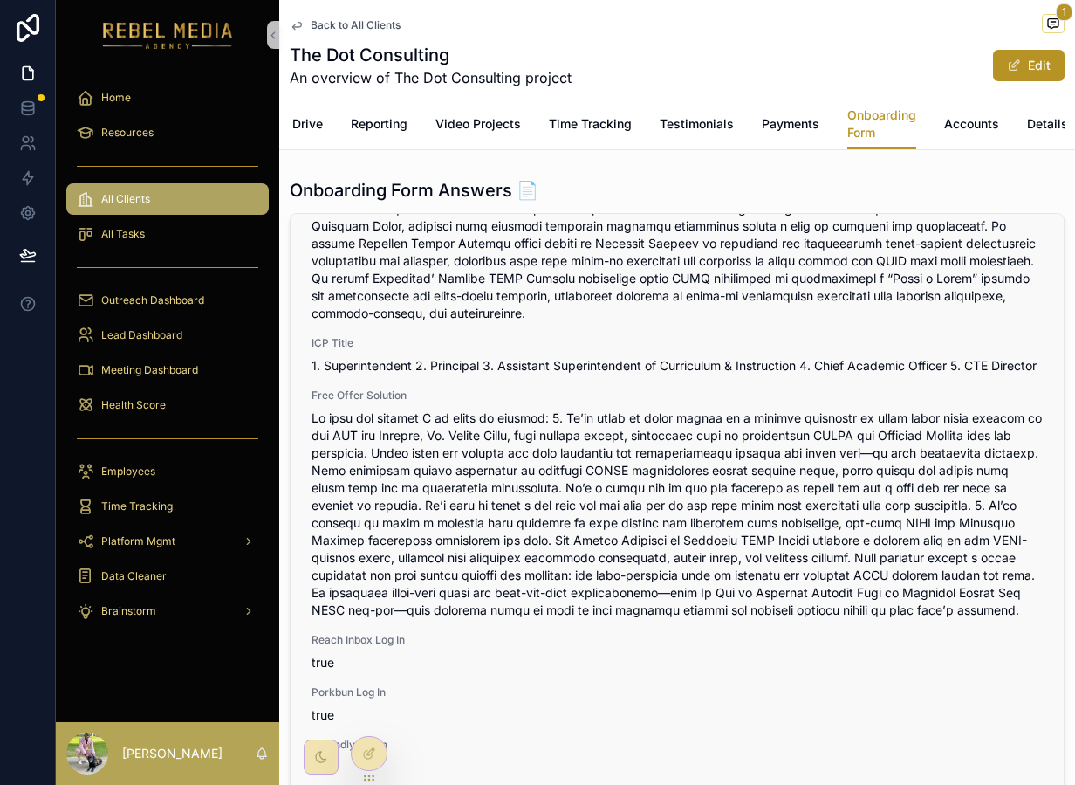
click at [808, 440] on span "scrollable content" at bounding box center [677, 513] width 731 height 209
click at [433, 453] on span "scrollable content" at bounding box center [677, 513] width 731 height 209
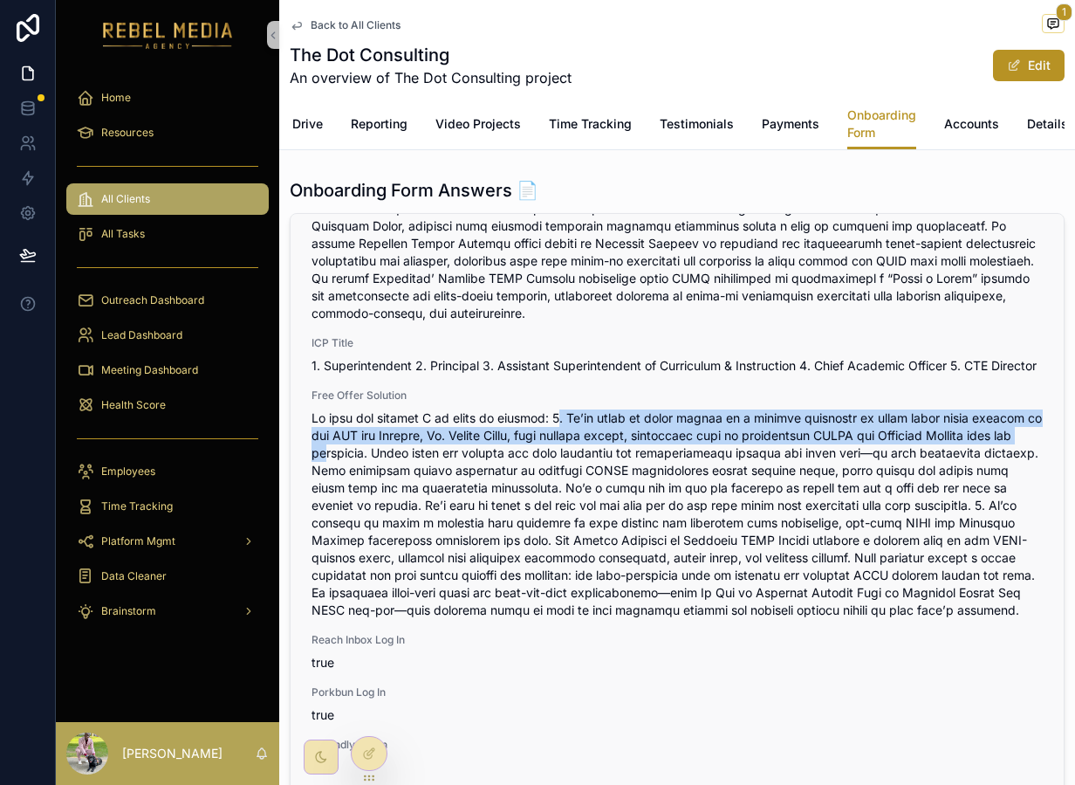
drag, startPoint x: 568, startPoint y: 404, endPoint x: 374, endPoint y: 444, distance: 197.8
click at [374, 444] on span "scrollable content" at bounding box center [677, 513] width 731 height 209
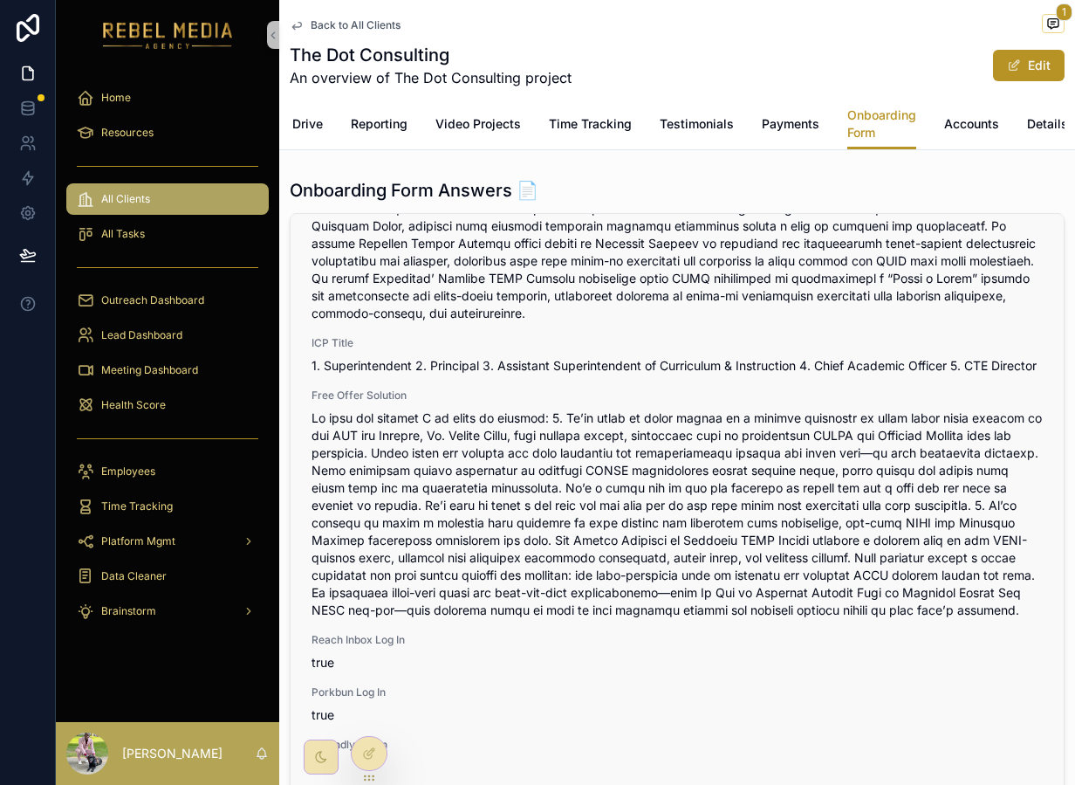
click at [358, 460] on span "scrollable content" at bounding box center [677, 513] width 731 height 209
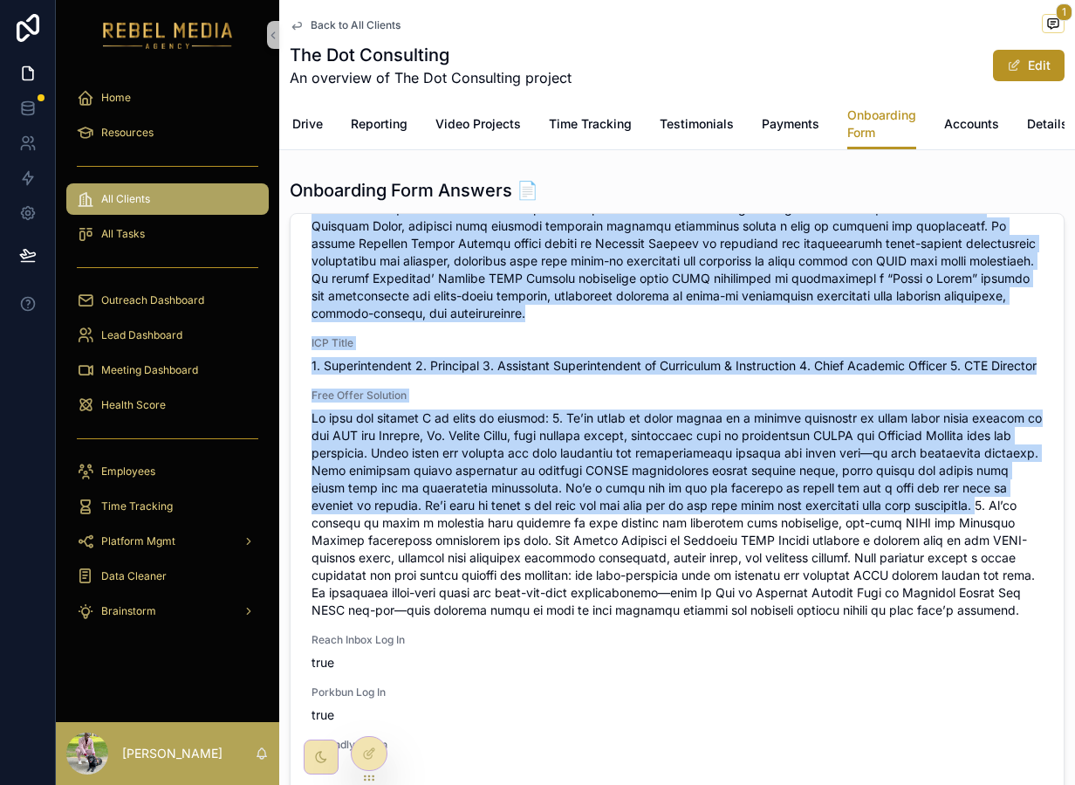
drag, startPoint x: 367, startPoint y: 452, endPoint x: 1064, endPoint y: 490, distance: 697.4
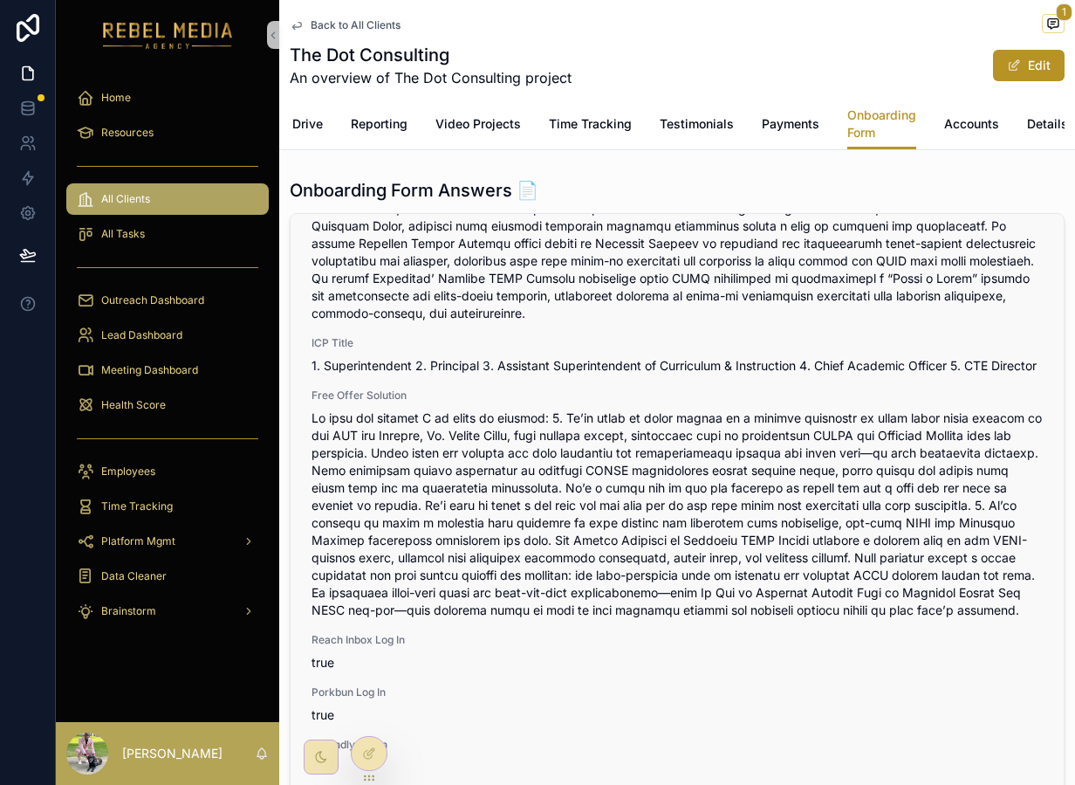
click at [942, 579] on span "scrollable content" at bounding box center [677, 513] width 731 height 209
click at [942, 573] on span "scrollable content" at bounding box center [677, 513] width 731 height 209
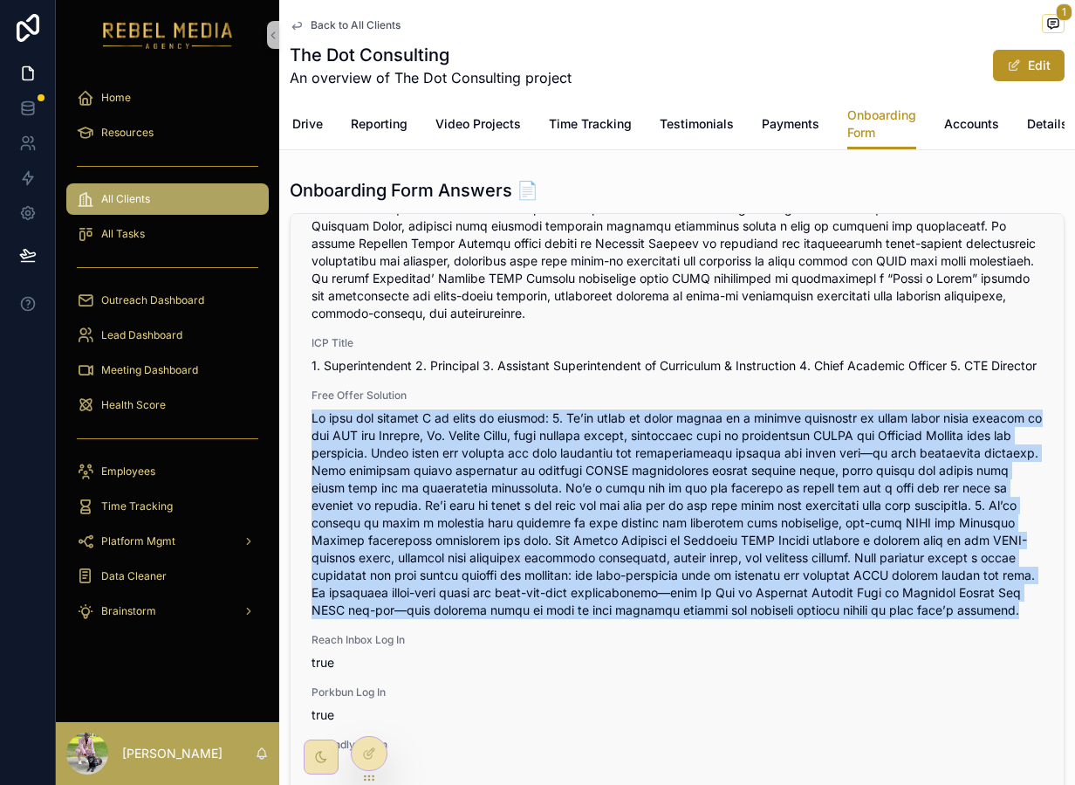
click at [942, 573] on span "scrollable content" at bounding box center [677, 513] width 731 height 209
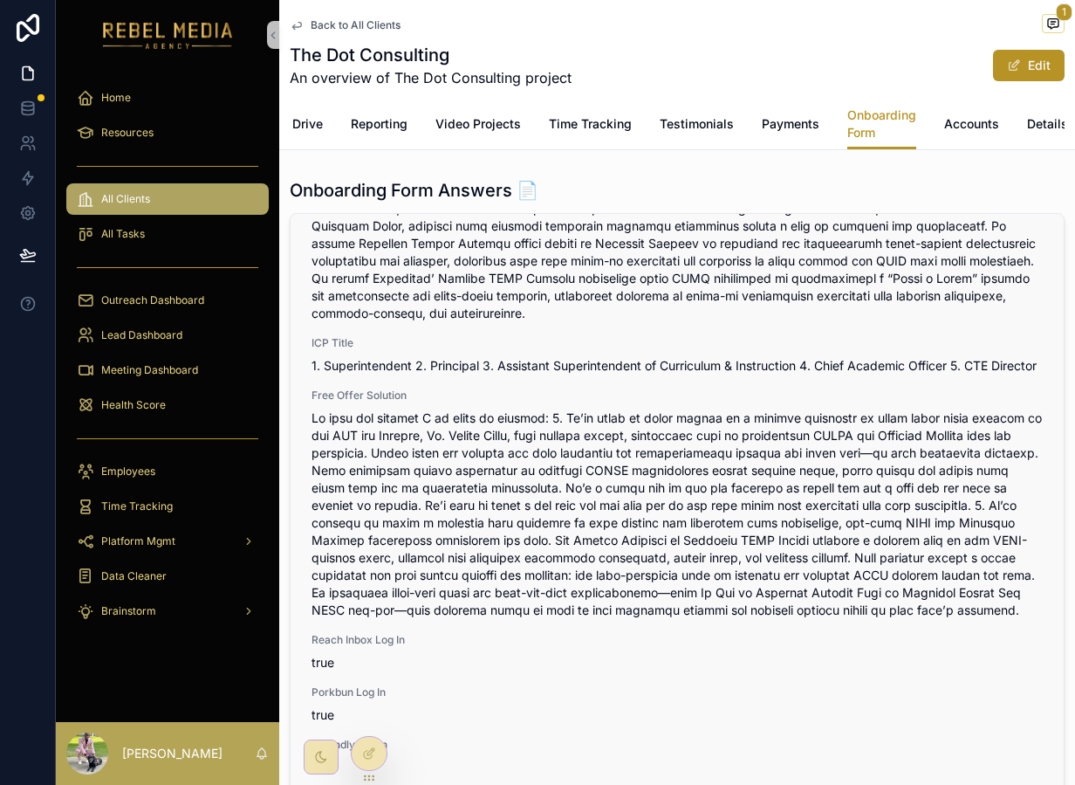
scroll to position [2607, 0]
click at [805, 117] on span "Payments" at bounding box center [791, 123] width 58 height 17
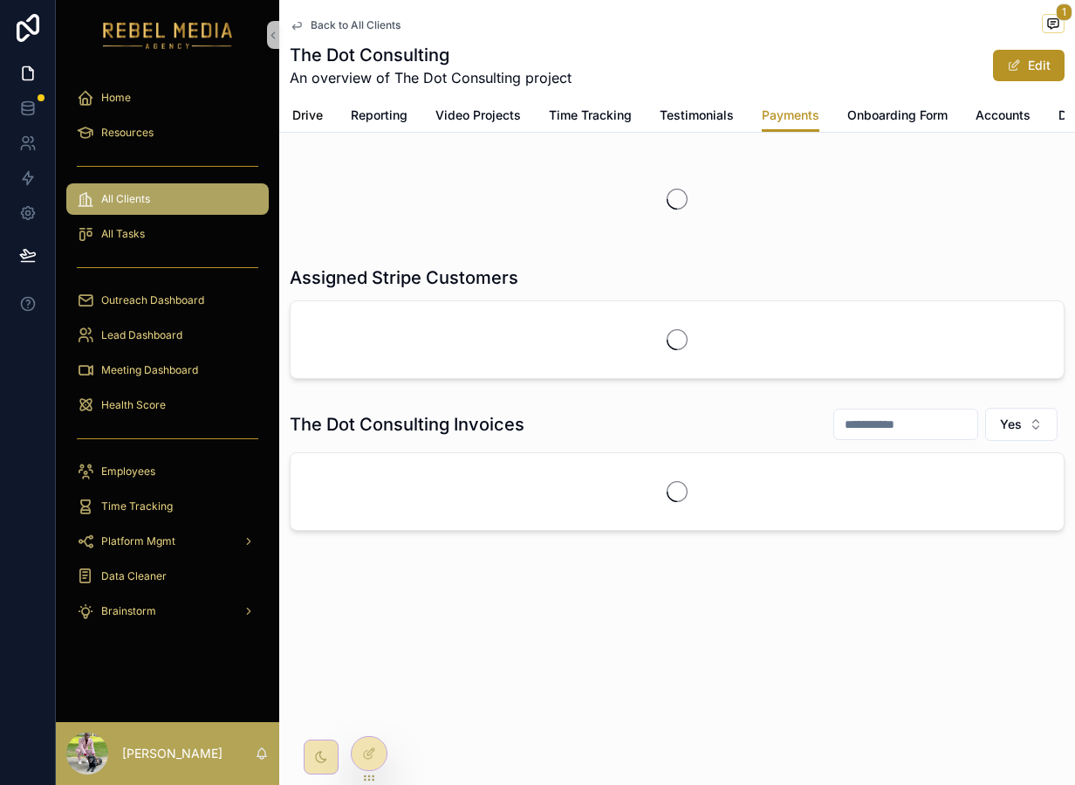
click at [295, 117] on span "G Drive" at bounding box center [301, 114] width 43 height 17
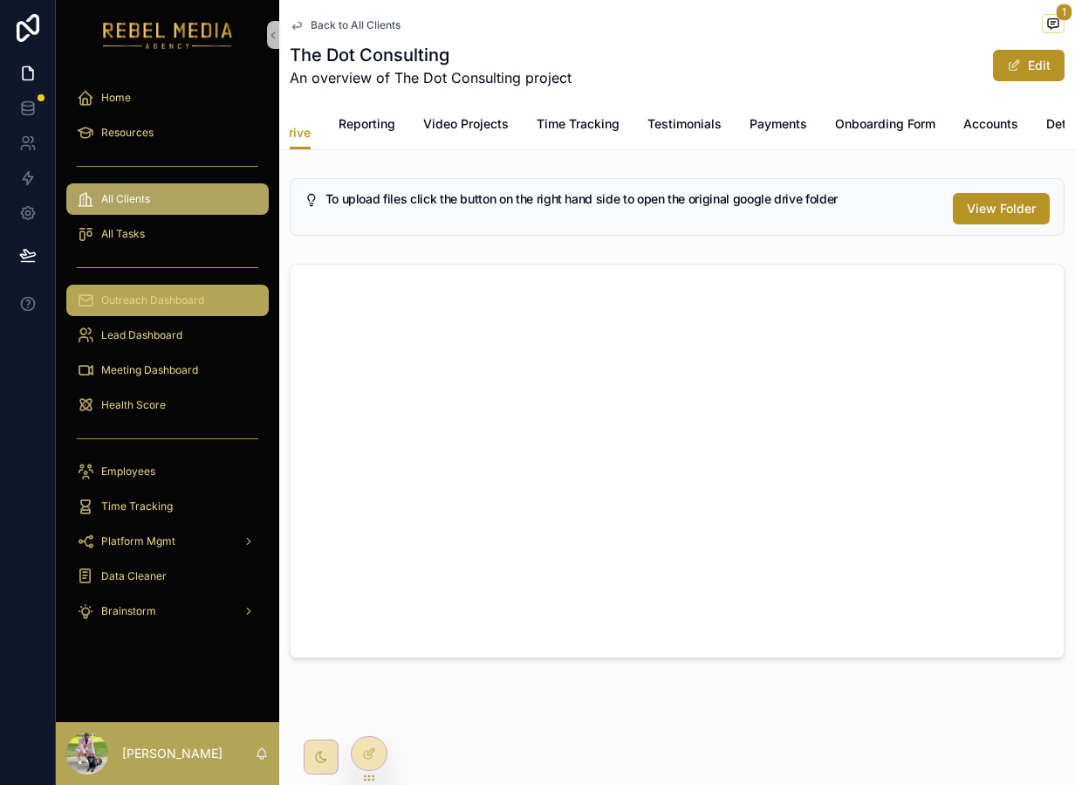
click at [139, 314] on link "Outreach Dashboard" at bounding box center [167, 299] width 202 height 31
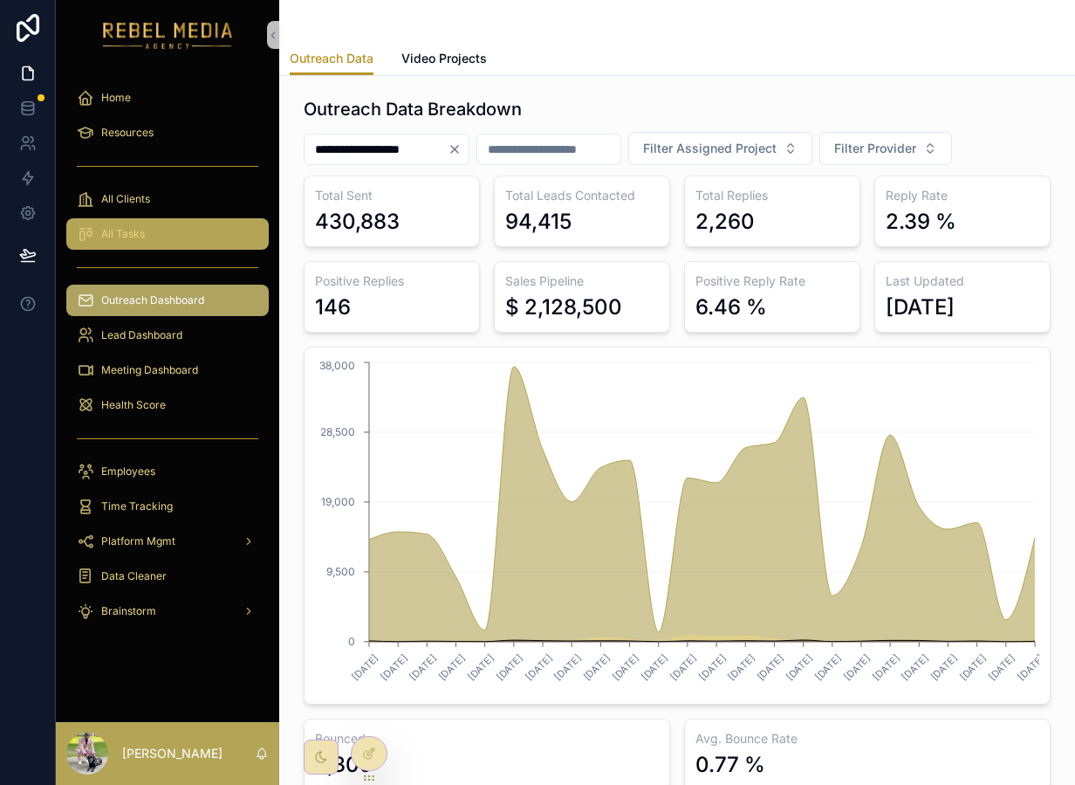
click at [151, 221] on div "All Tasks" at bounding box center [168, 234] width 182 height 28
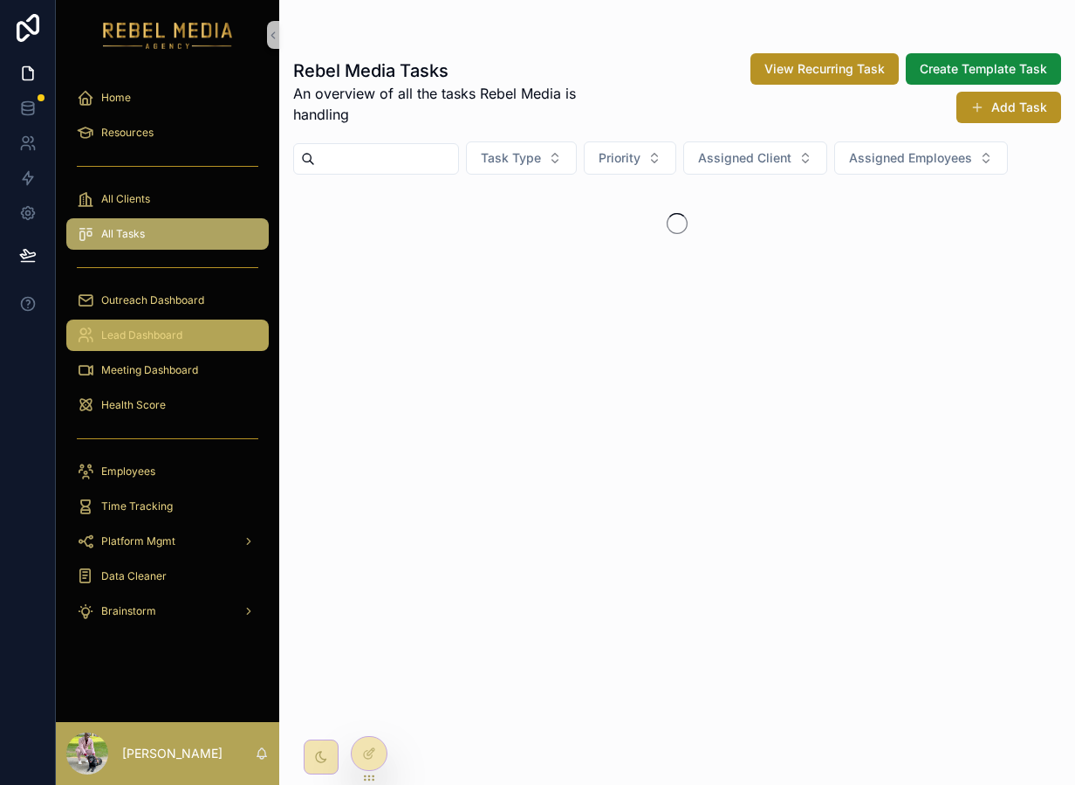
click at [146, 325] on div "Lead Dashboard" at bounding box center [168, 335] width 182 height 28
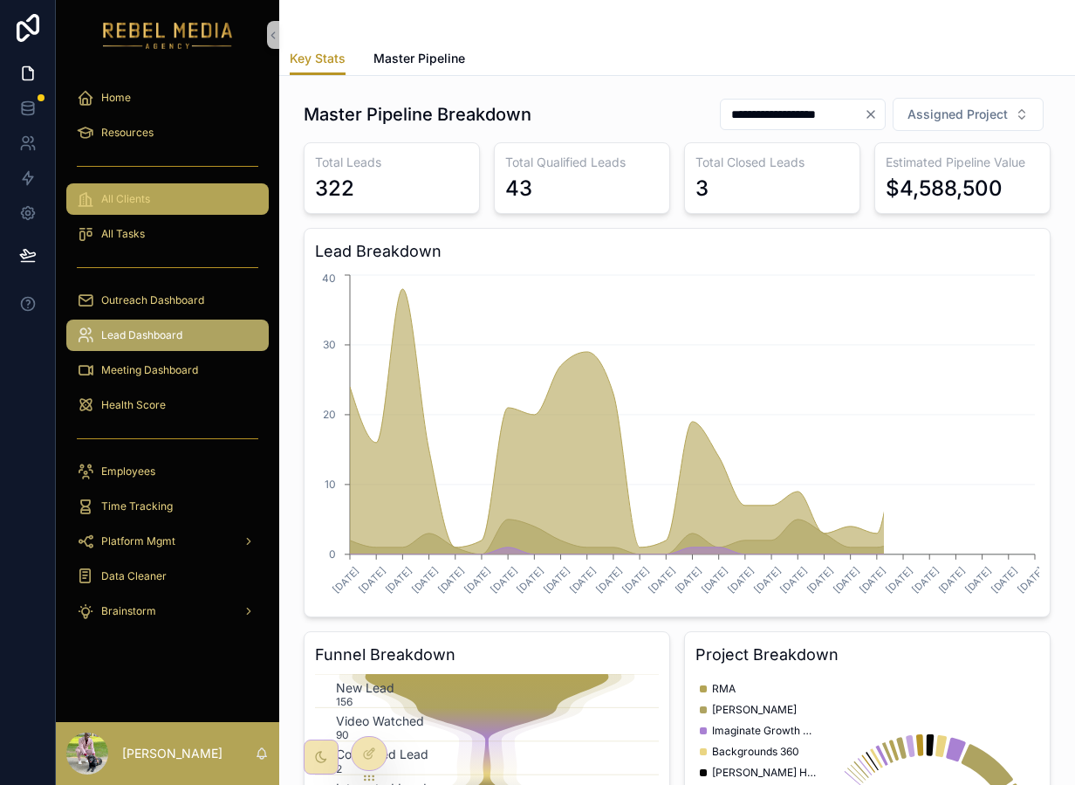
click at [162, 201] on div "All Clients" at bounding box center [168, 199] width 182 height 28
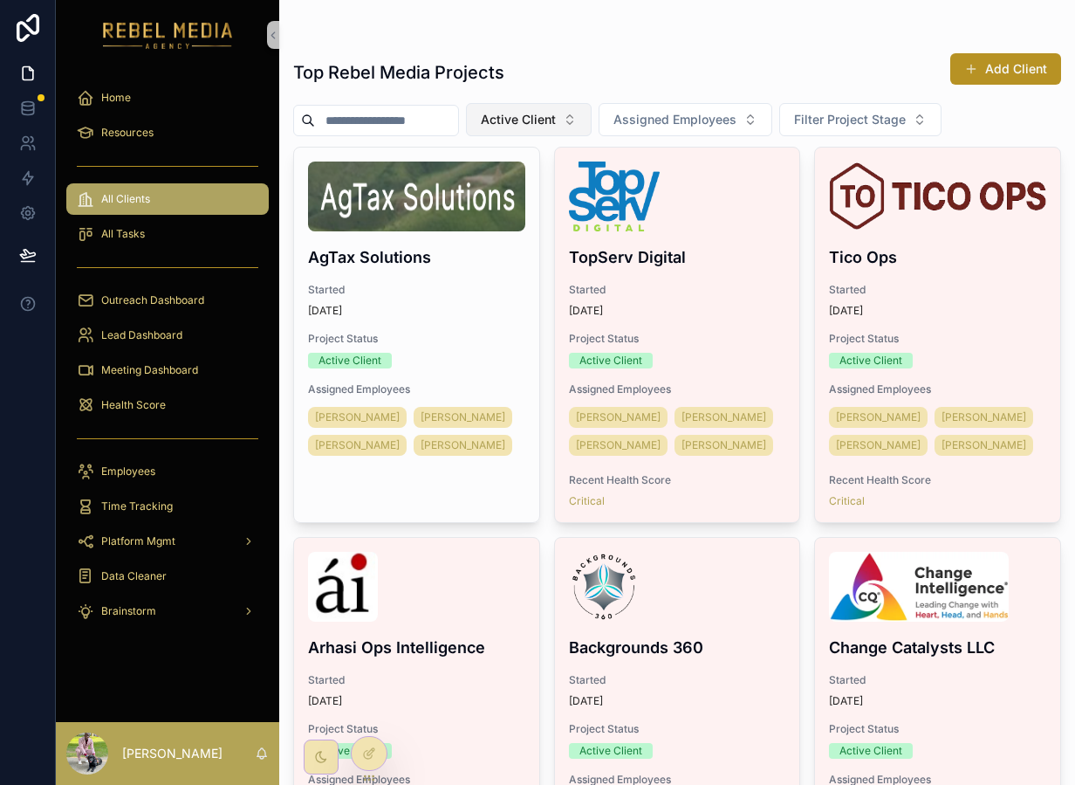
click at [556, 120] on span "Active Client" at bounding box center [518, 119] width 75 height 17
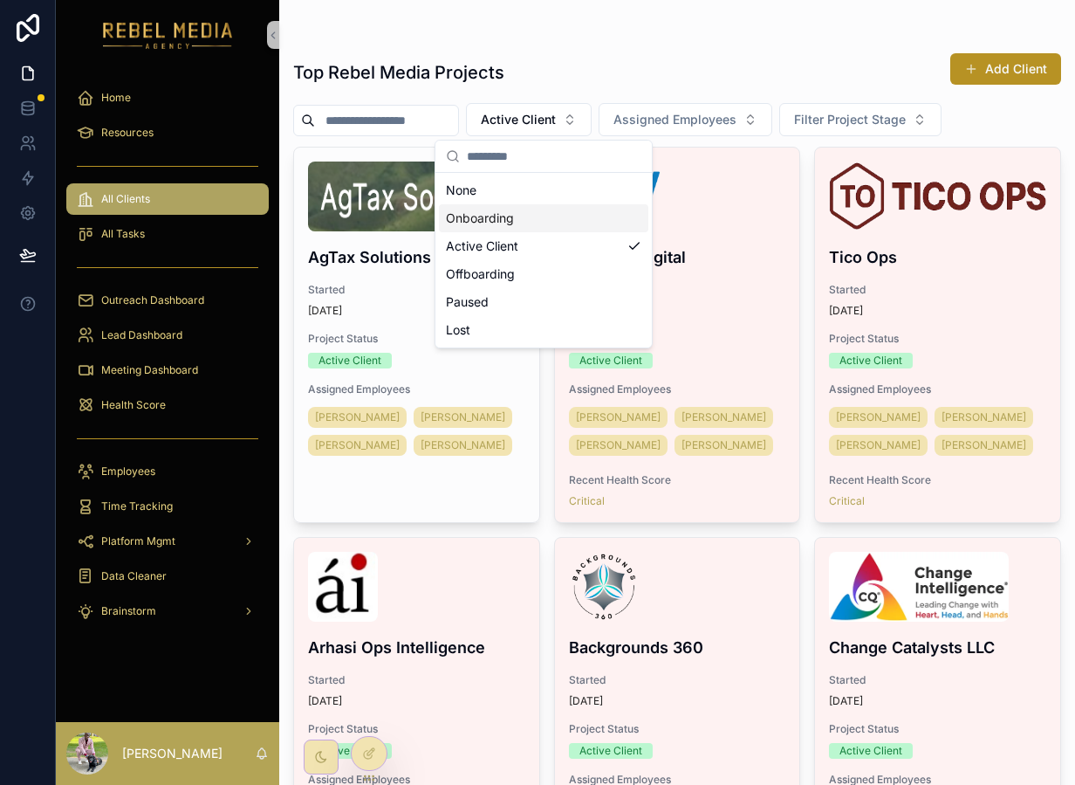
click at [521, 223] on div "Onboarding" at bounding box center [543, 218] width 209 height 28
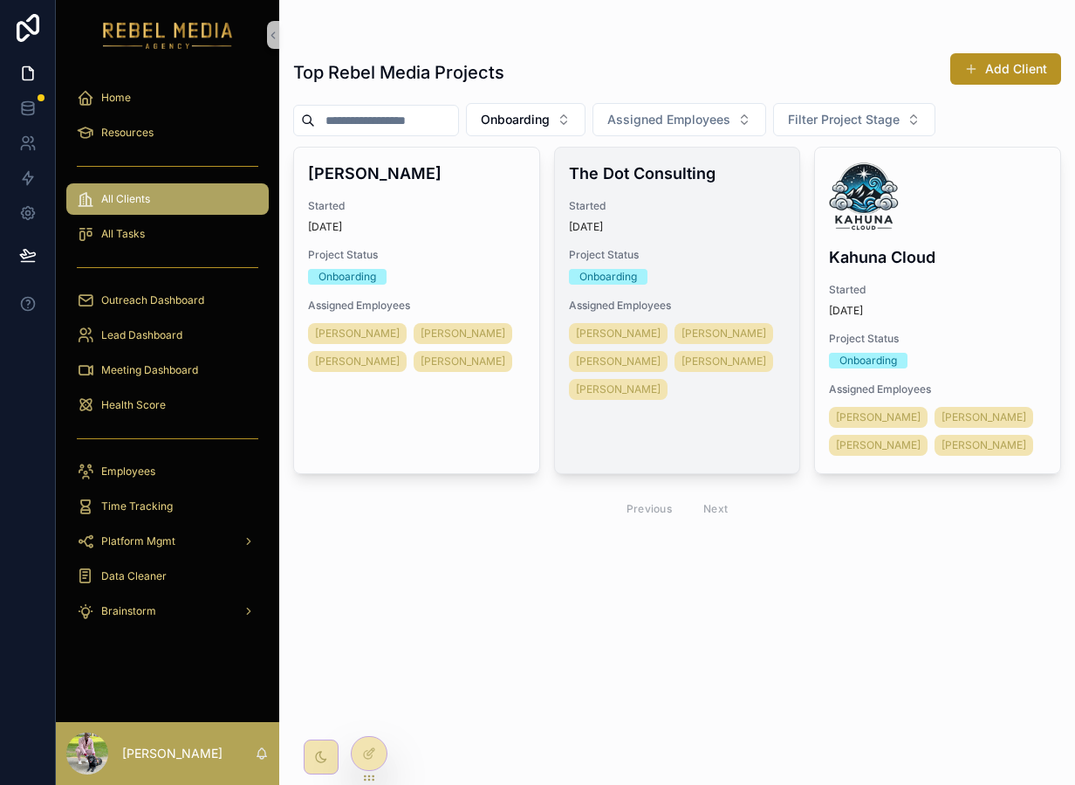
click at [641, 200] on span "Started" at bounding box center [677, 206] width 217 height 14
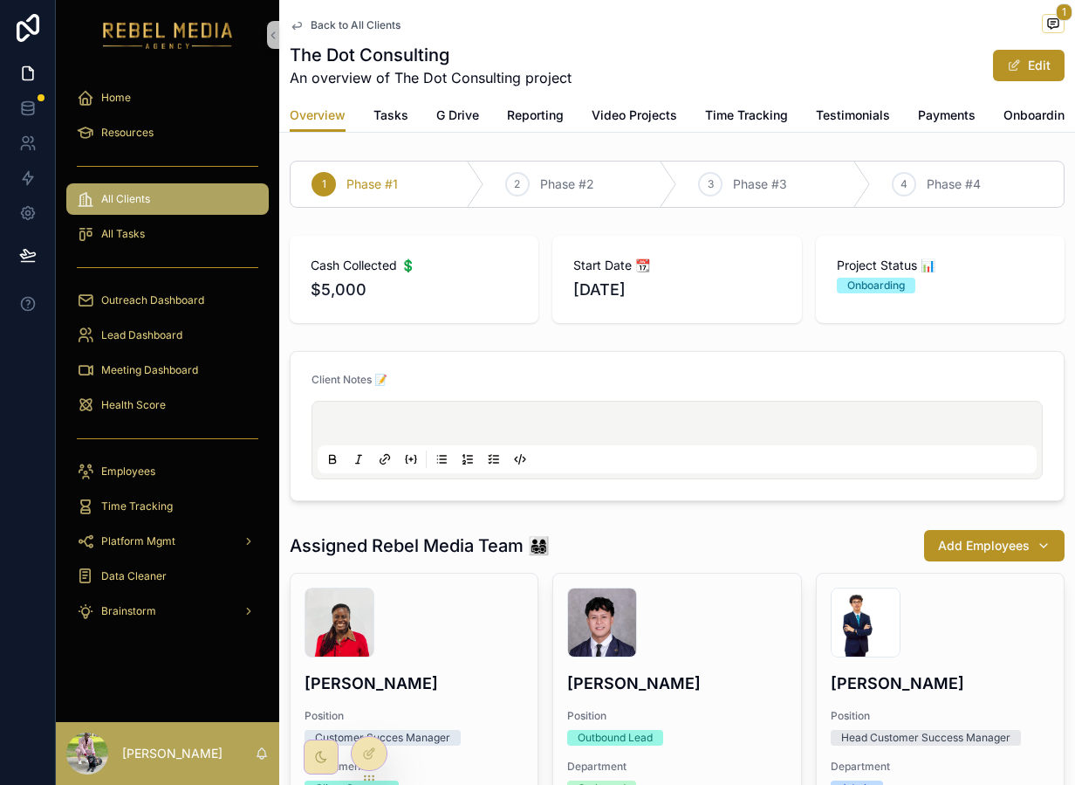
click at [467, 98] on div "Back to All Clients 1 The Dot Consulting An overview of The Dot Consulting proj…" at bounding box center [677, 49] width 775 height 99
click at [465, 129] on link "G Drive" at bounding box center [457, 116] width 43 height 35
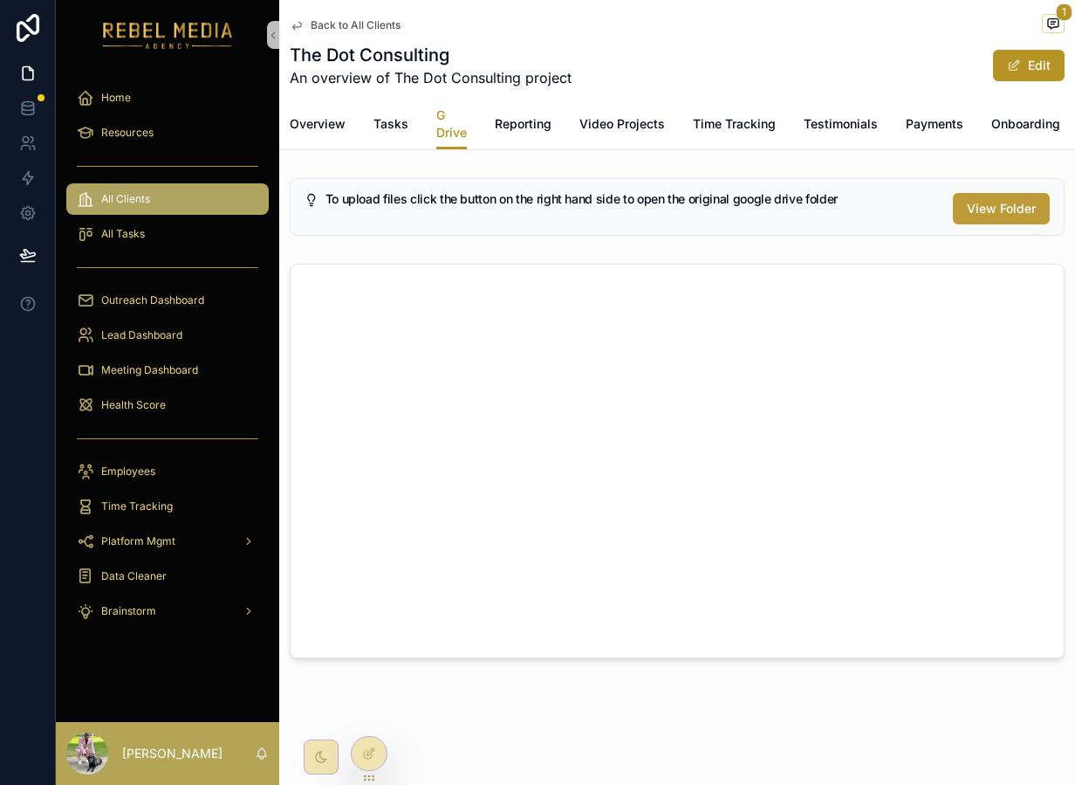
click at [995, 213] on span "View Folder" at bounding box center [1001, 208] width 69 height 17
